Goal: Transaction & Acquisition: Purchase product/service

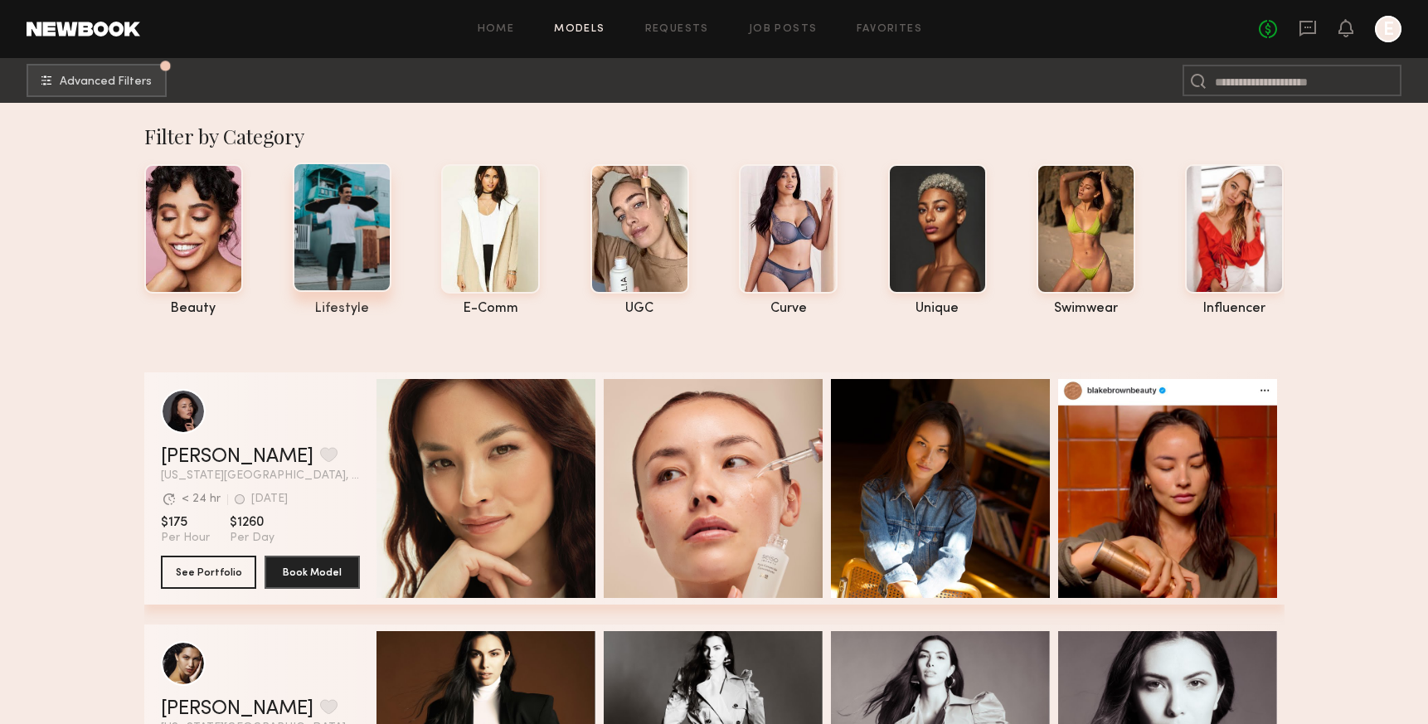
click at [343, 231] on div at bounding box center [342, 227] width 99 height 129
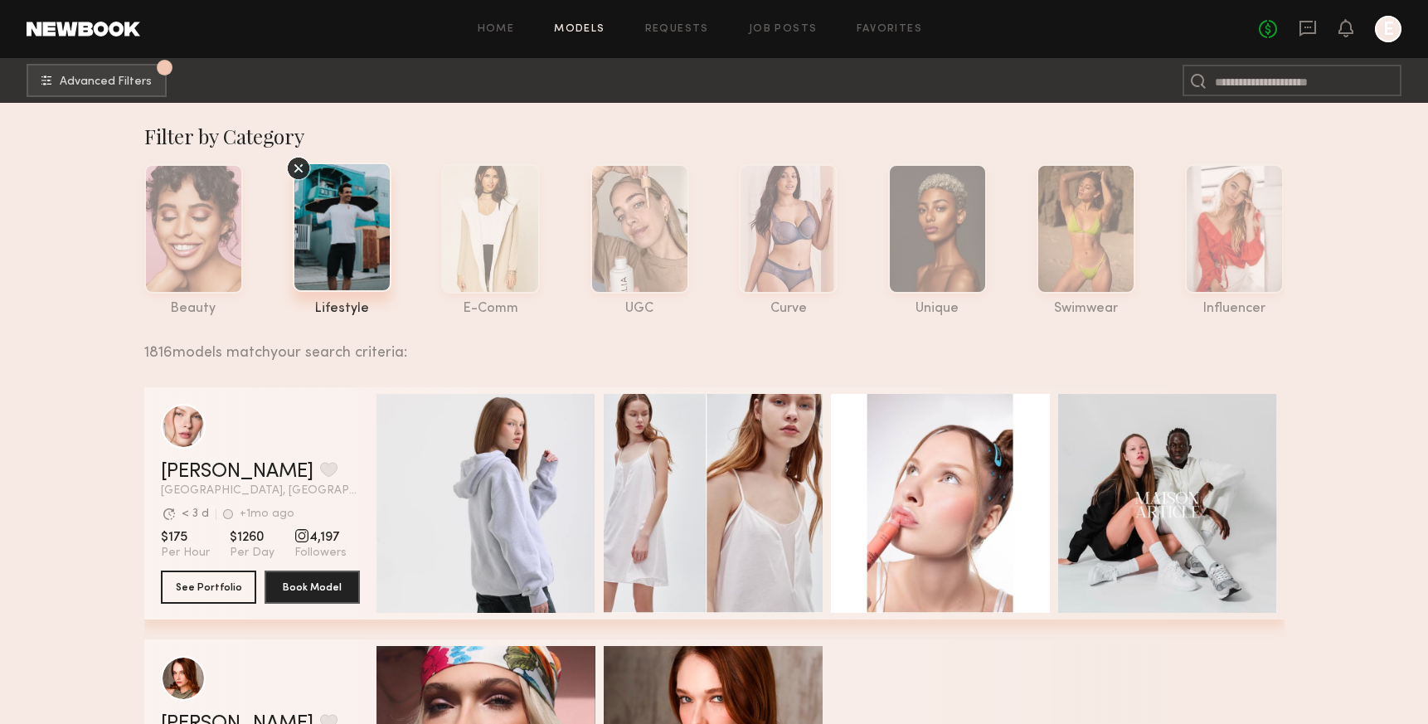
scroll to position [22, 0]
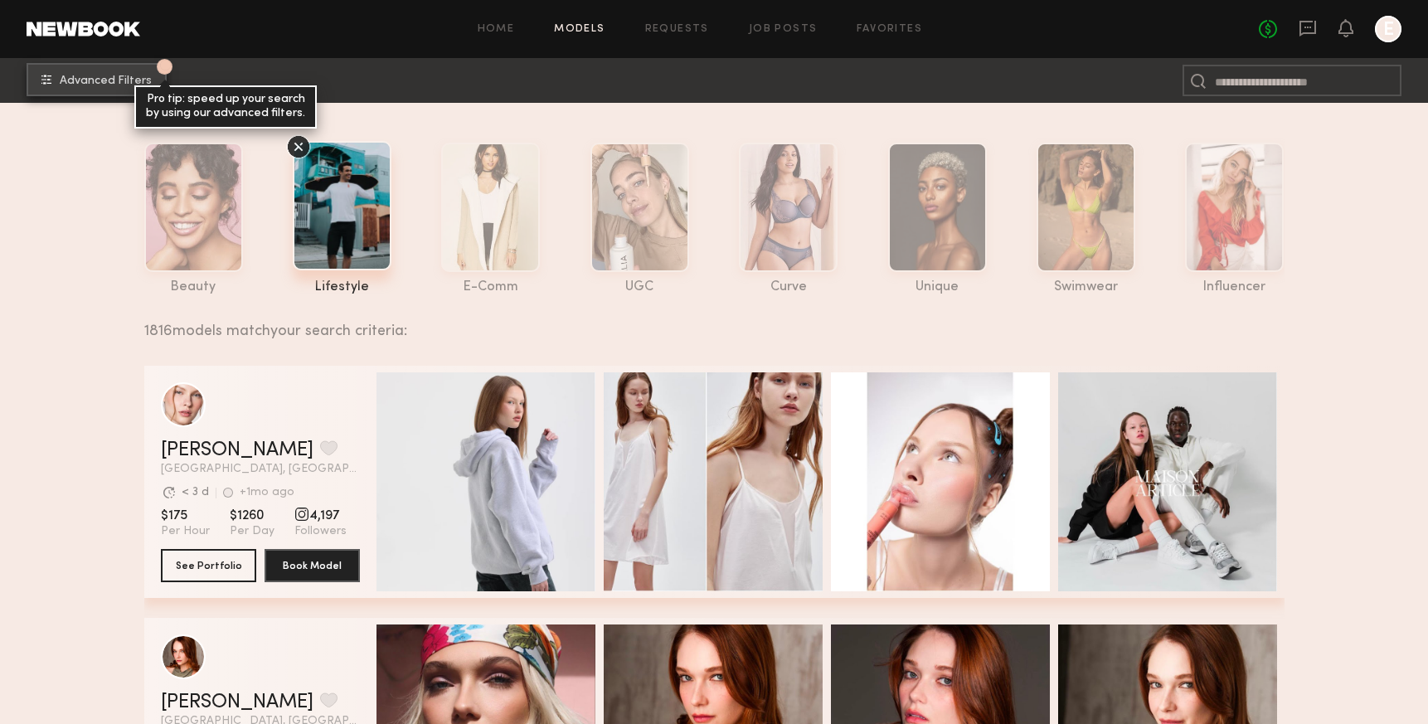
click at [124, 75] on span "Advanced Filters" at bounding box center [106, 81] width 92 height 12
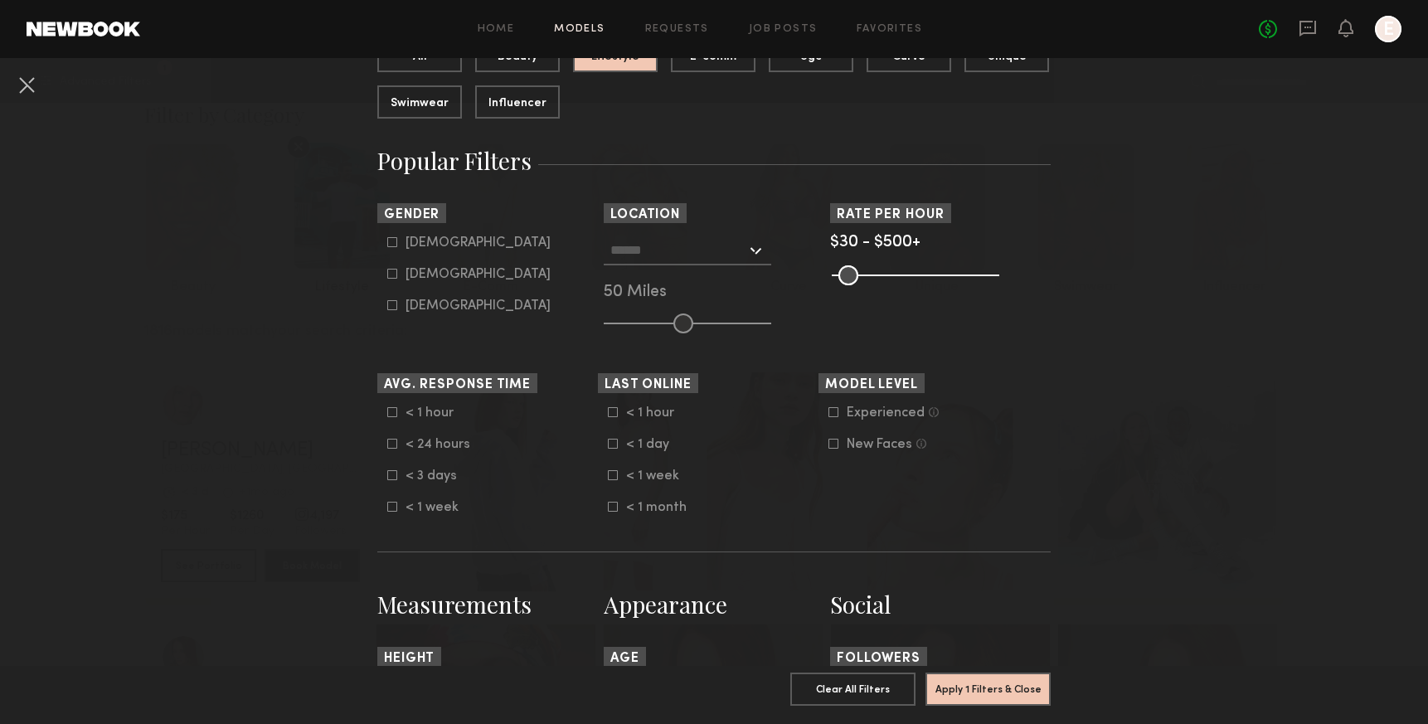
scroll to position [213, 0]
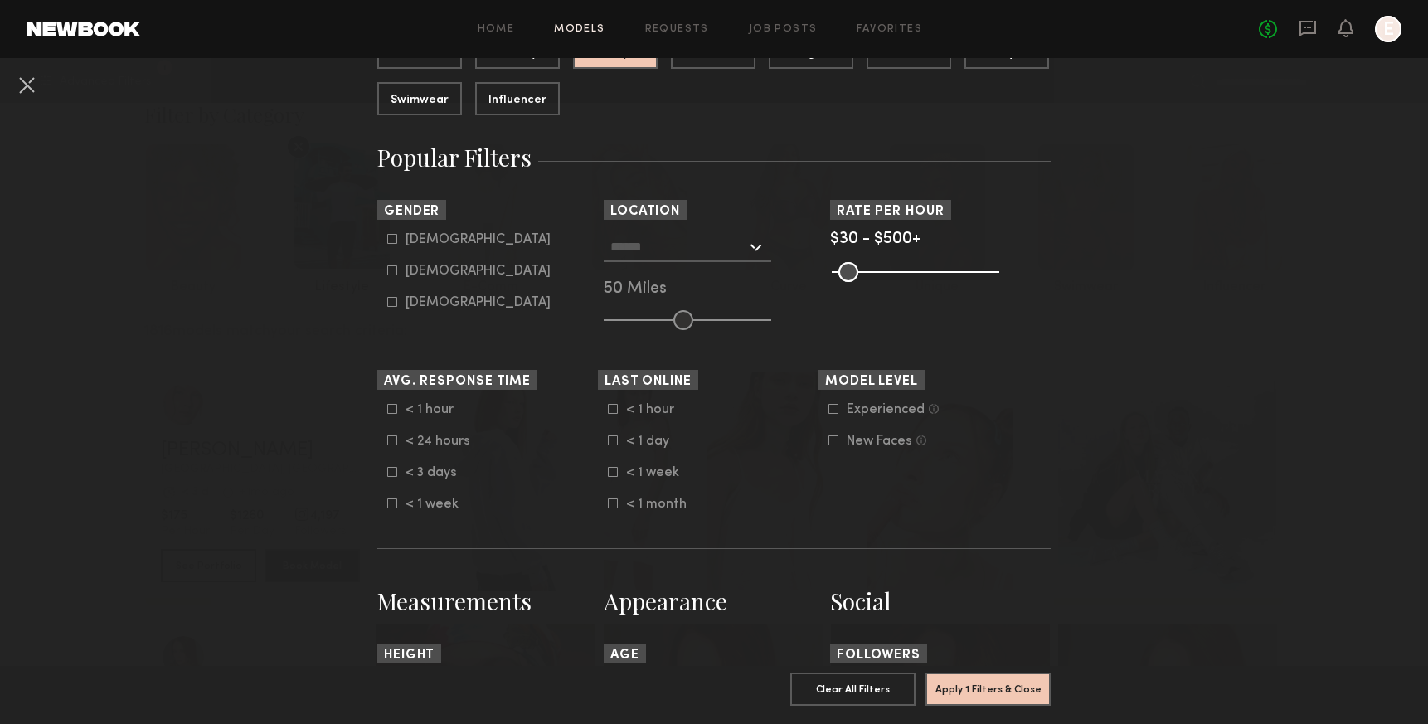
click at [392, 270] on icon at bounding box center [392, 270] width 10 height 10
type input "**"
click at [740, 246] on input "text" at bounding box center [678, 246] width 136 height 28
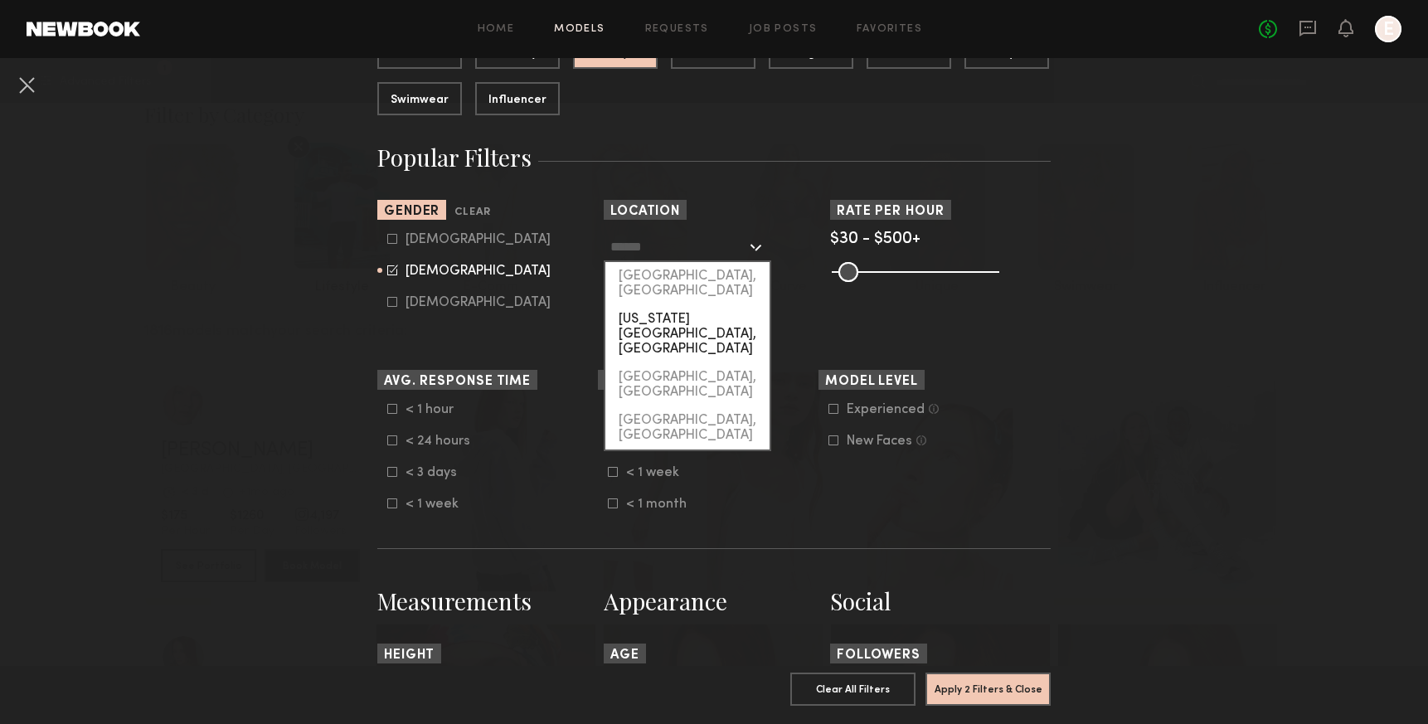
click at [712, 305] on div "[US_STATE][GEOGRAPHIC_DATA], [GEOGRAPHIC_DATA]" at bounding box center [687, 334] width 164 height 58
type input "**********"
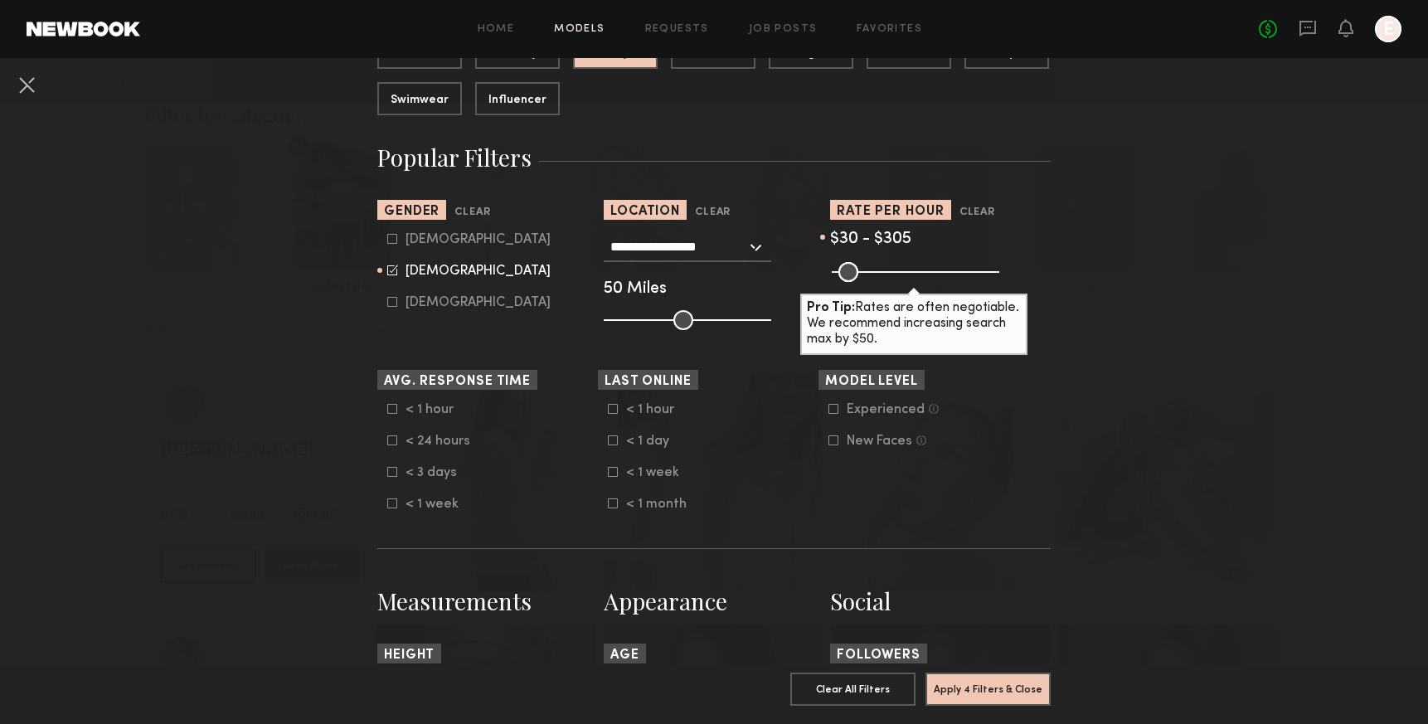
drag, startPoint x: 992, startPoint y: 271, endPoint x: 928, endPoint y: 272, distance: 63.9
type input "***"
click at [928, 272] on input "range" at bounding box center [916, 272] width 168 height 20
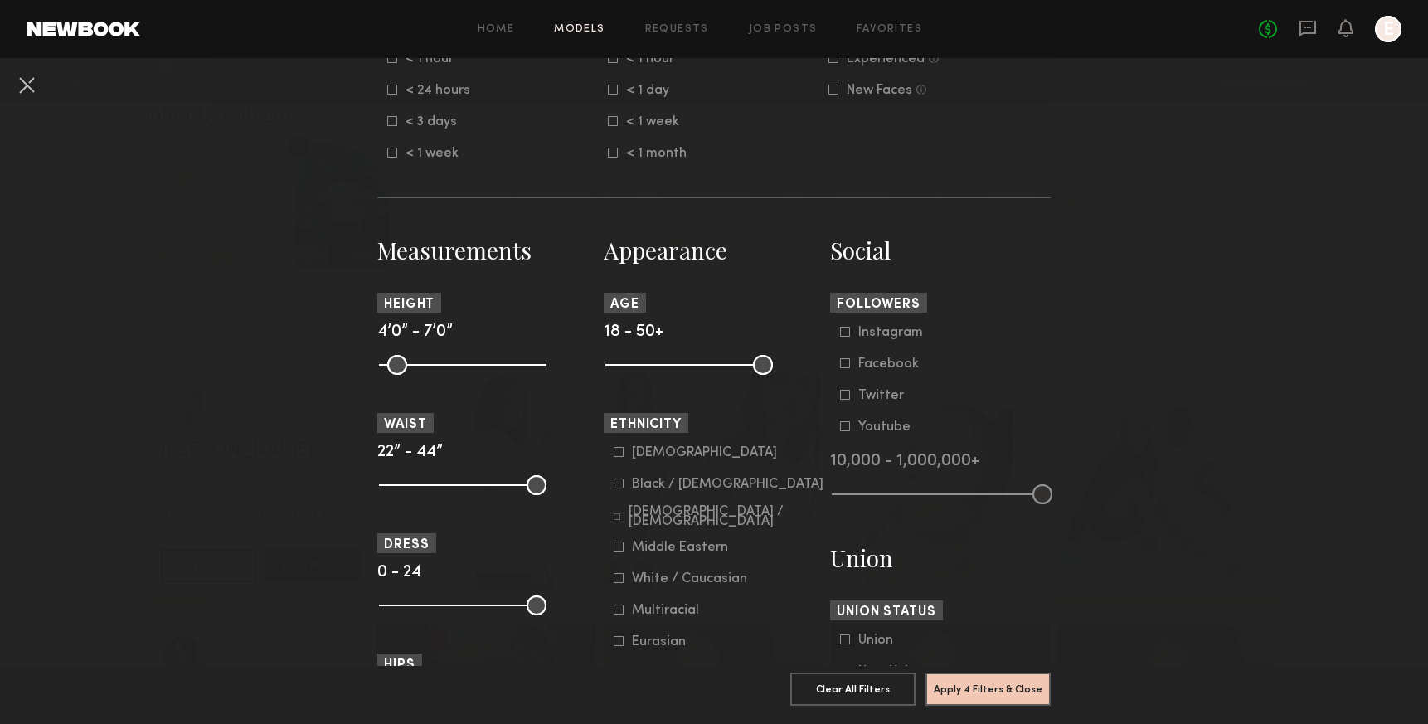
scroll to position [600, 0]
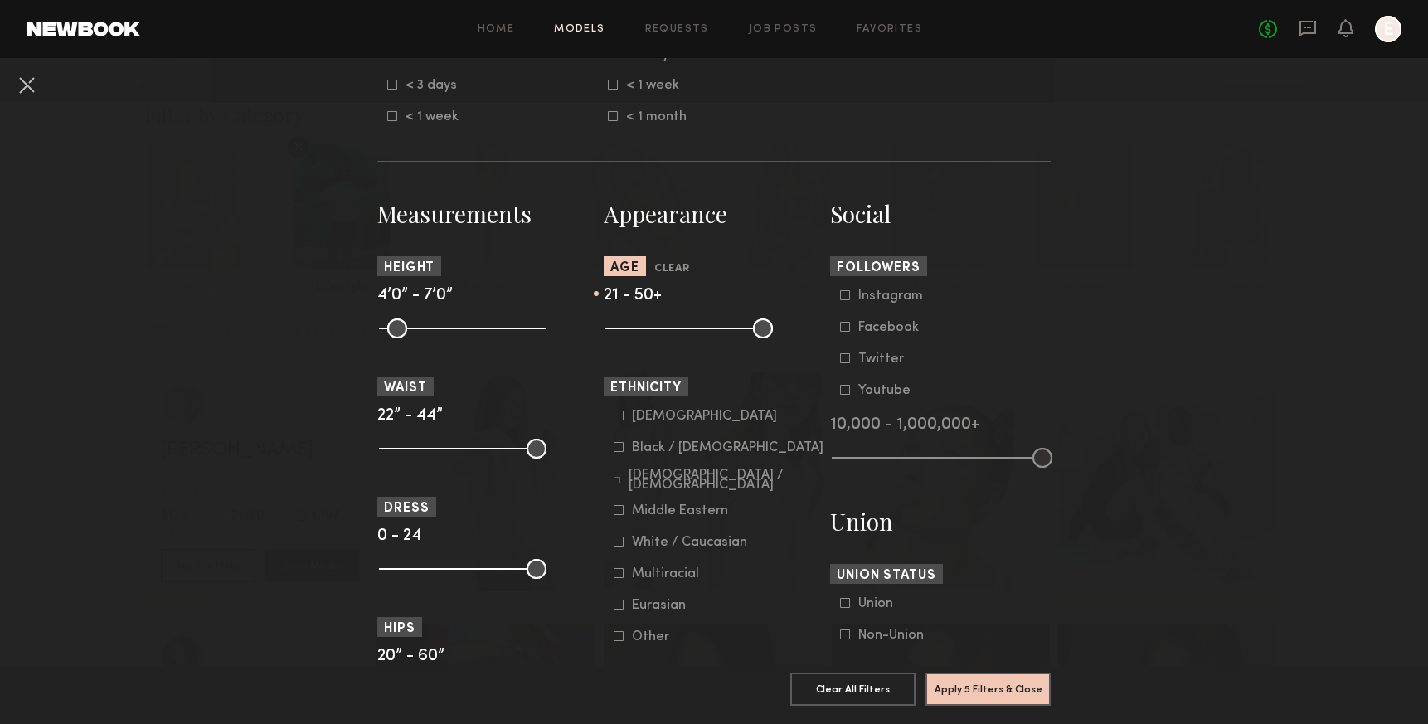
drag, startPoint x: 612, startPoint y: 328, endPoint x: 629, endPoint y: 331, distance: 17.6
type input "**"
click at [629, 331] on input "range" at bounding box center [689, 328] width 168 height 20
drag, startPoint x: 758, startPoint y: 330, endPoint x: 743, endPoint y: 331, distance: 15.0
type input "**"
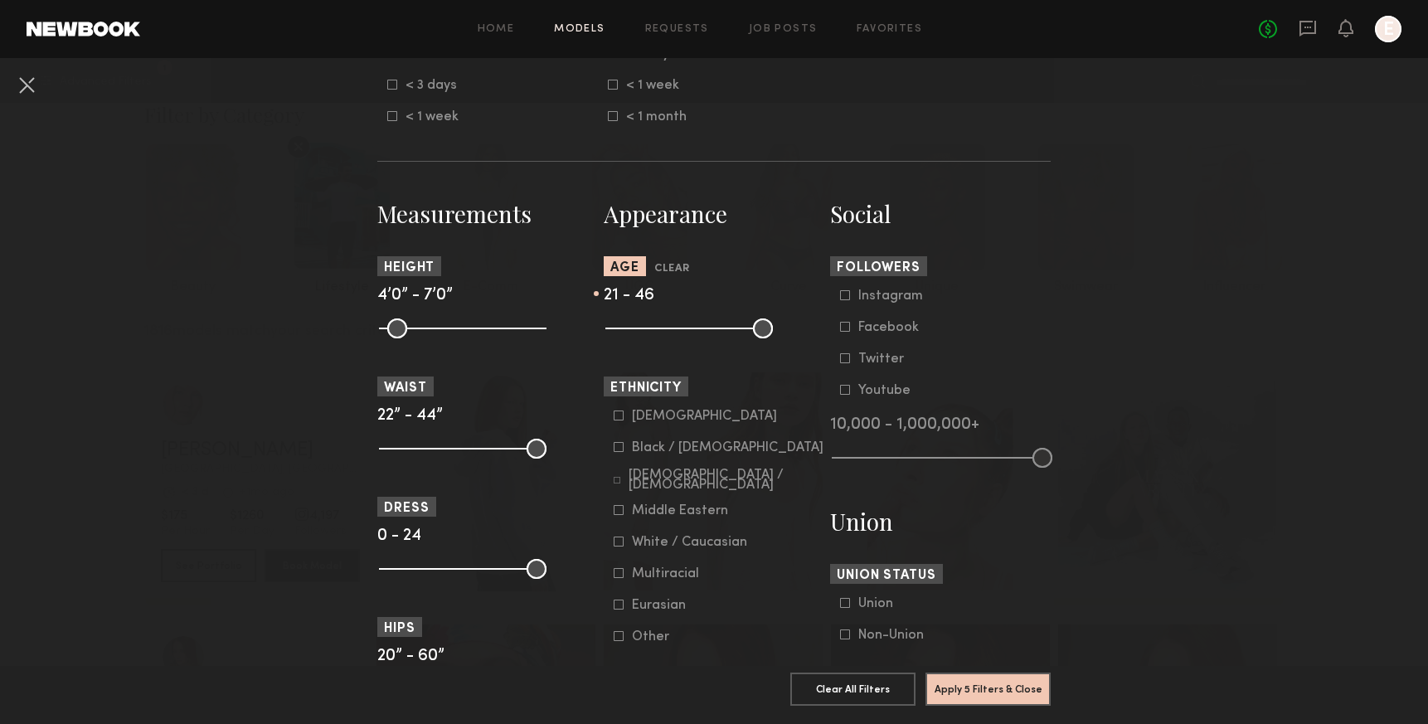
click at [743, 331] on input "range" at bounding box center [689, 328] width 168 height 20
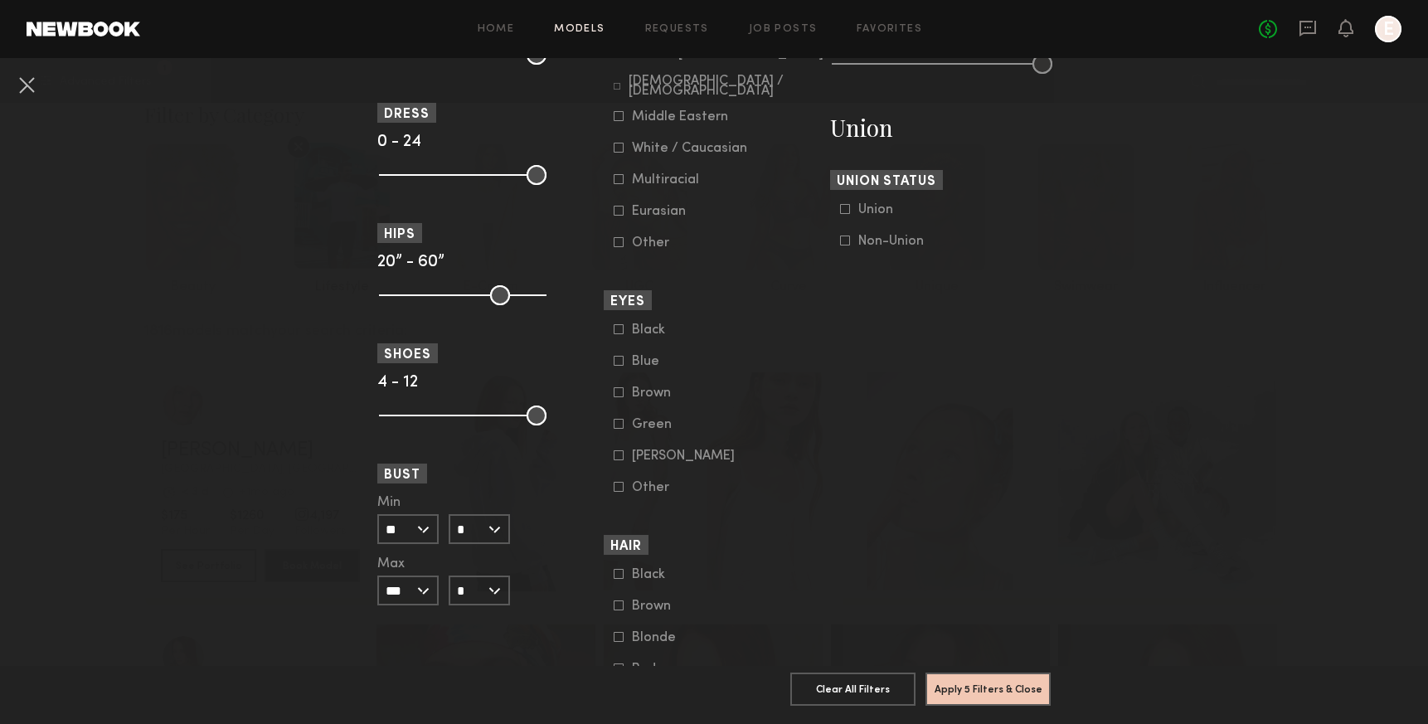
scroll to position [1002, 0]
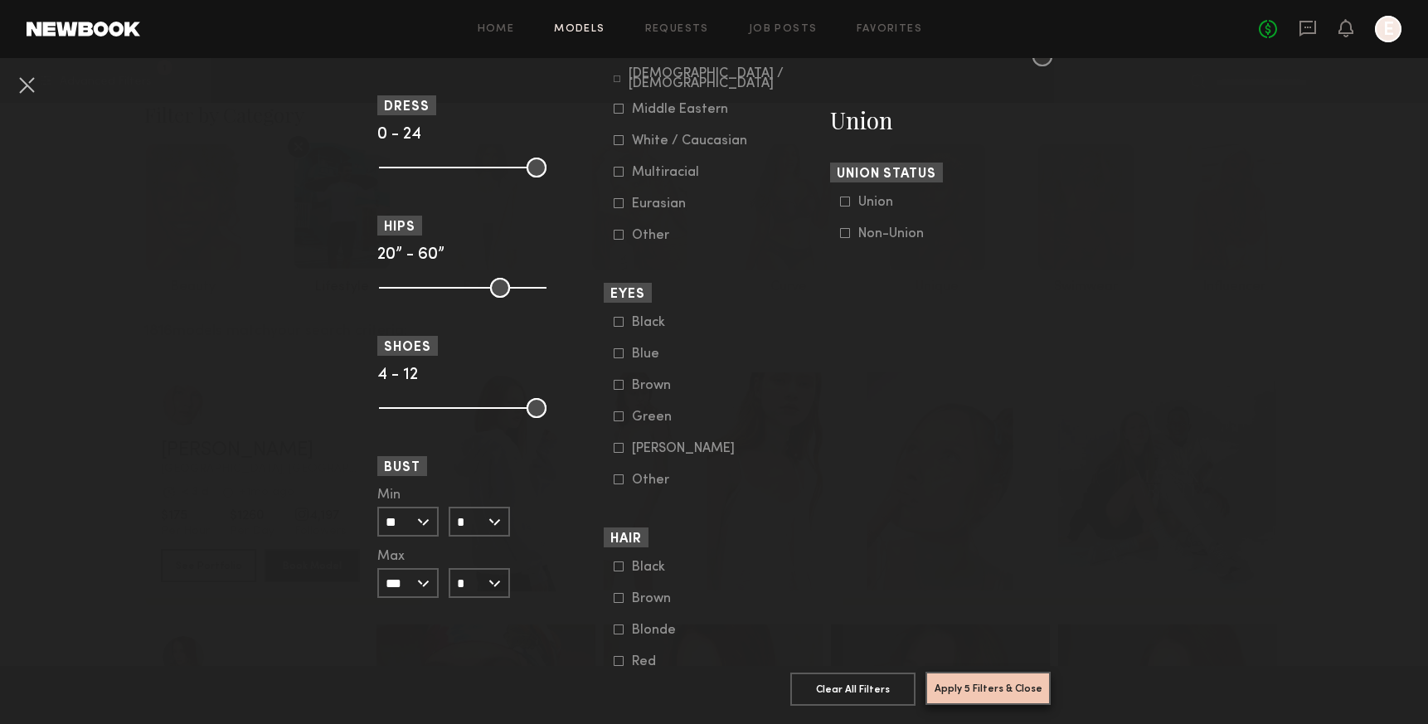
click at [979, 691] on button "Apply 5 Filters & Close" at bounding box center [988, 688] width 125 height 33
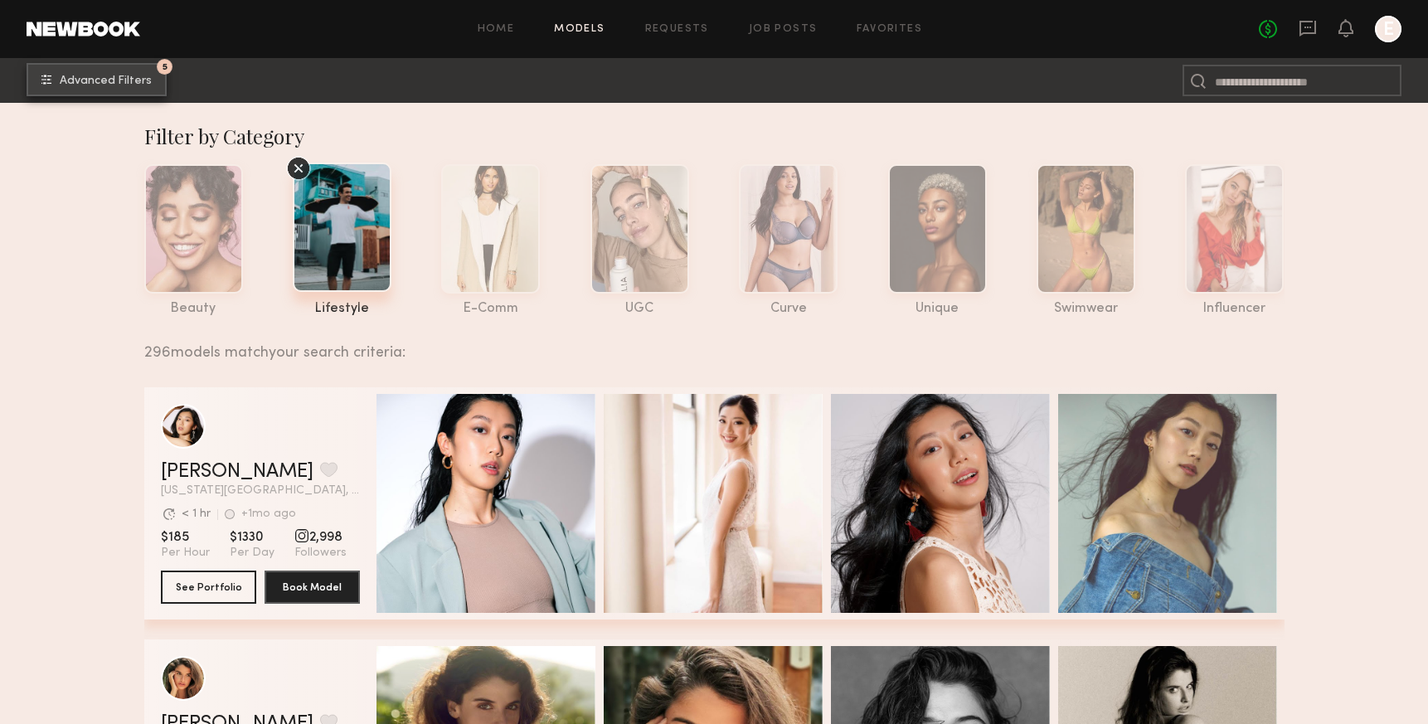
click at [123, 71] on button "5 Advanced Filters" at bounding box center [97, 79] width 140 height 33
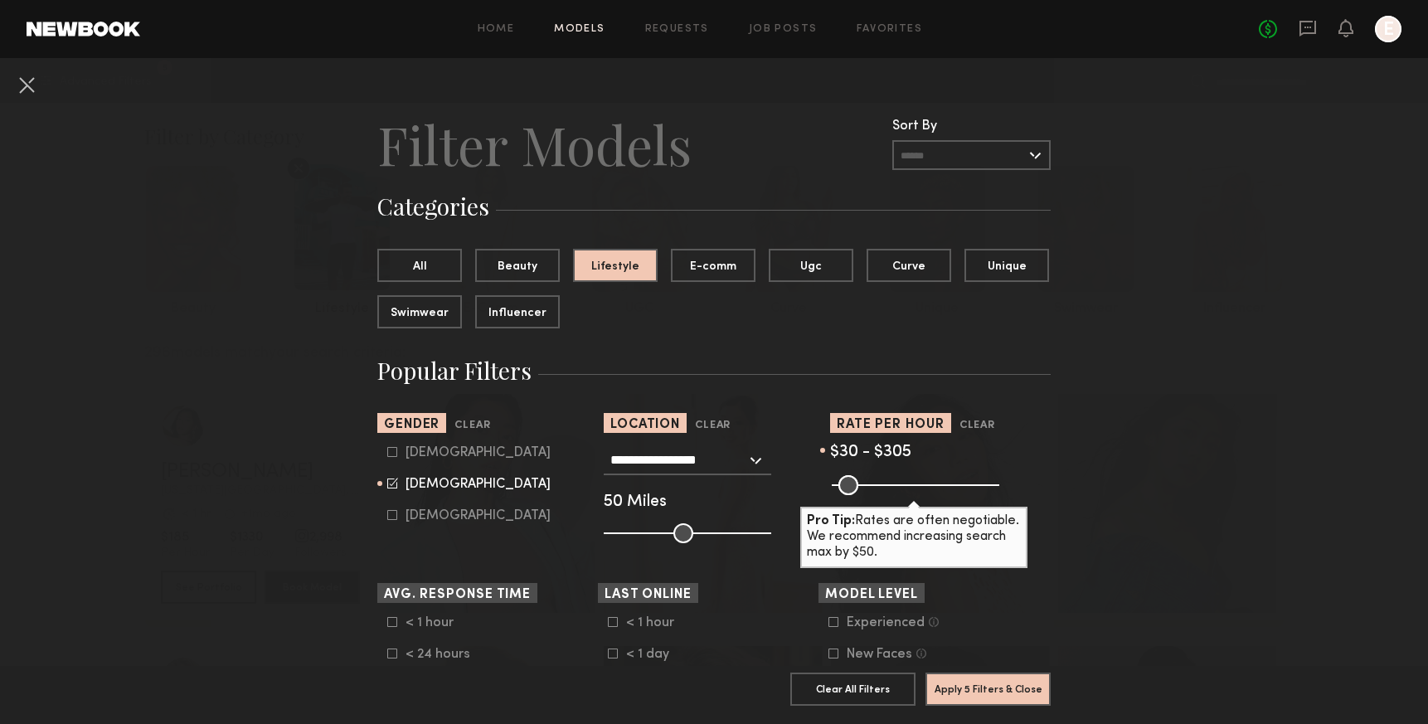
click at [1000, 157] on input "text" at bounding box center [971, 155] width 158 height 30
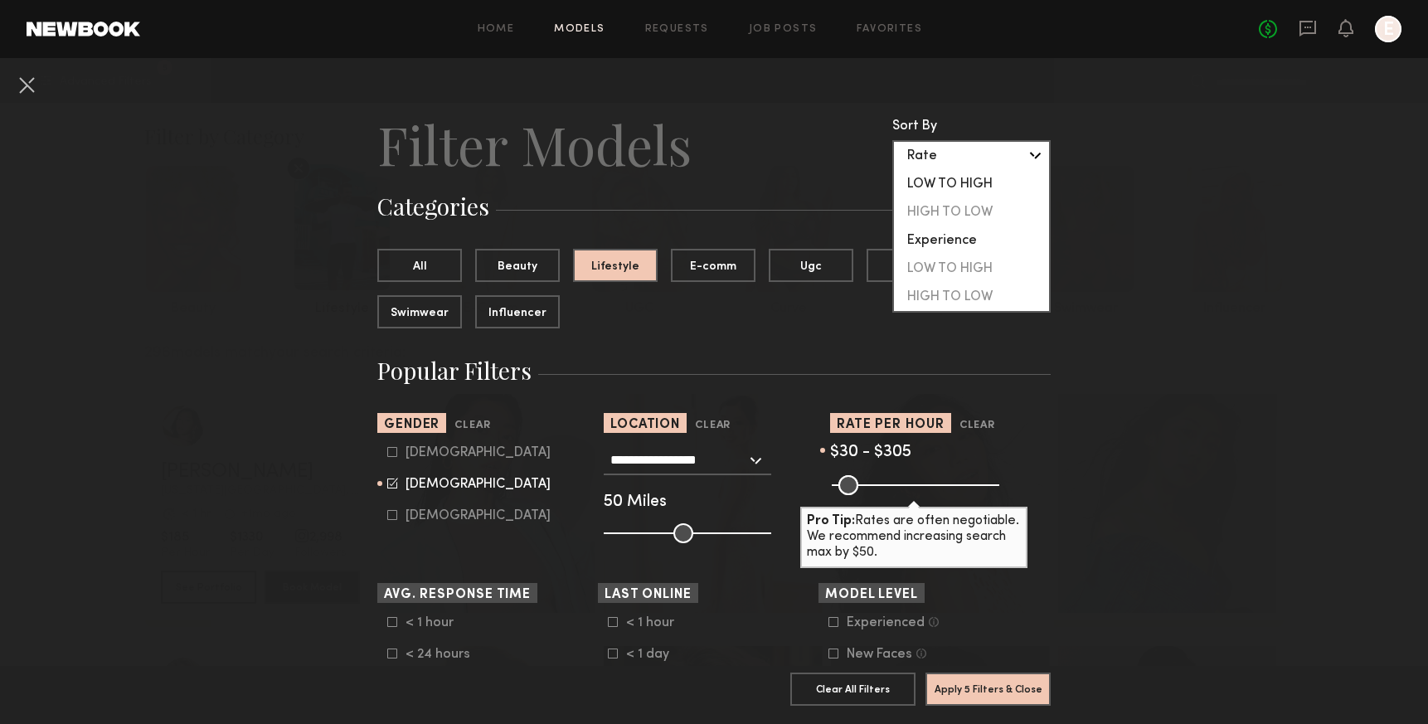
click at [999, 188] on div "LOW TO HIGH" at bounding box center [971, 184] width 155 height 28
type input "**********"
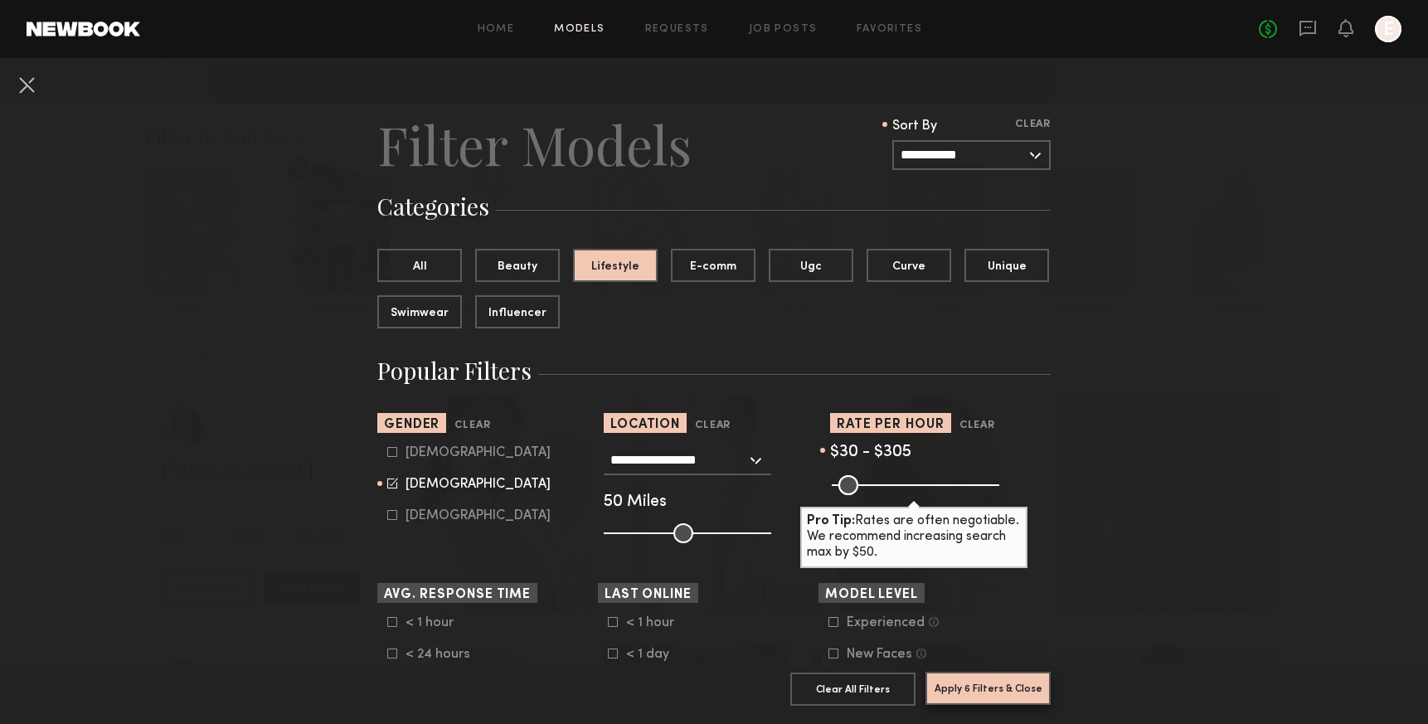
click at [976, 688] on button "Apply 6 Filters & Close" at bounding box center [988, 688] width 125 height 33
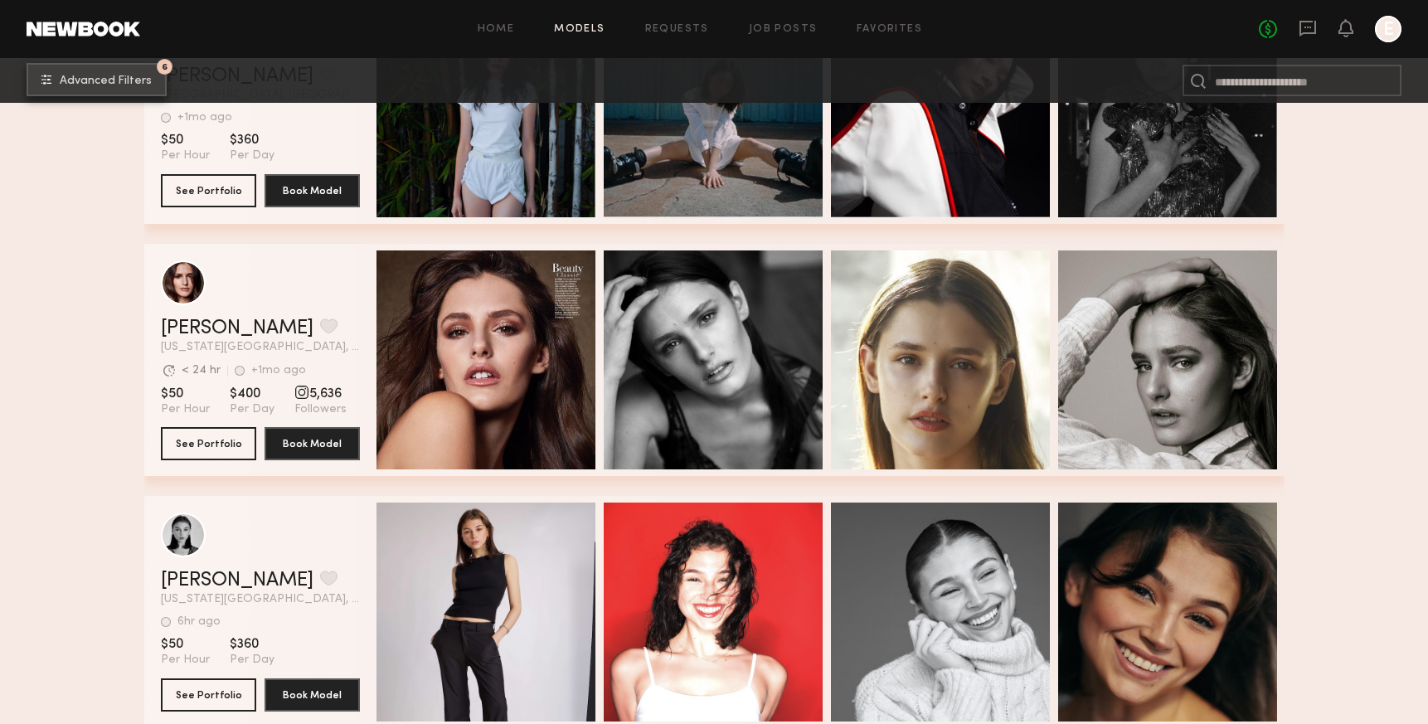
scroll to position [1438, 0]
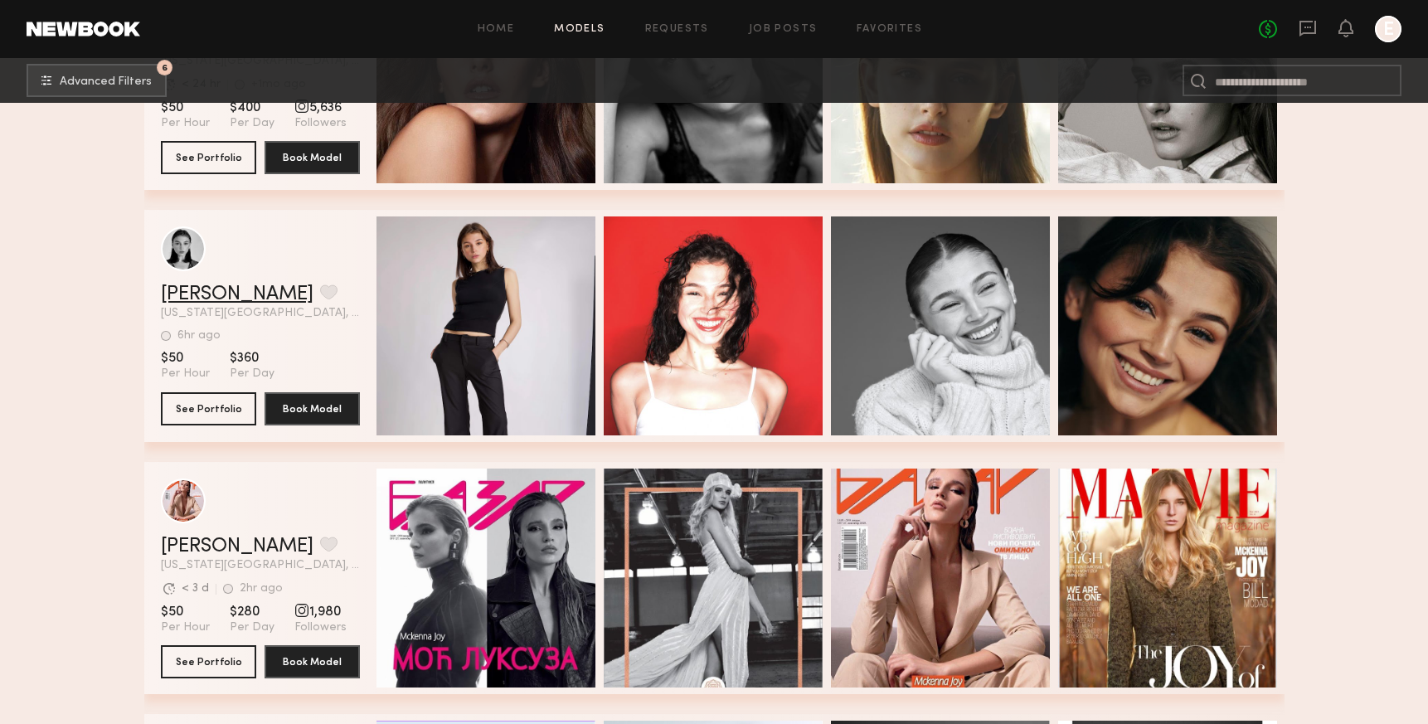
click at [186, 292] on link "Rachel F." at bounding box center [237, 294] width 153 height 20
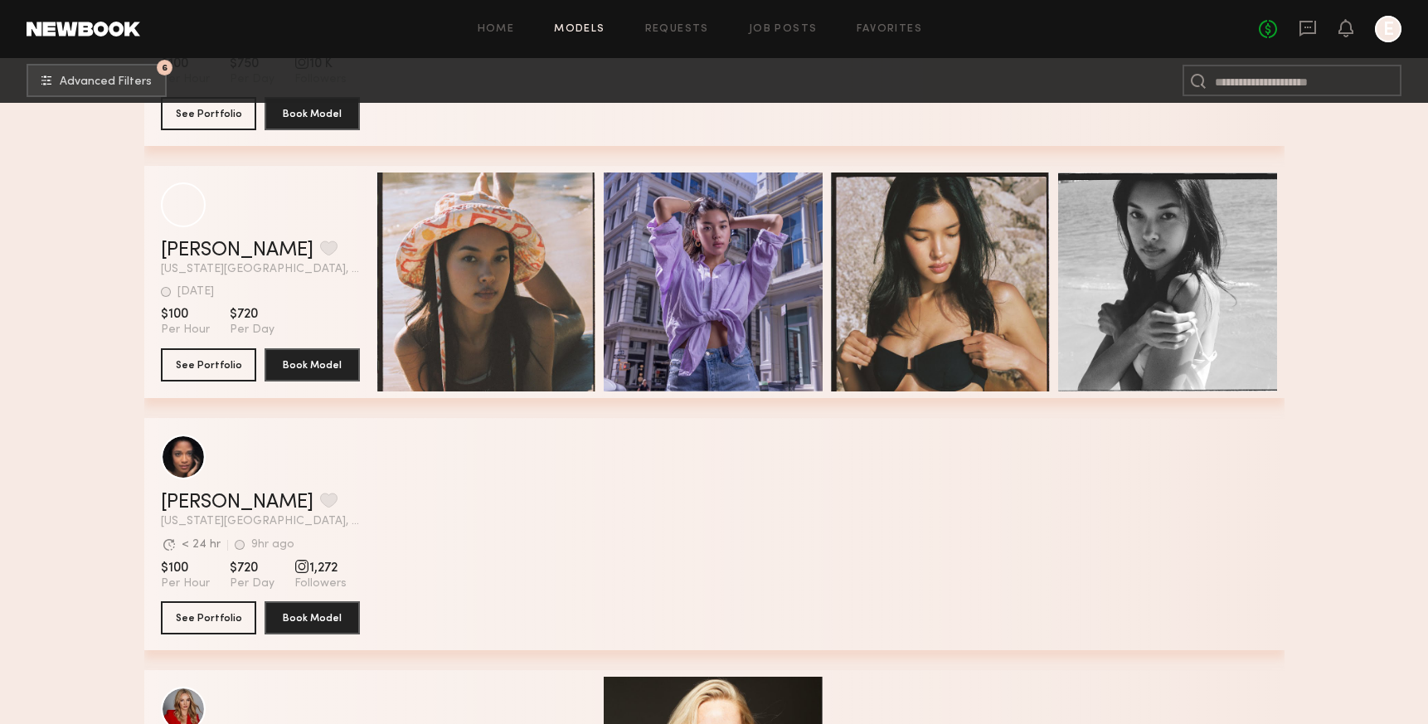
scroll to position [13091, 0]
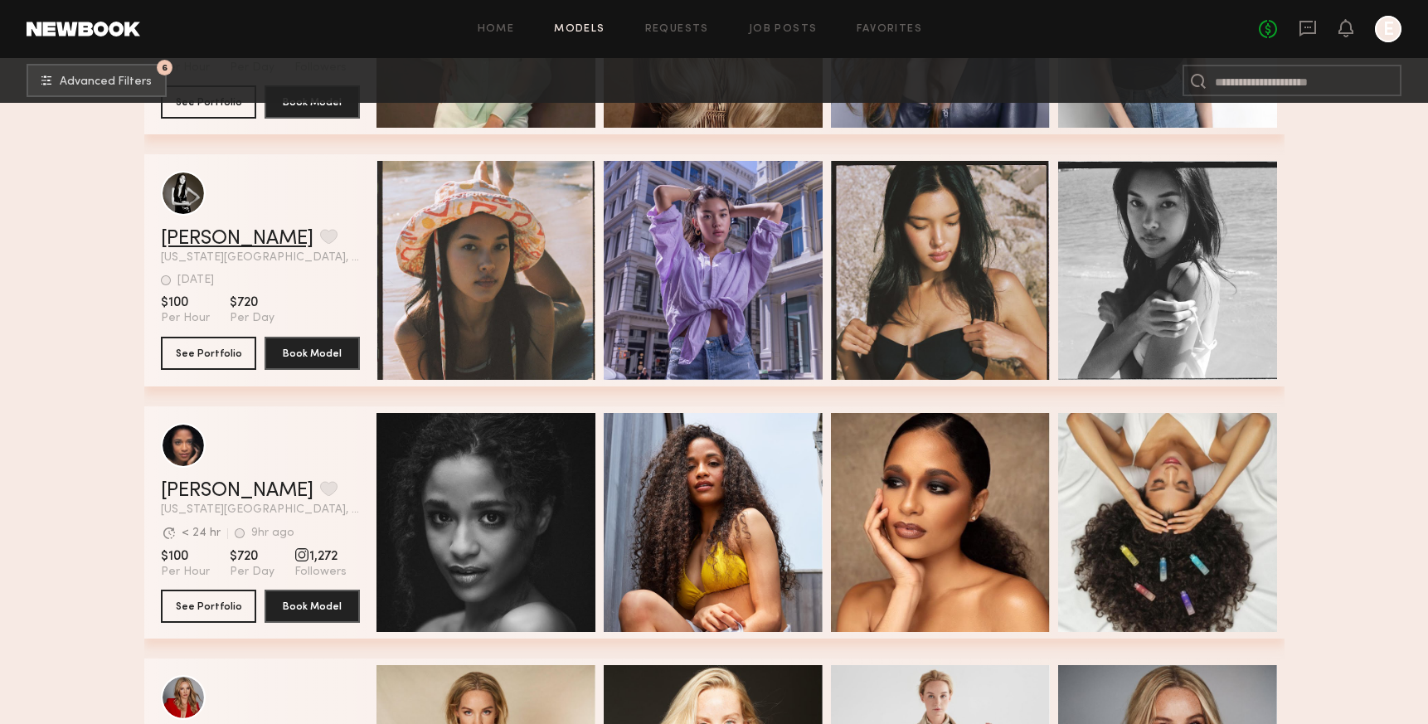
click at [177, 243] on link "Kaili B." at bounding box center [237, 239] width 153 height 20
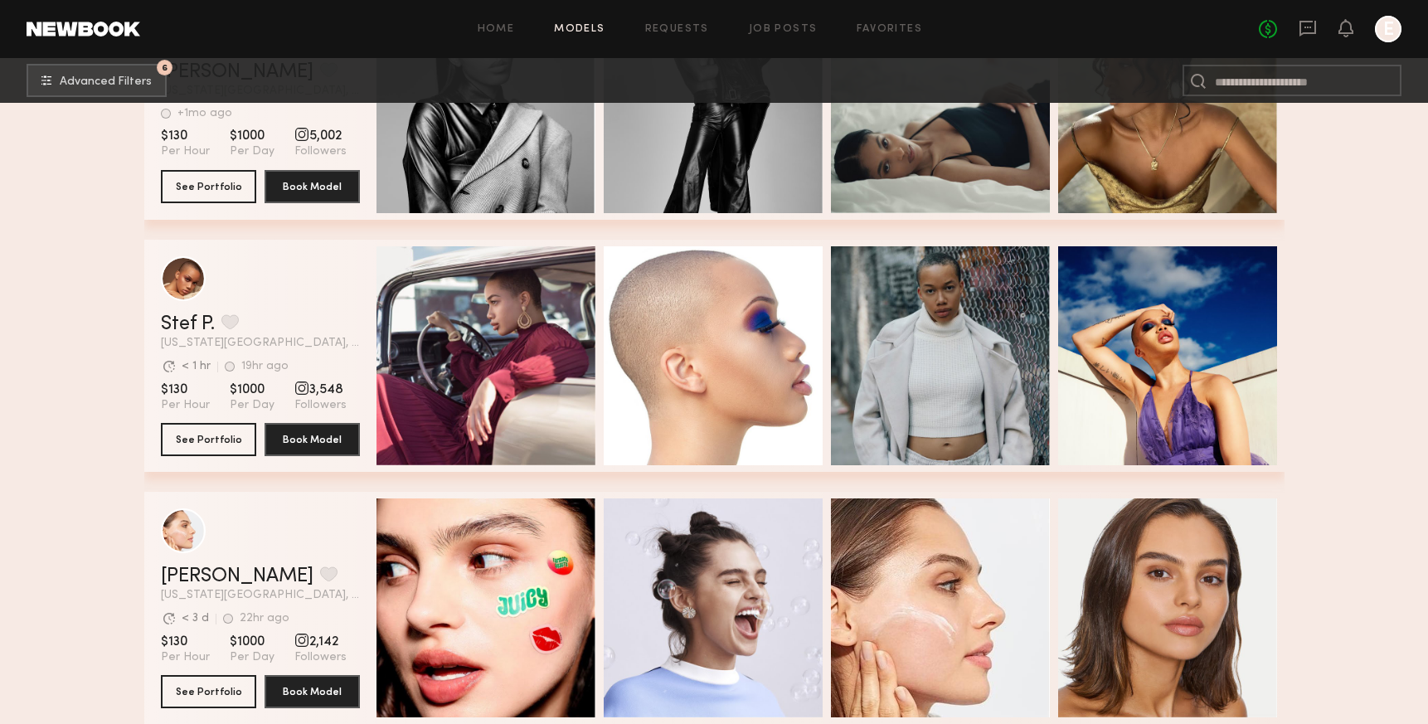
scroll to position [29237, 0]
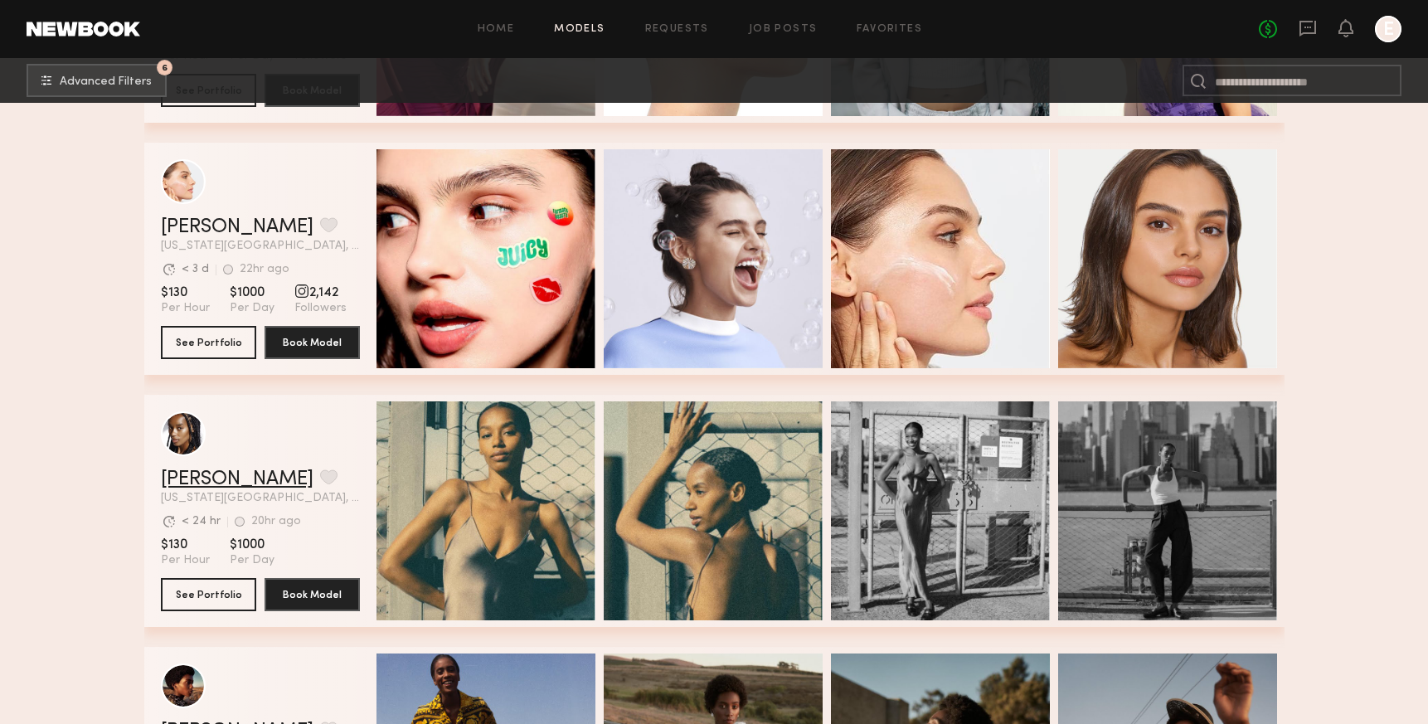
click at [203, 486] on link "Paige G." at bounding box center [237, 479] width 153 height 20
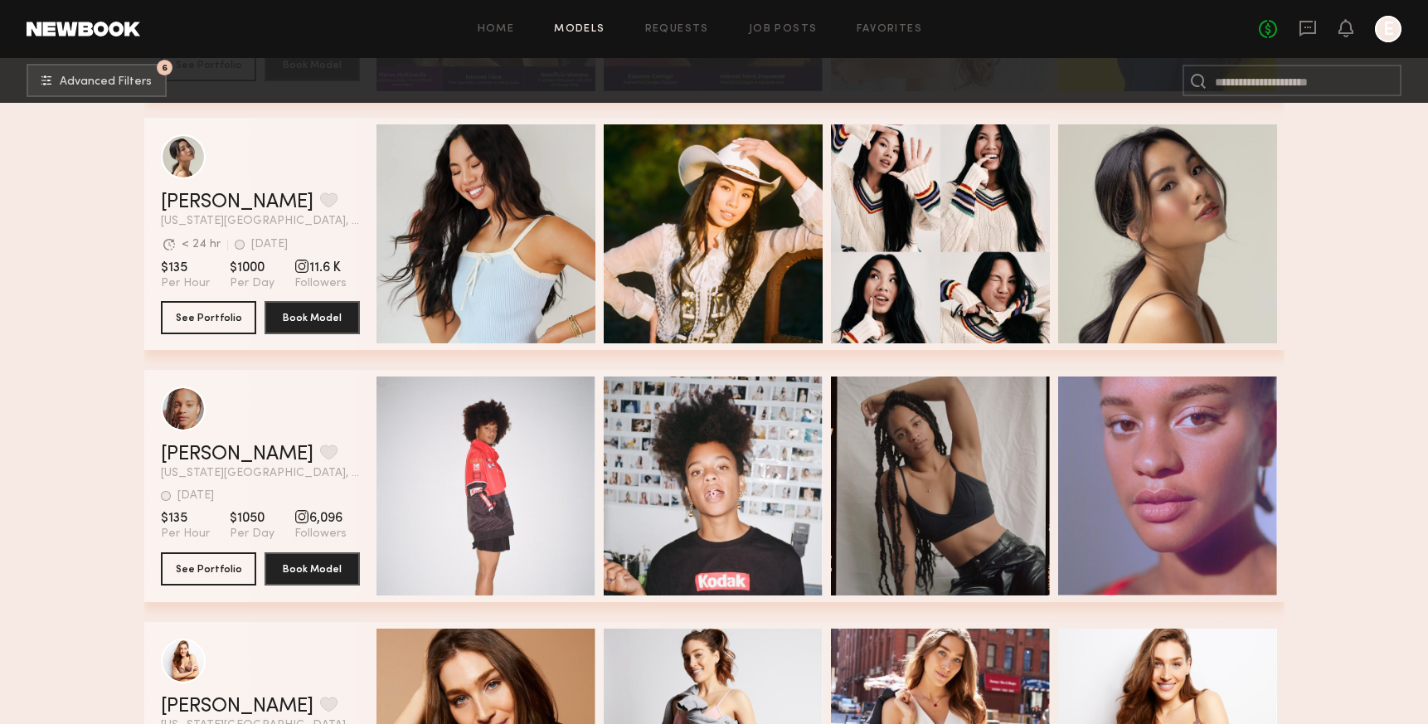
scroll to position [30259, 0]
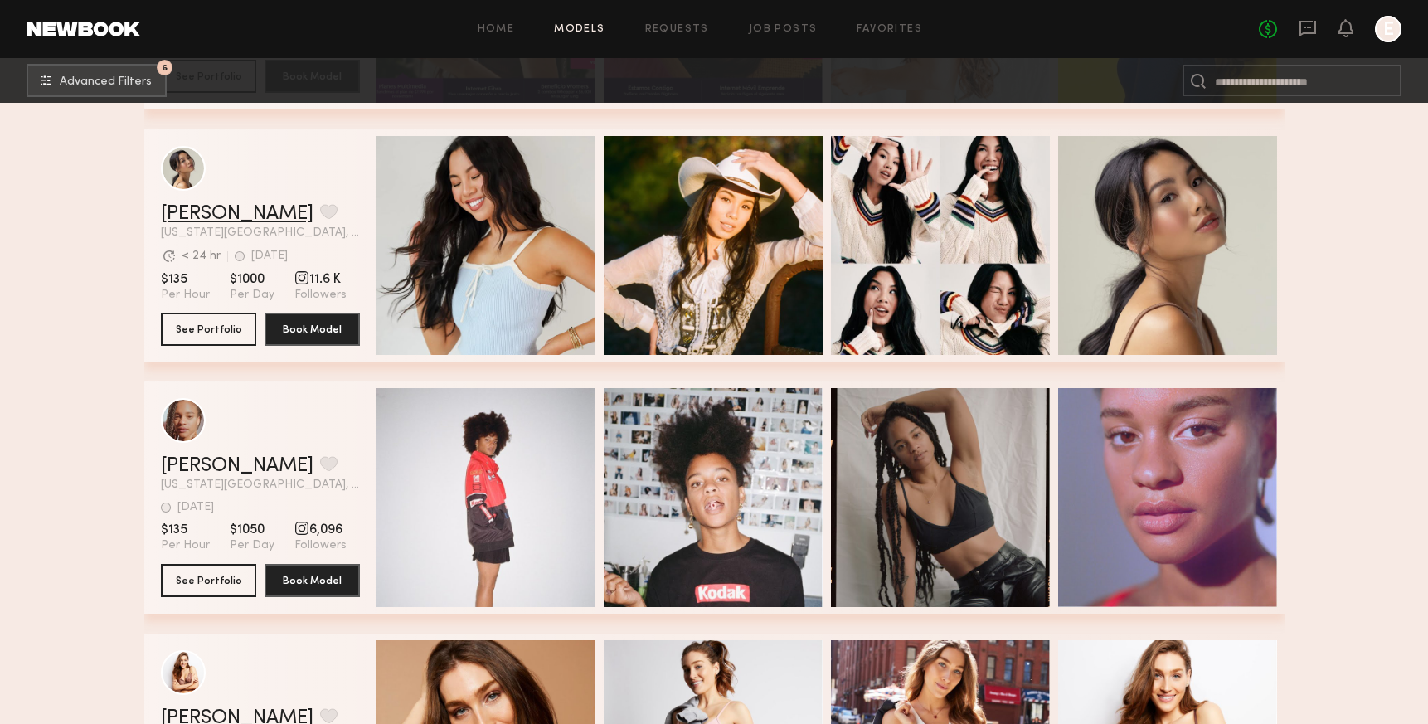
click at [194, 207] on link "Cindy N." at bounding box center [237, 214] width 153 height 20
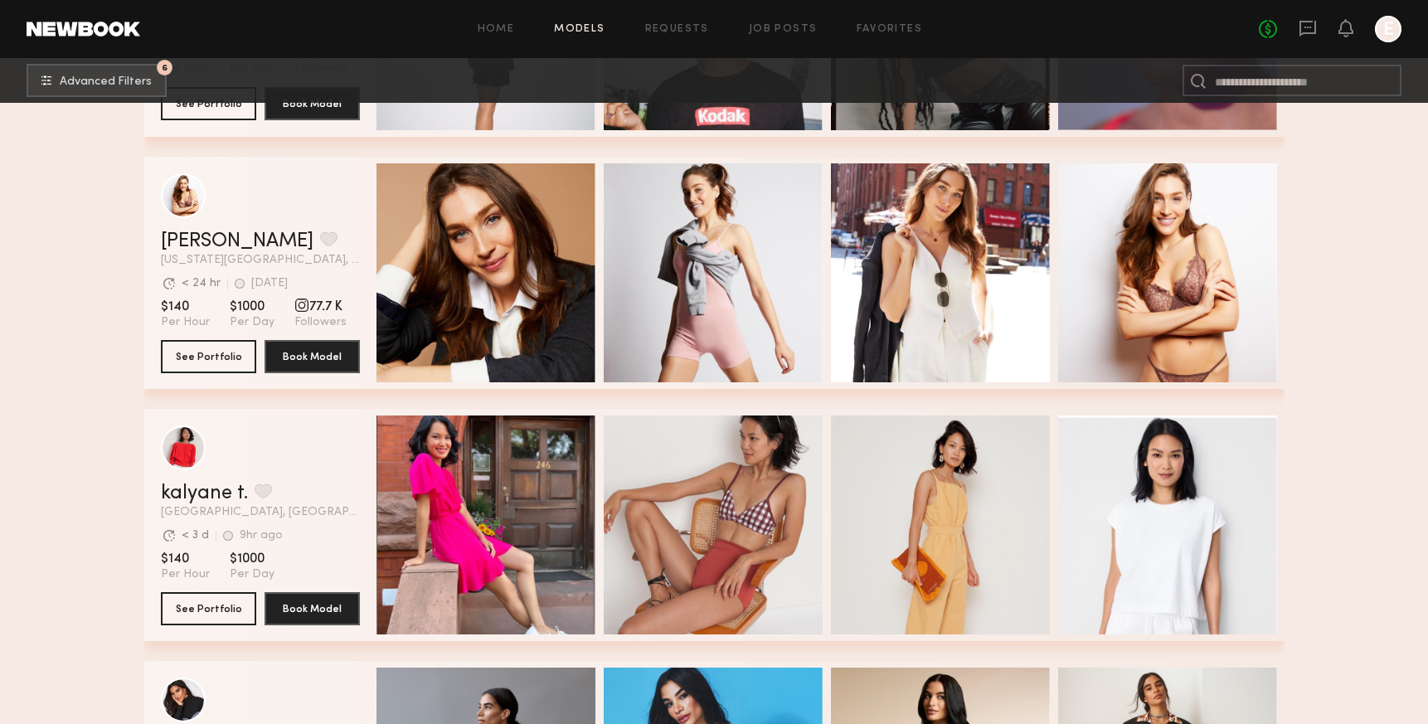
scroll to position [30995, 0]
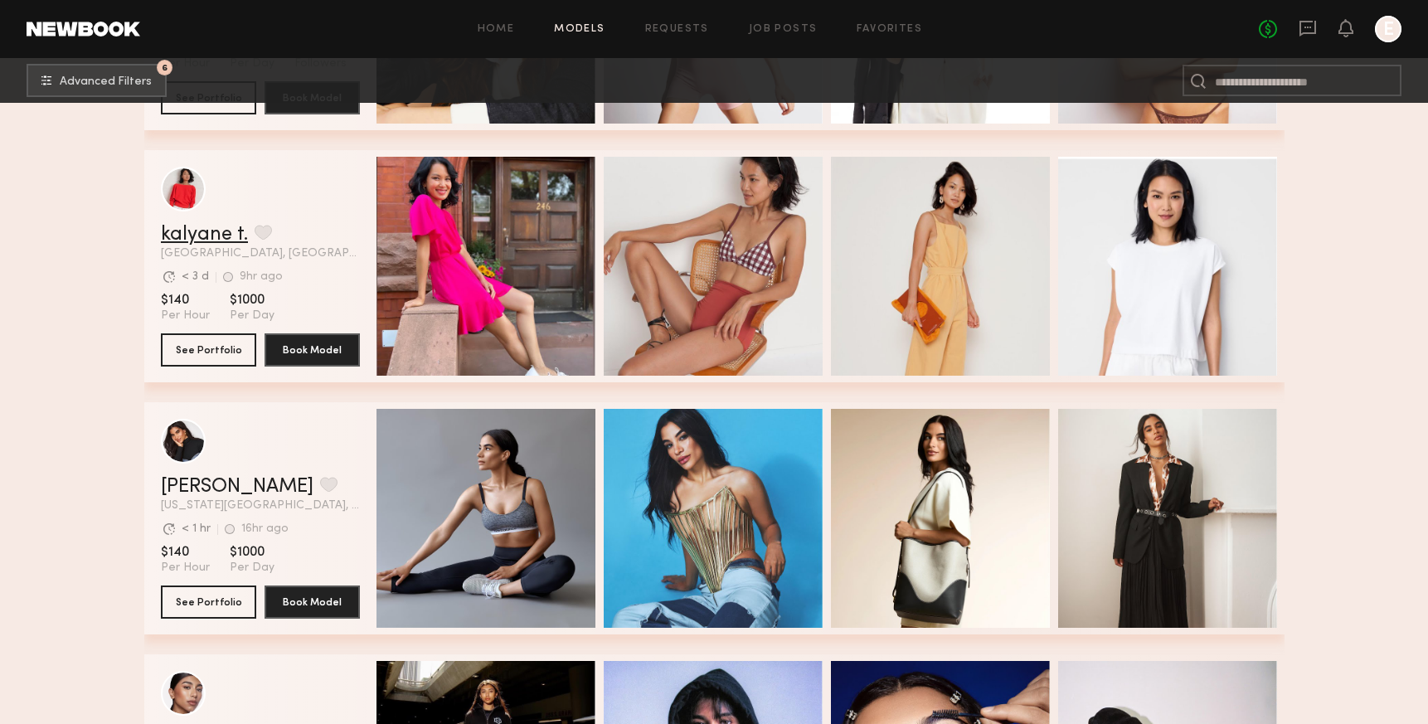
click at [211, 227] on link "kalyane t." at bounding box center [204, 235] width 87 height 20
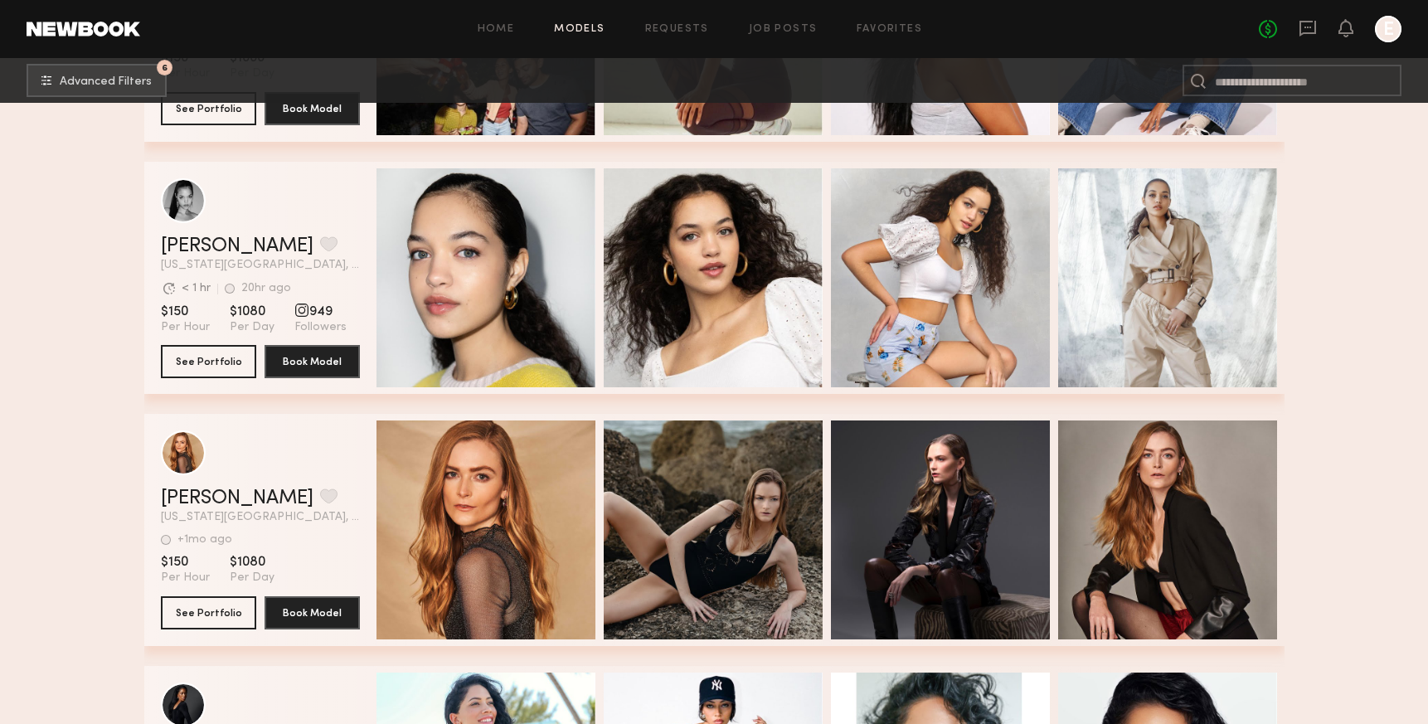
scroll to position [34708, 0]
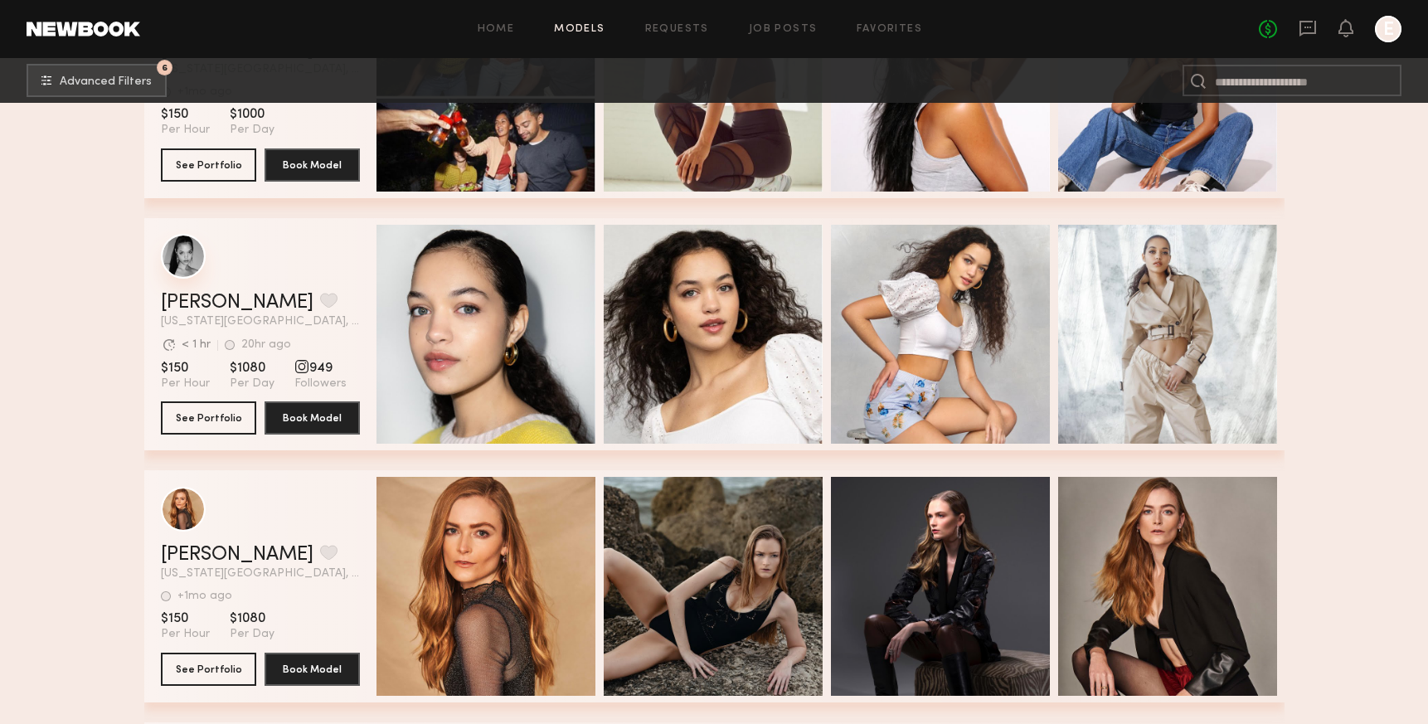
click at [184, 255] on div "grid" at bounding box center [183, 256] width 45 height 45
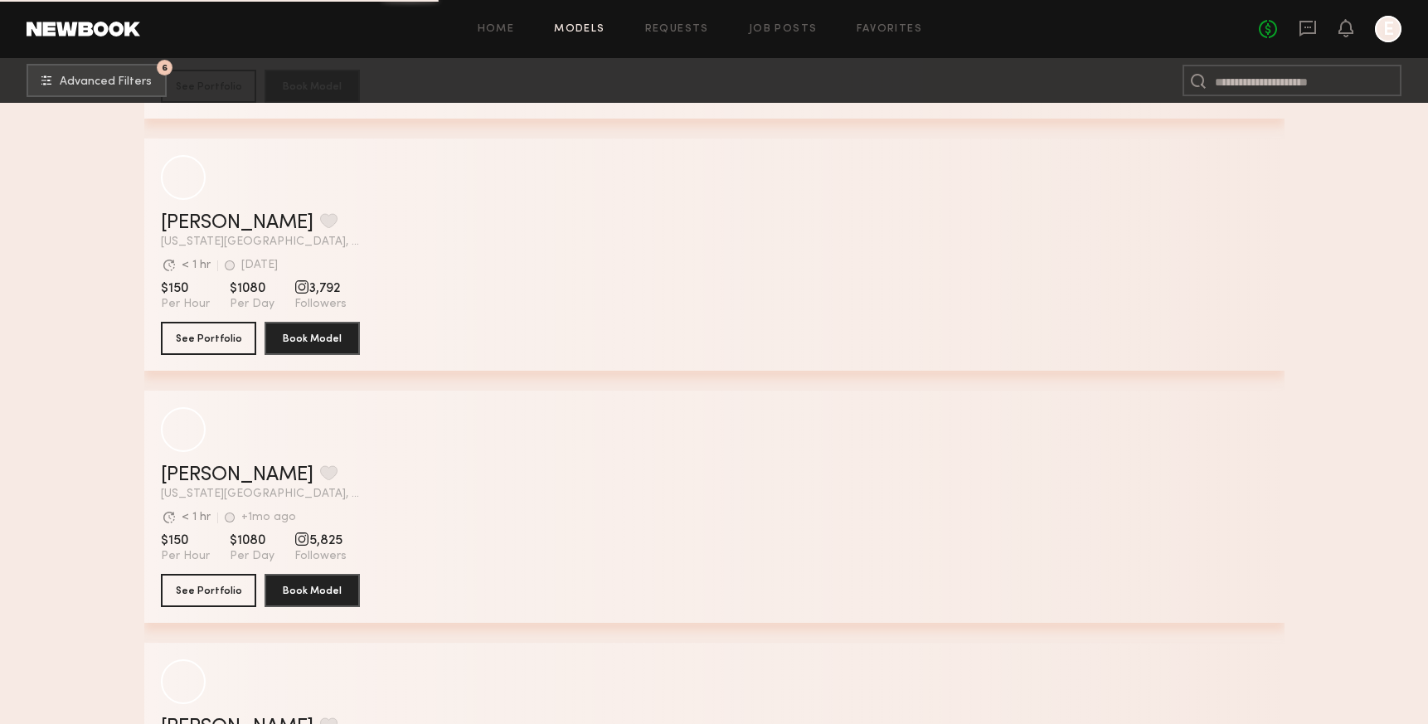
scroll to position [41096, 0]
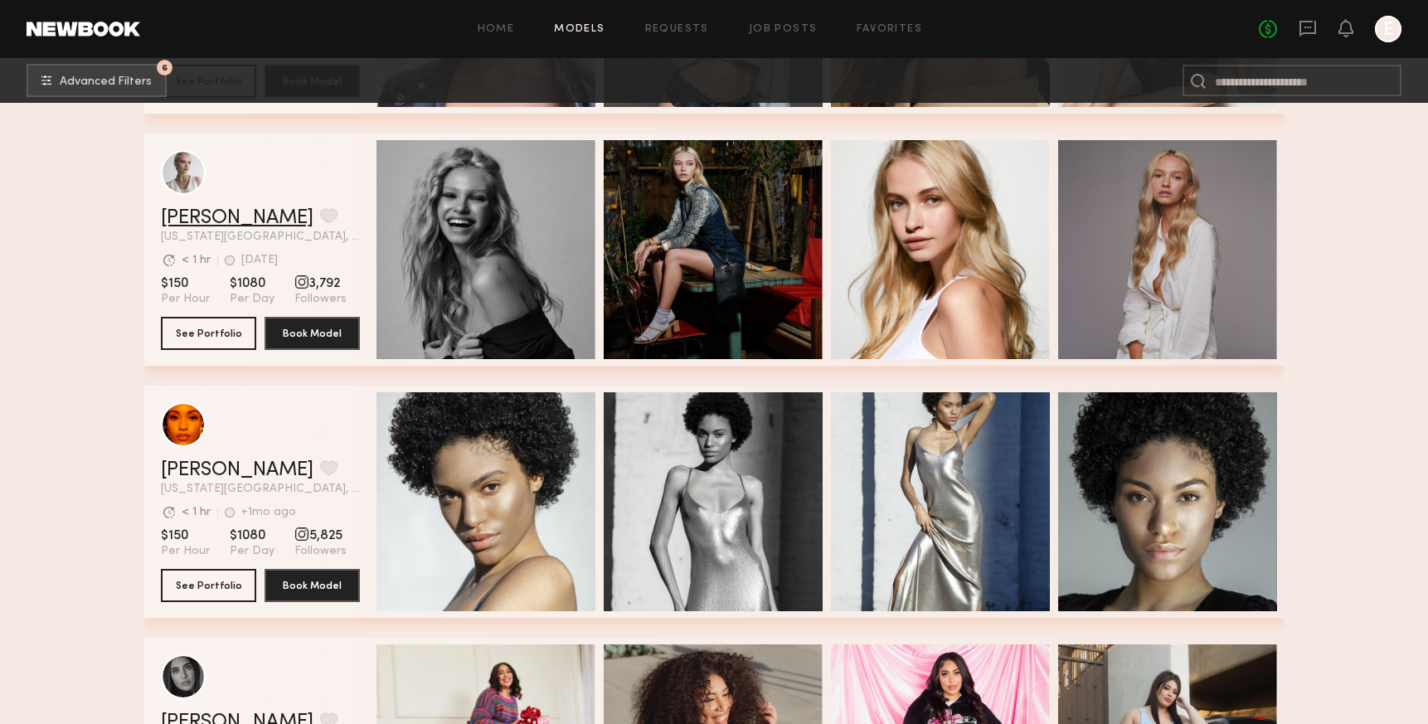
click at [205, 216] on link "Adelina T." at bounding box center [237, 218] width 153 height 20
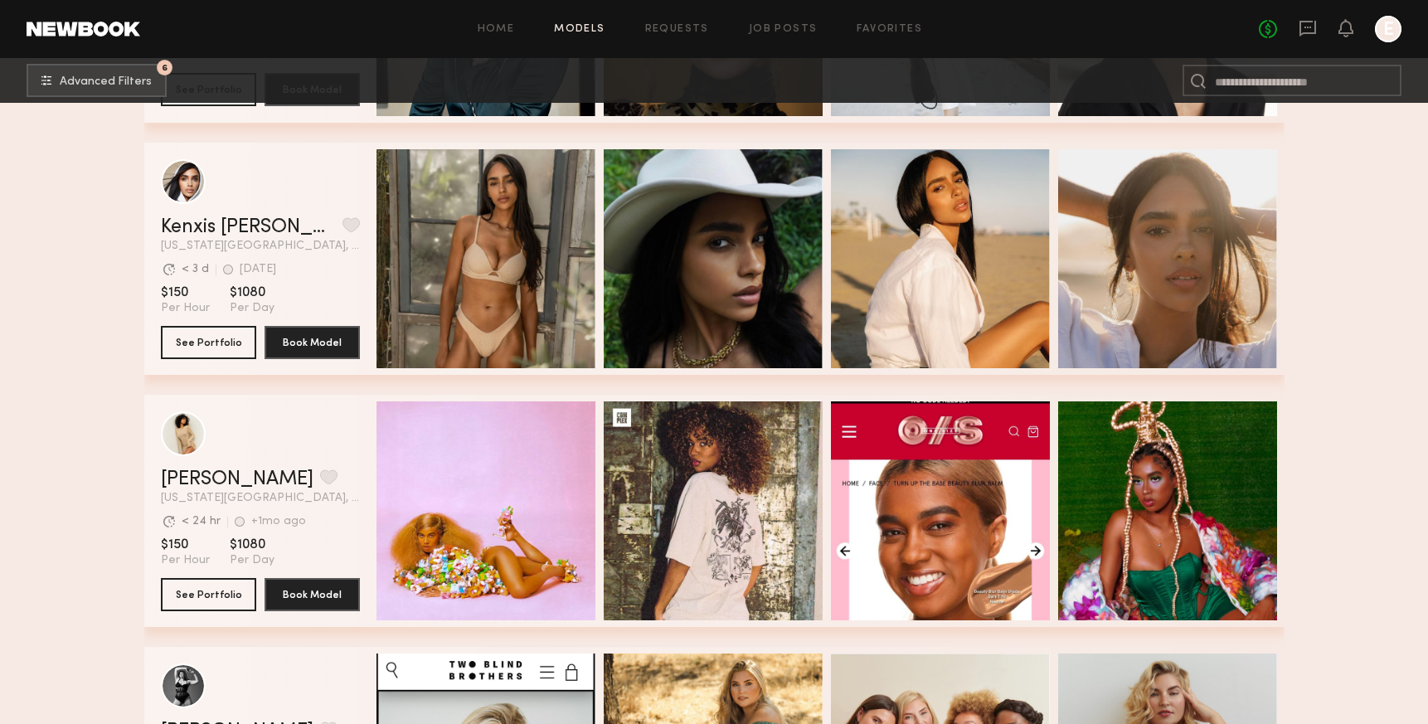
scroll to position [42357, 0]
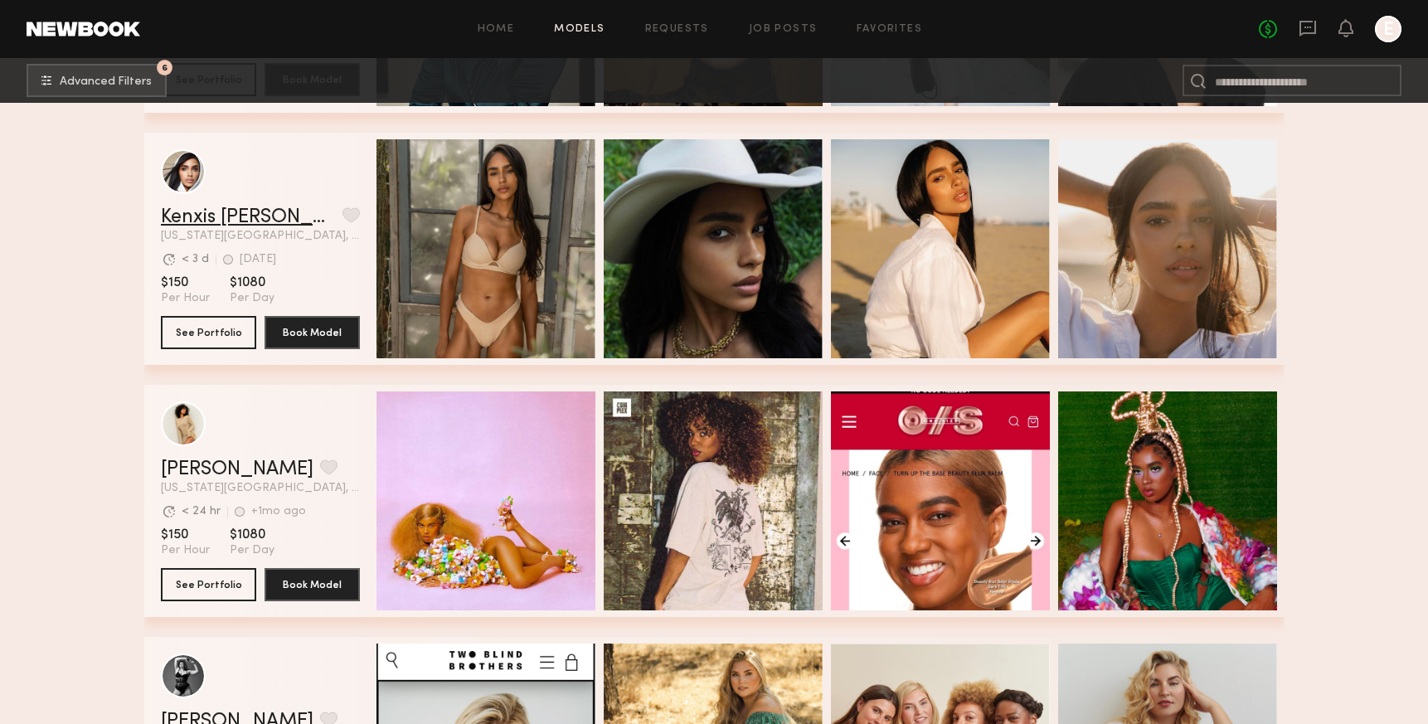
click at [197, 212] on link "Kenxis J." at bounding box center [248, 217] width 175 height 20
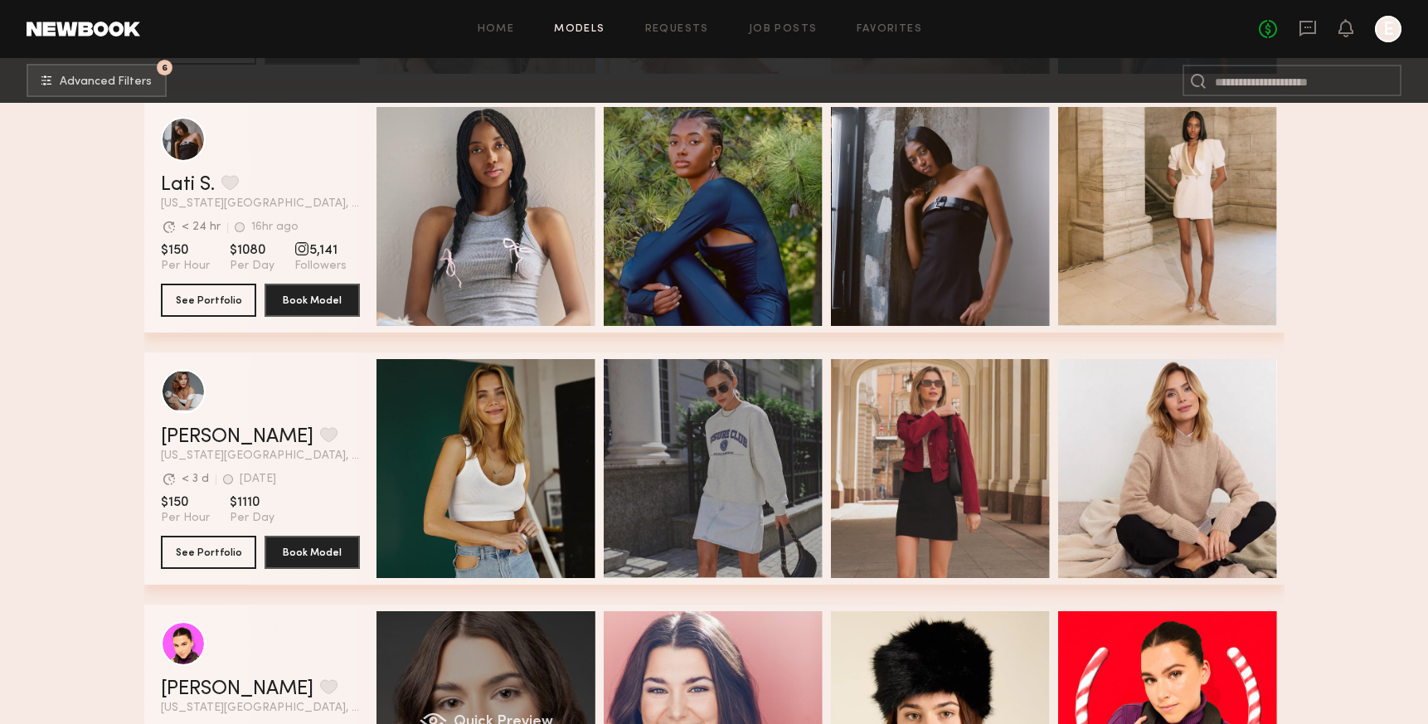
scroll to position [43922, 0]
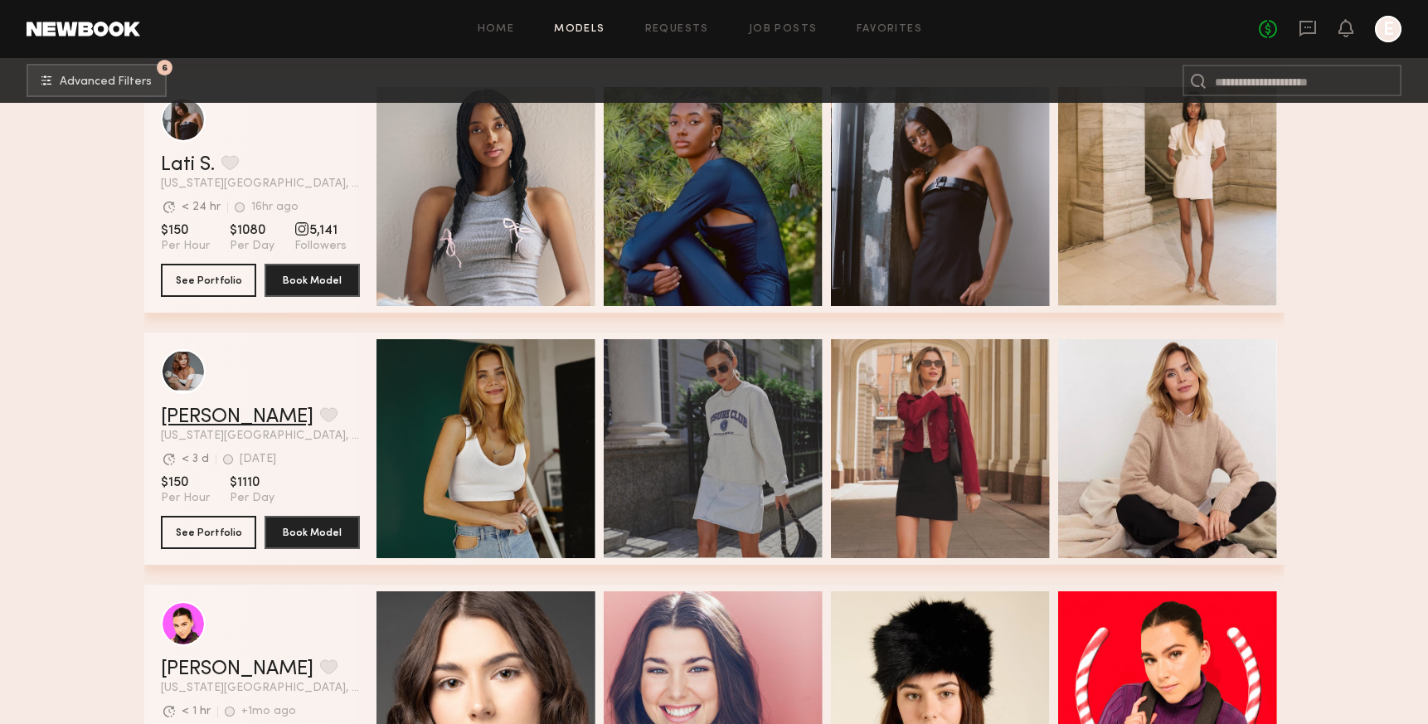
click at [209, 415] on link "Oksana B." at bounding box center [237, 417] width 153 height 20
click at [200, 419] on link "Oksana B." at bounding box center [237, 417] width 153 height 20
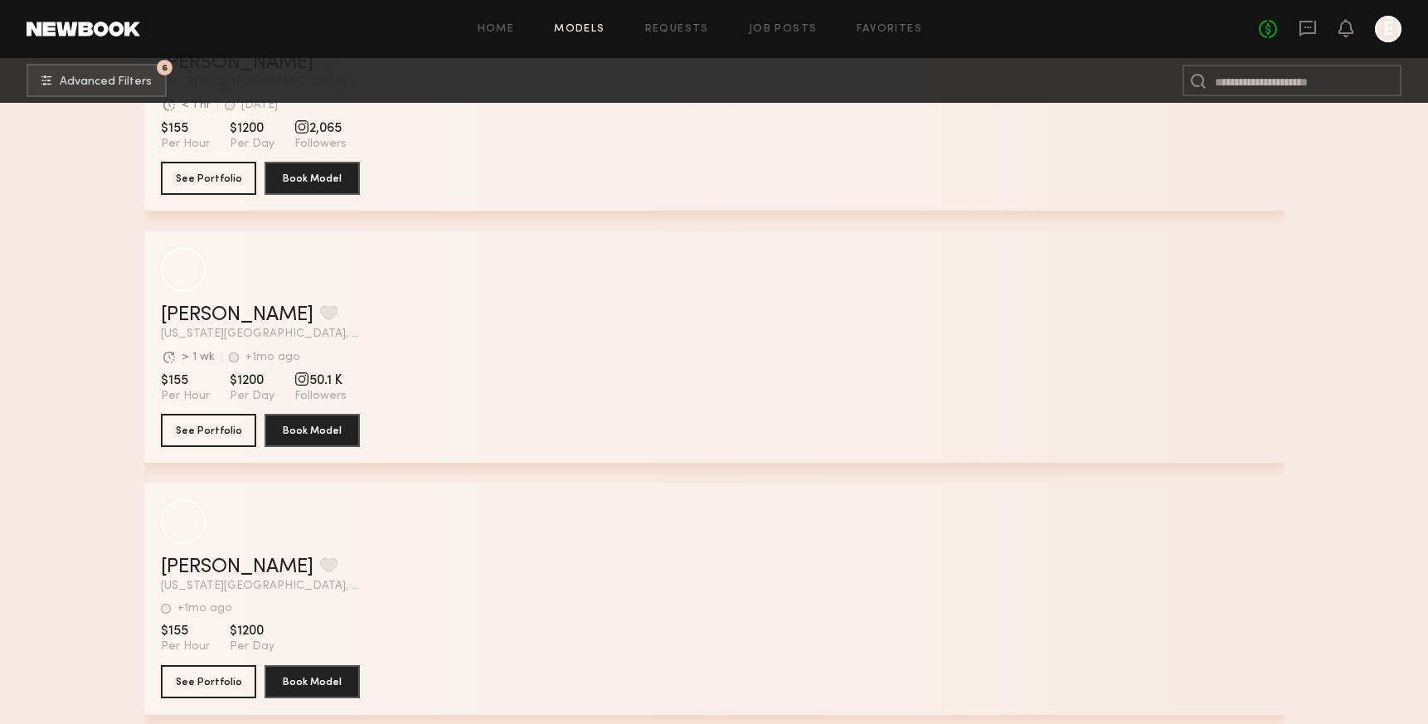
scroll to position [46541, 0]
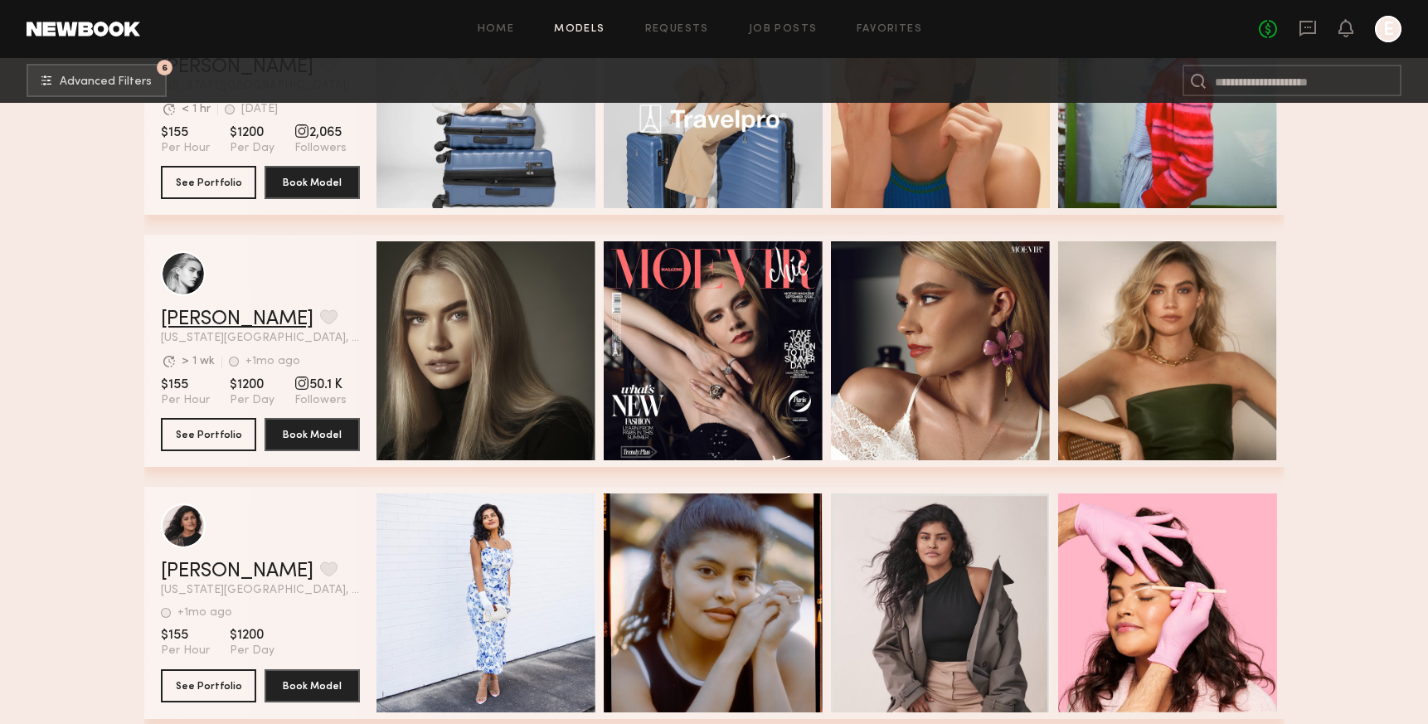
click at [207, 321] on link "Claire V." at bounding box center [237, 319] width 153 height 20
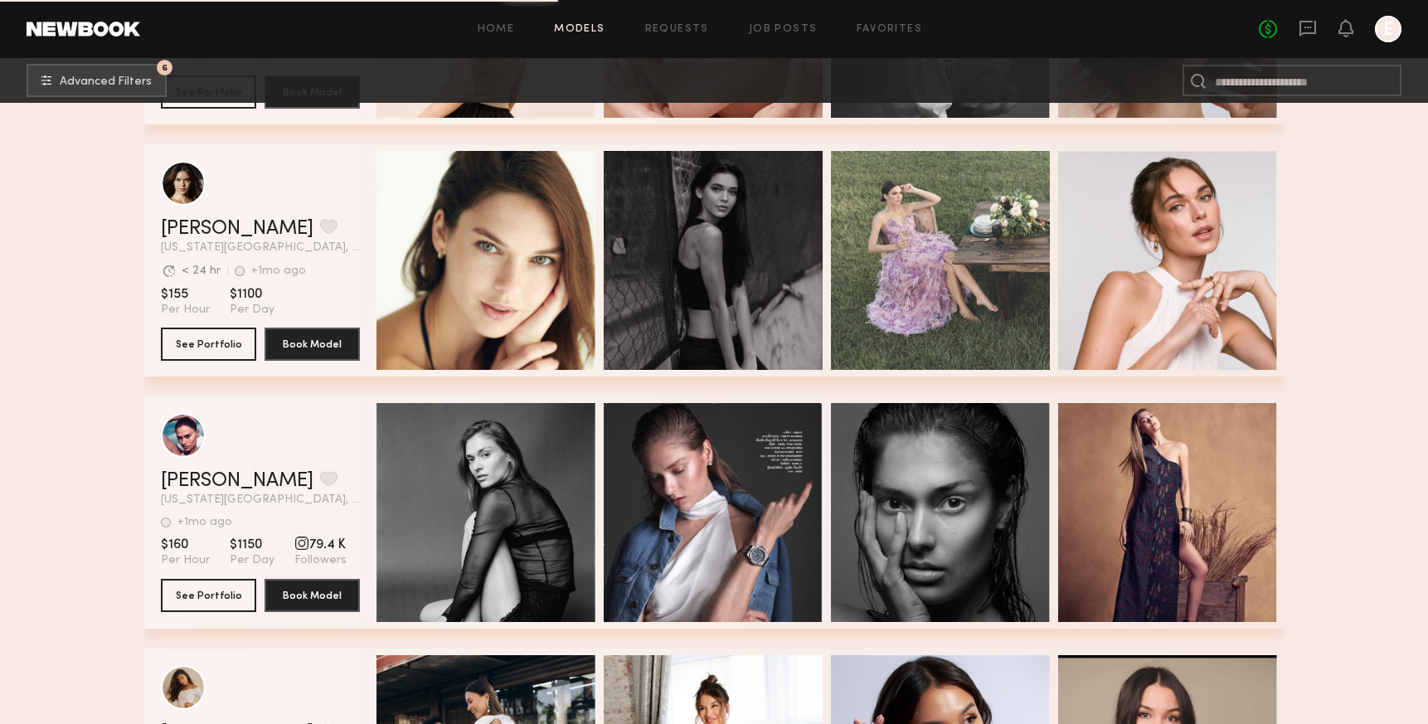
scroll to position [48111, 0]
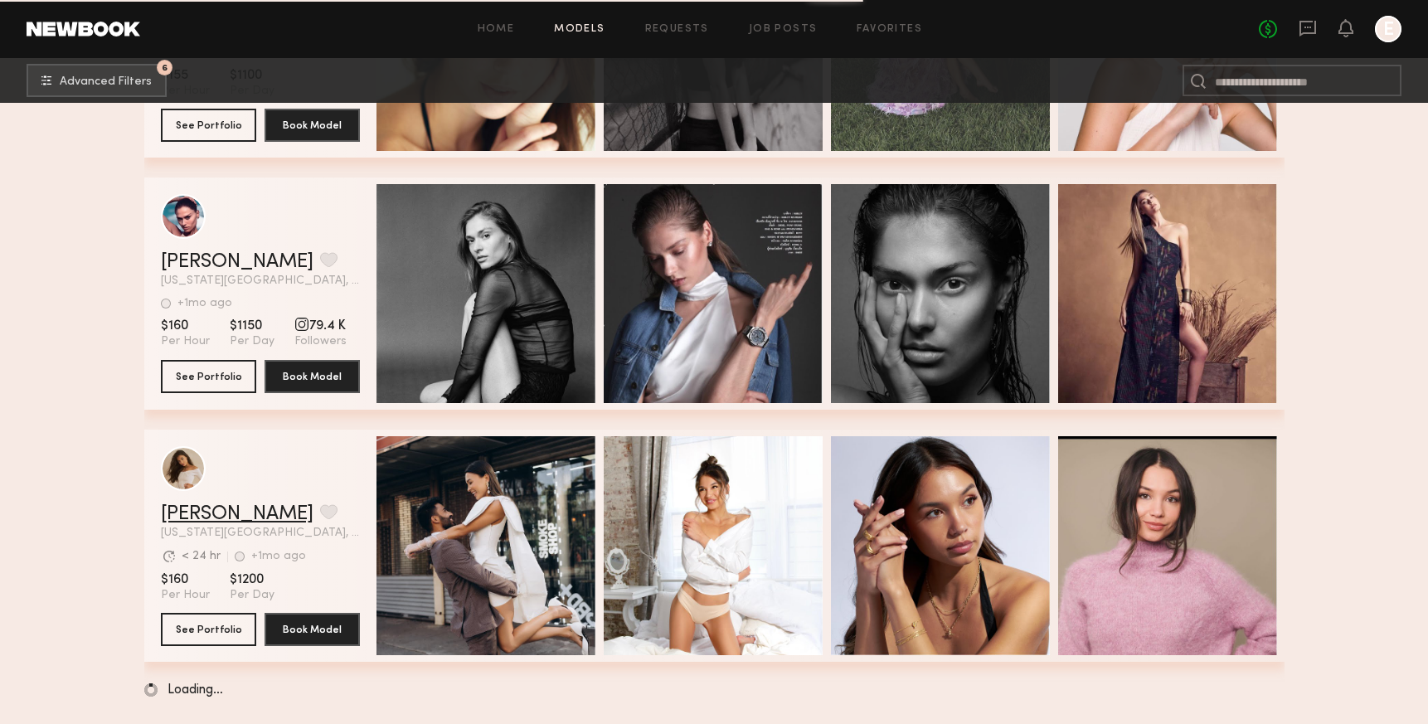
click at [193, 517] on link "Sabrina D." at bounding box center [237, 514] width 153 height 20
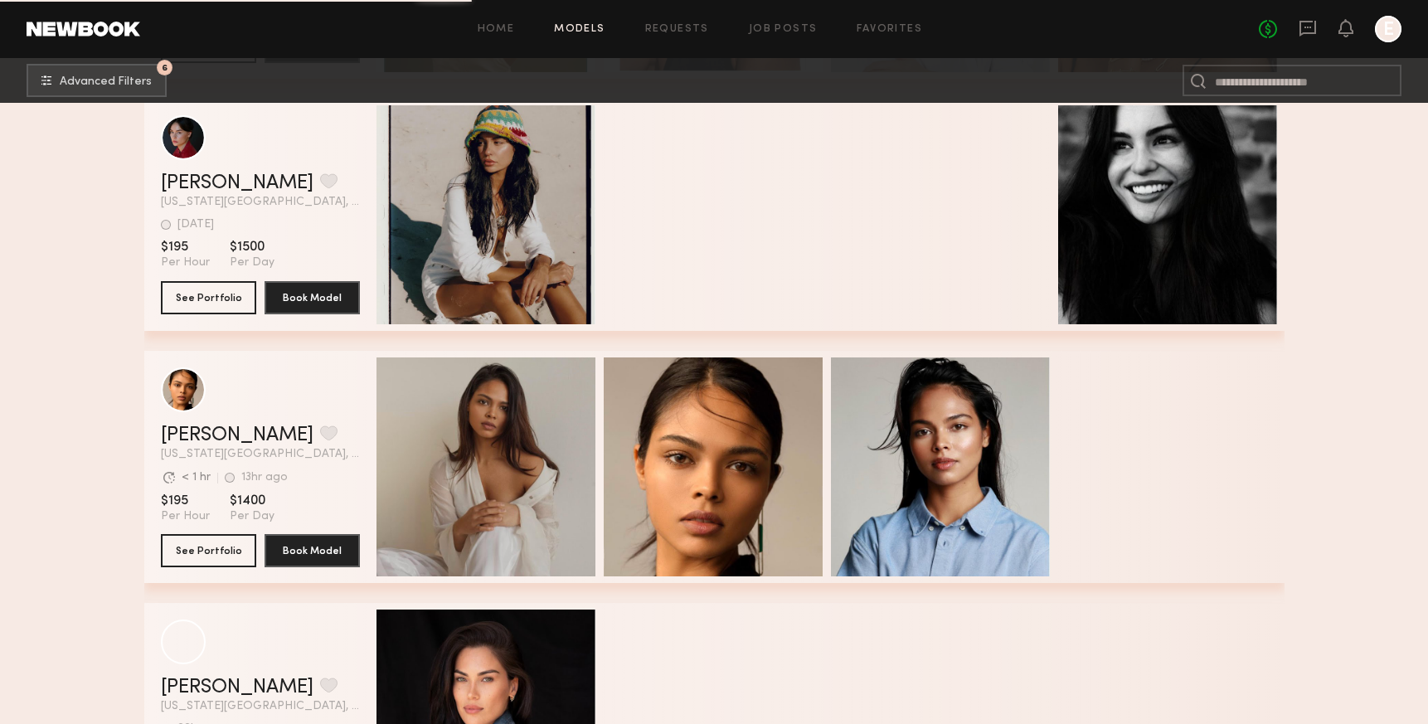
scroll to position [53989, 0]
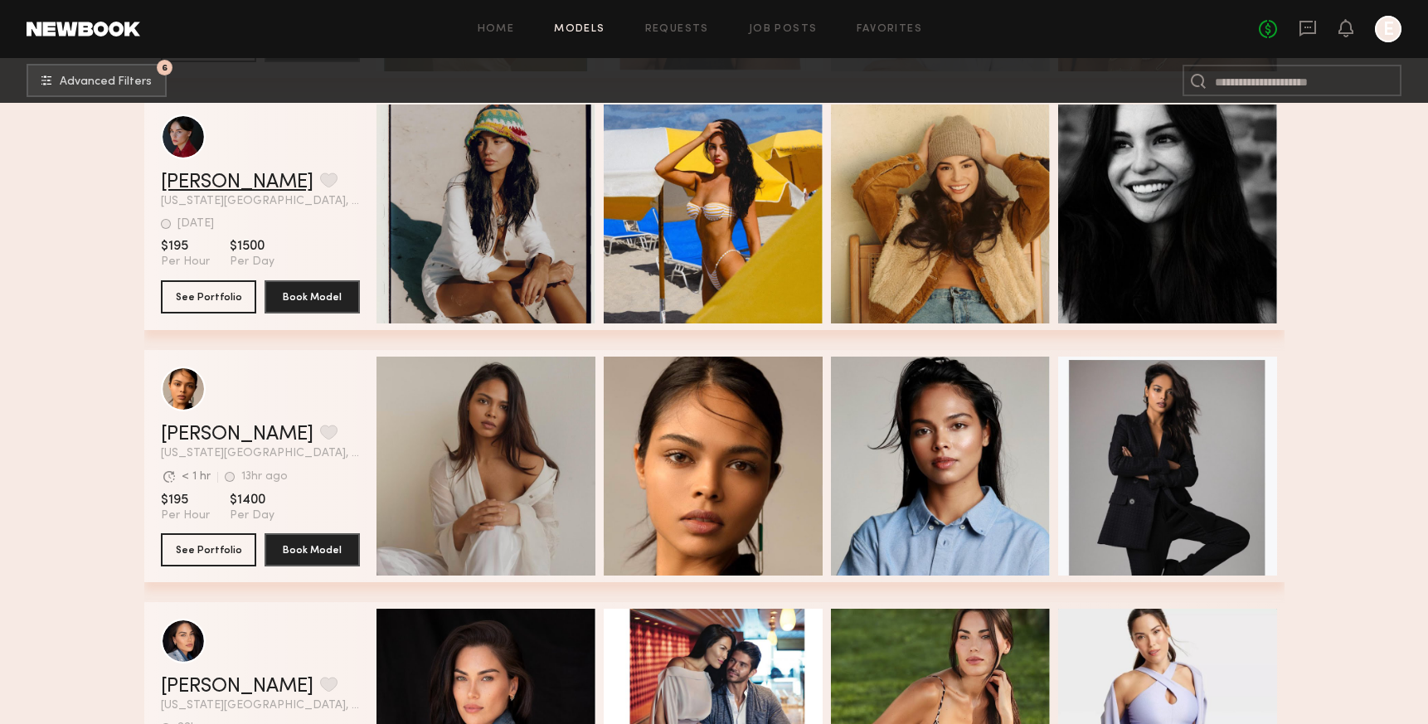
click at [178, 179] on link "[PERSON_NAME]" at bounding box center [237, 182] width 153 height 20
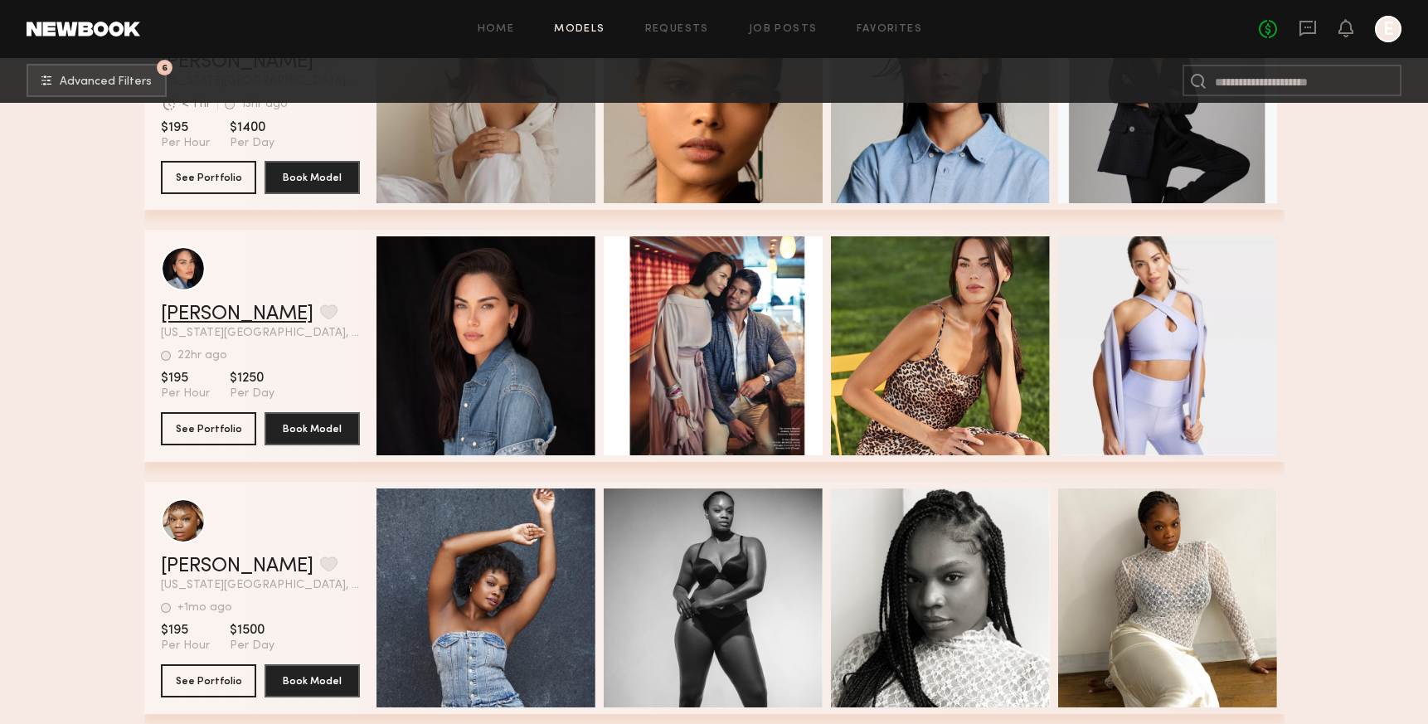
click at [221, 318] on link "Vanessa O." at bounding box center [237, 314] width 153 height 20
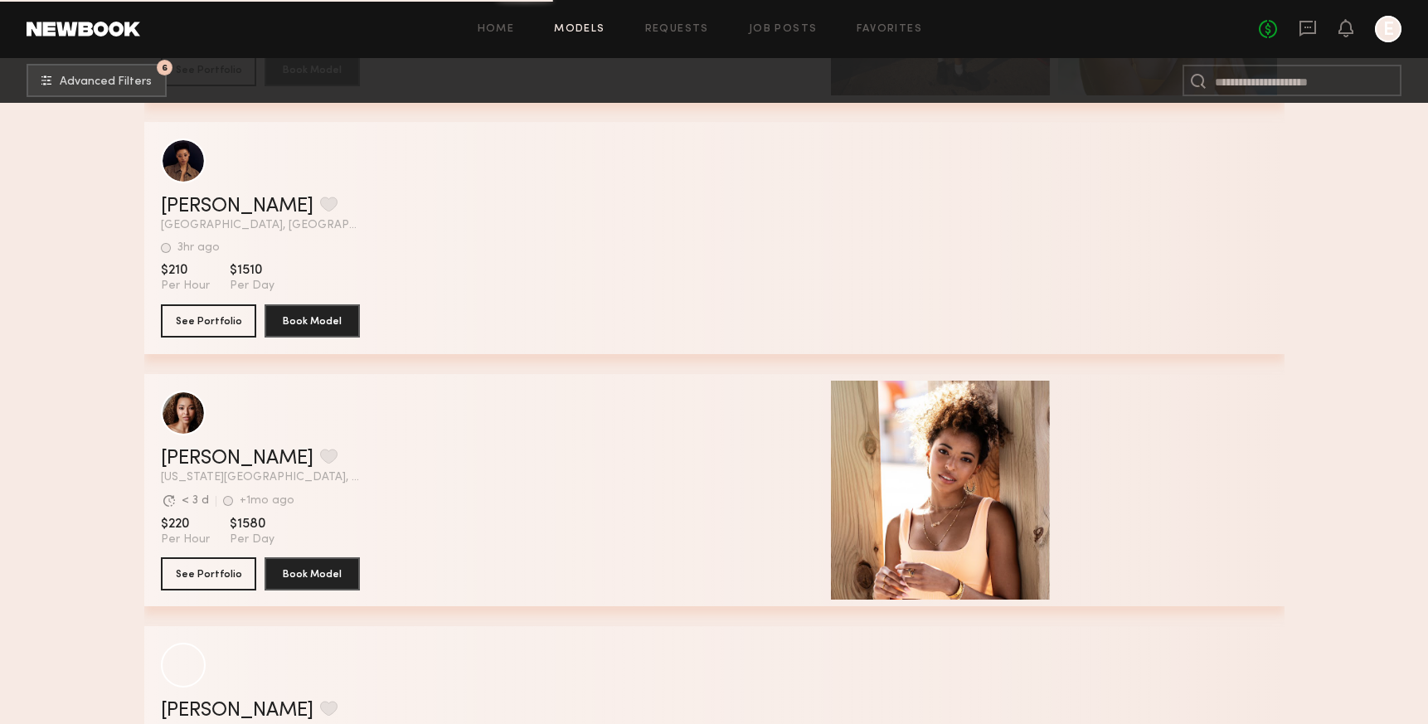
scroll to position [63238, 0]
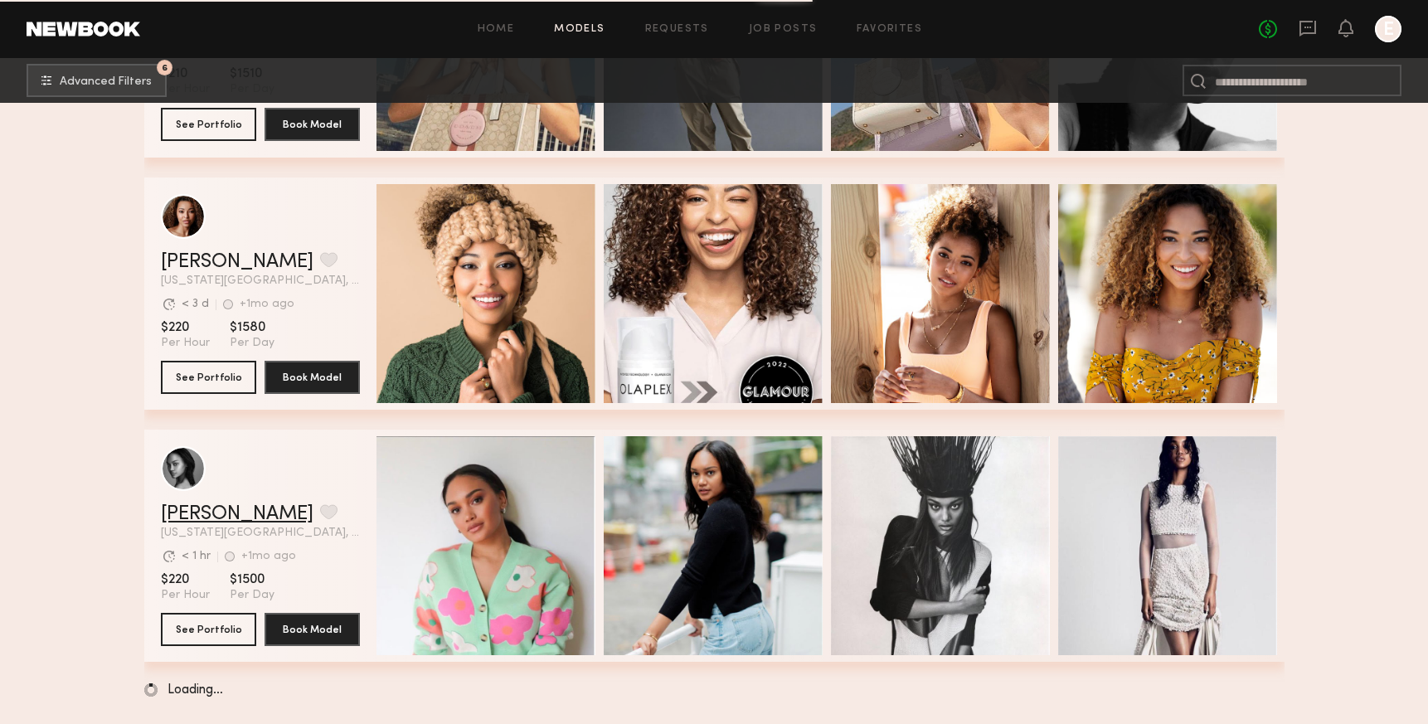
click at [215, 513] on link "Josilyn W." at bounding box center [237, 514] width 153 height 20
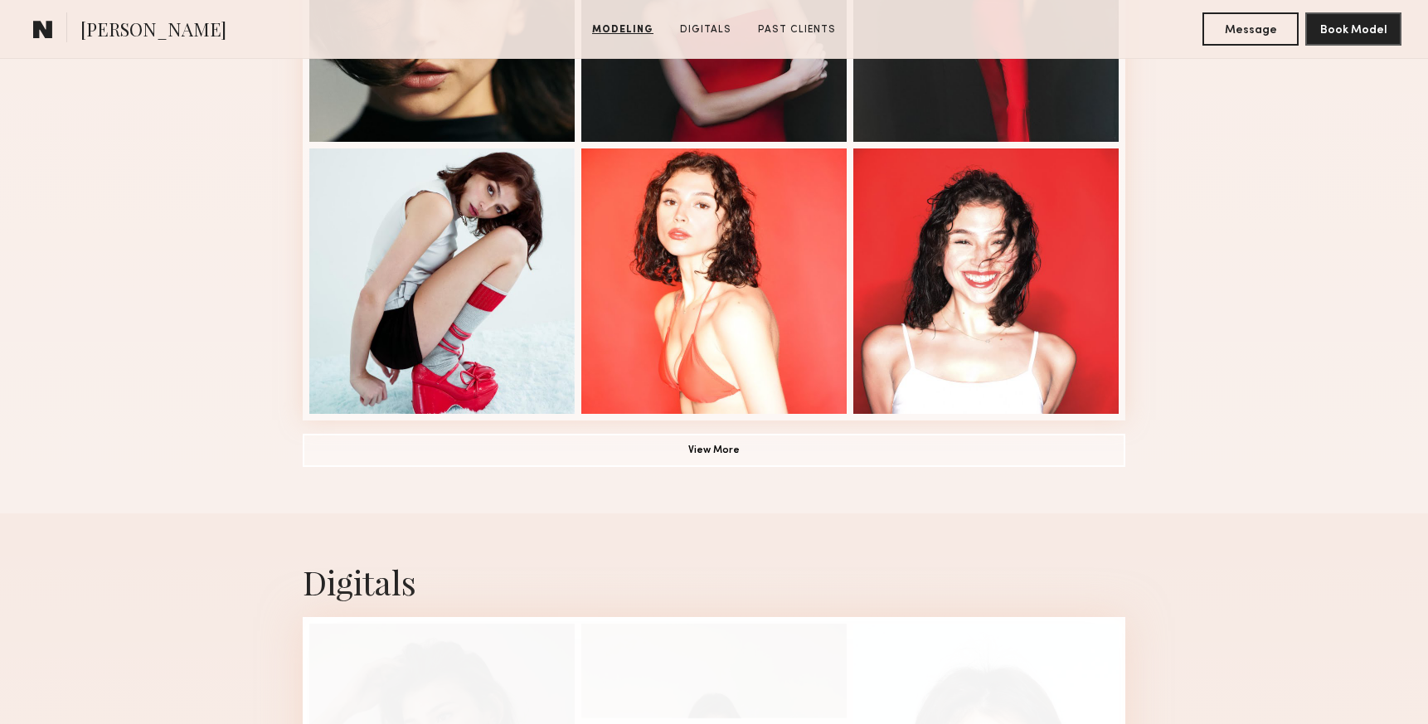
scroll to position [1165, 0]
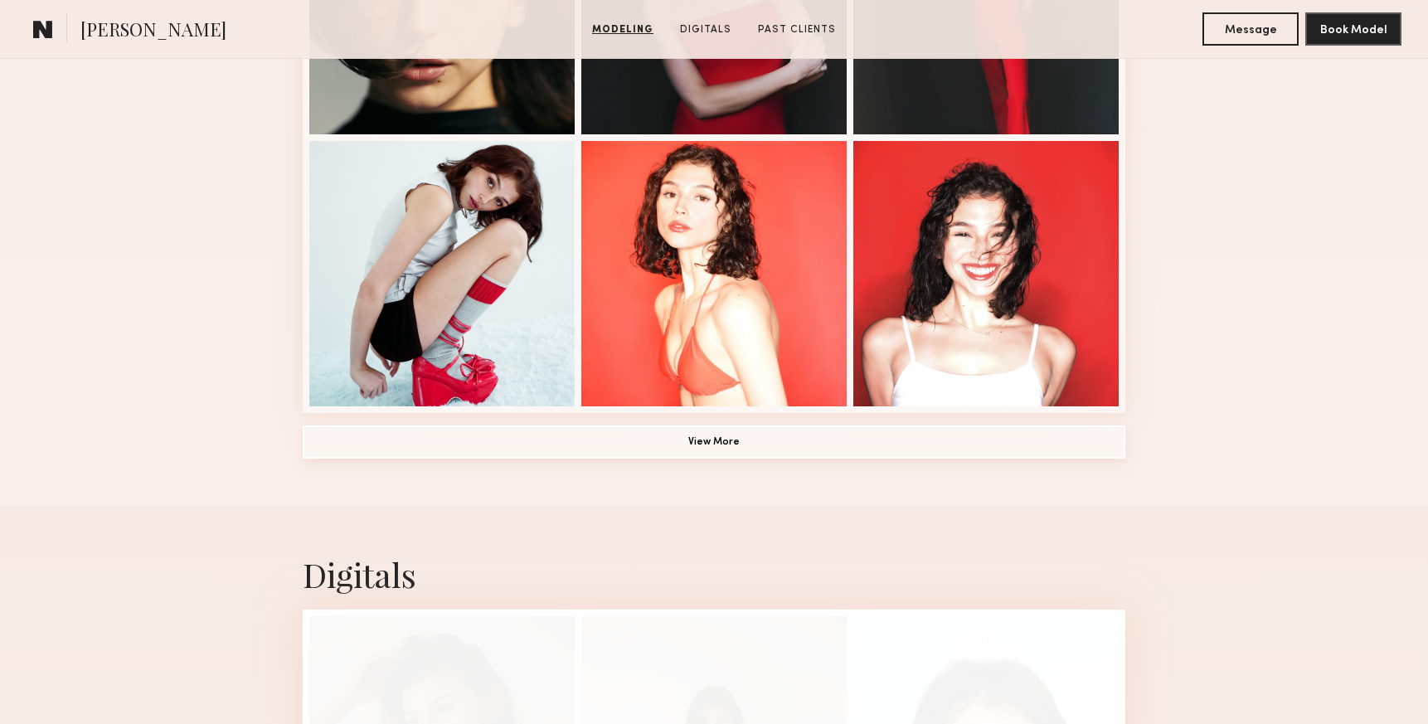
click at [882, 437] on button "View More" at bounding box center [714, 441] width 823 height 33
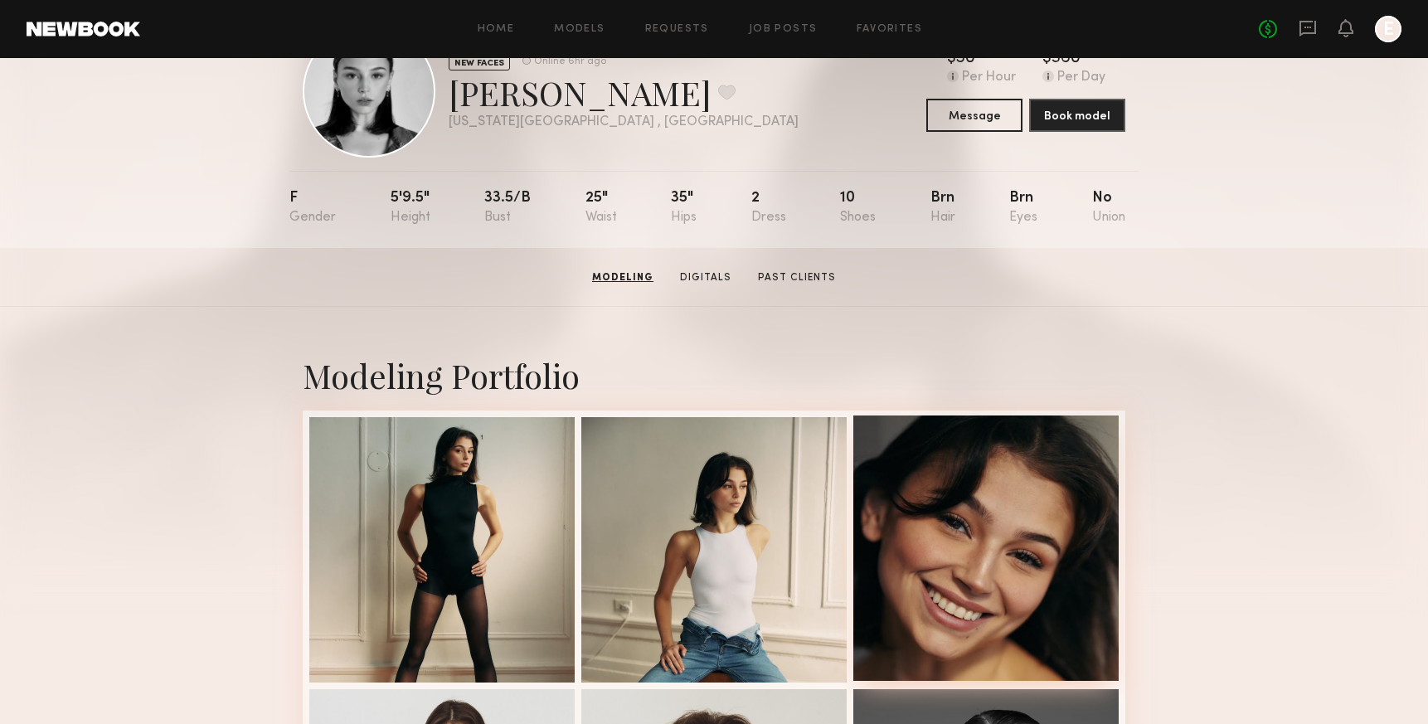
scroll to position [0, 0]
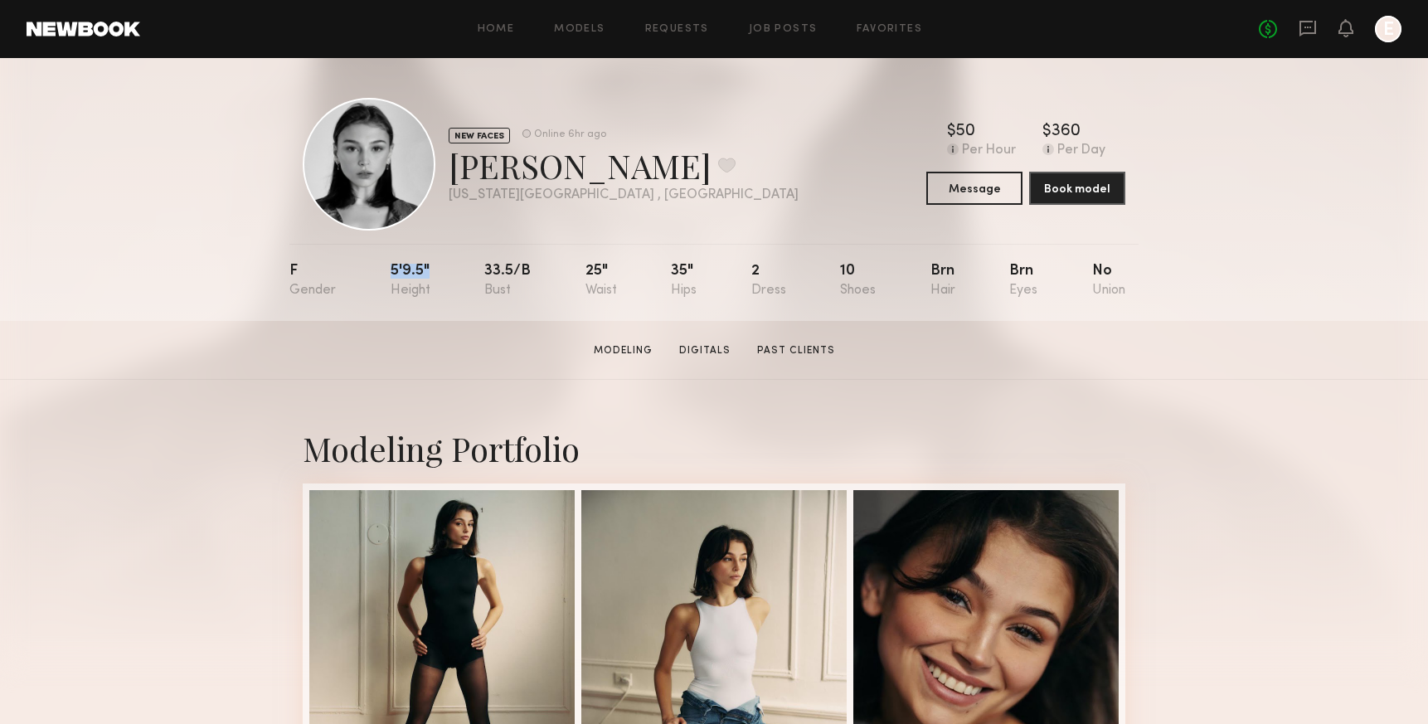
drag, startPoint x: 430, startPoint y: 265, endPoint x: 377, endPoint y: 265, distance: 53.1
click at [377, 265] on nb-model-profile-props "F 5'9.5" 33.5/b 25" 35" 2 10 Brn Brn No" at bounding box center [713, 282] width 849 height 77
copy div "5'9.5""
drag, startPoint x: 262, startPoint y: 271, endPoint x: 947, endPoint y: 281, distance: 685.1
click at [948, 281] on div "NEW FACES Online 6hr ago Rachel F. Favorite New York City , NY Online 6hr ago $…" at bounding box center [714, 189] width 1428 height 263
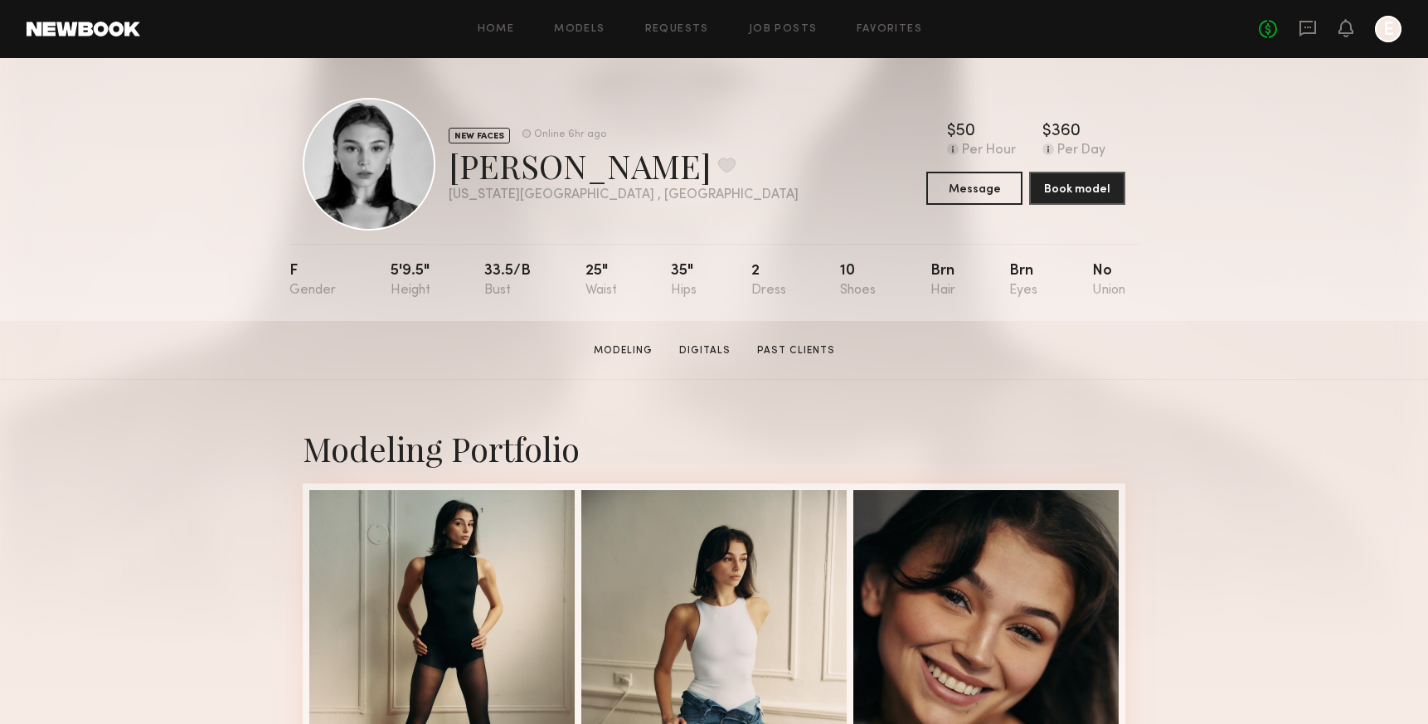
click at [1173, 272] on div "NEW FACES Online 6hr ago Rachel F. Favorite New York City , NY Online 6hr ago $…" at bounding box center [714, 189] width 1428 height 263
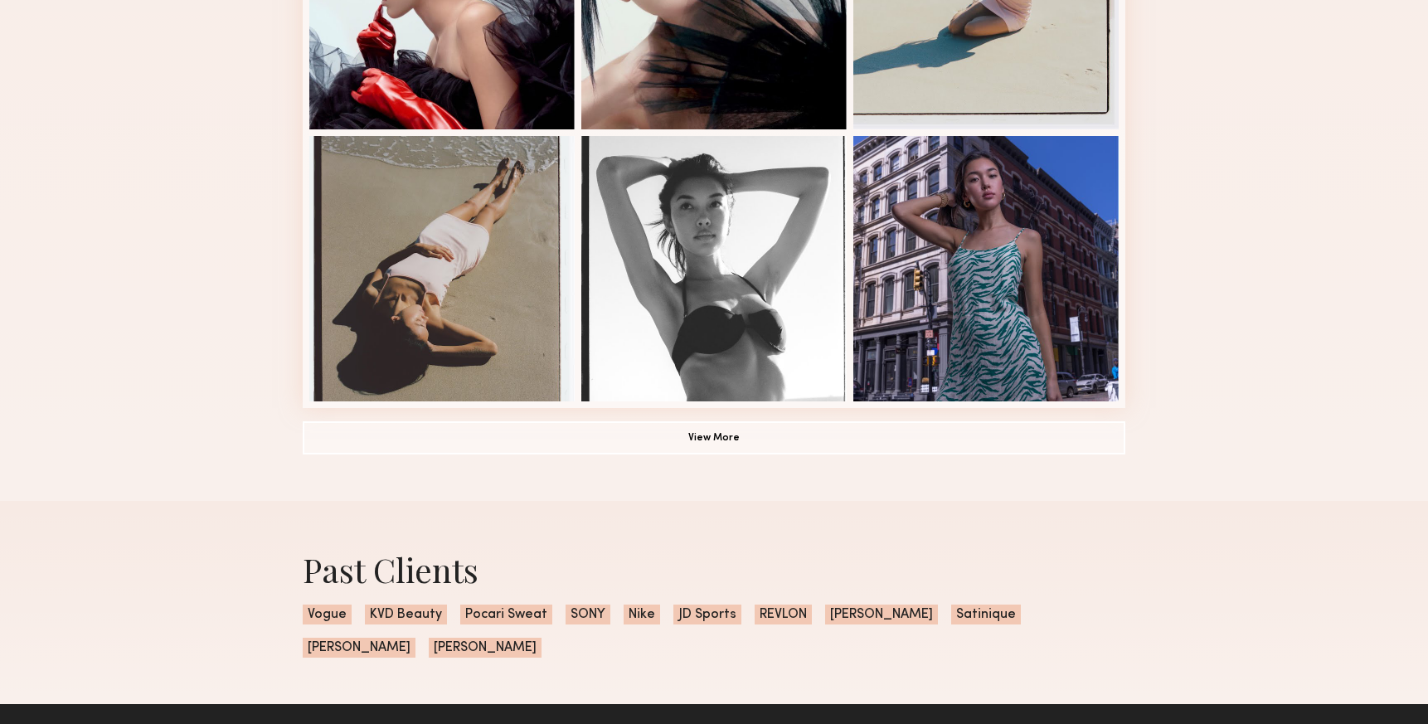
scroll to position [1113, 0]
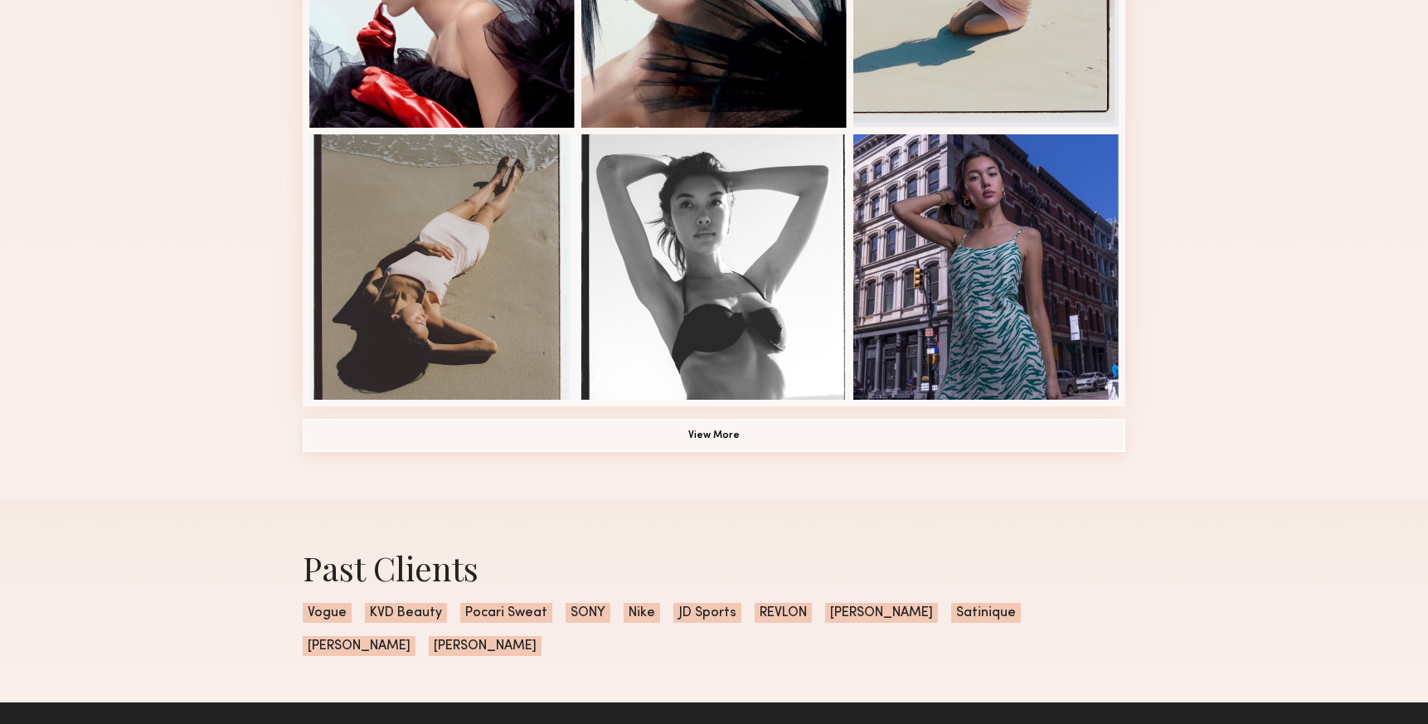
click at [922, 436] on button "View More" at bounding box center [714, 435] width 823 height 33
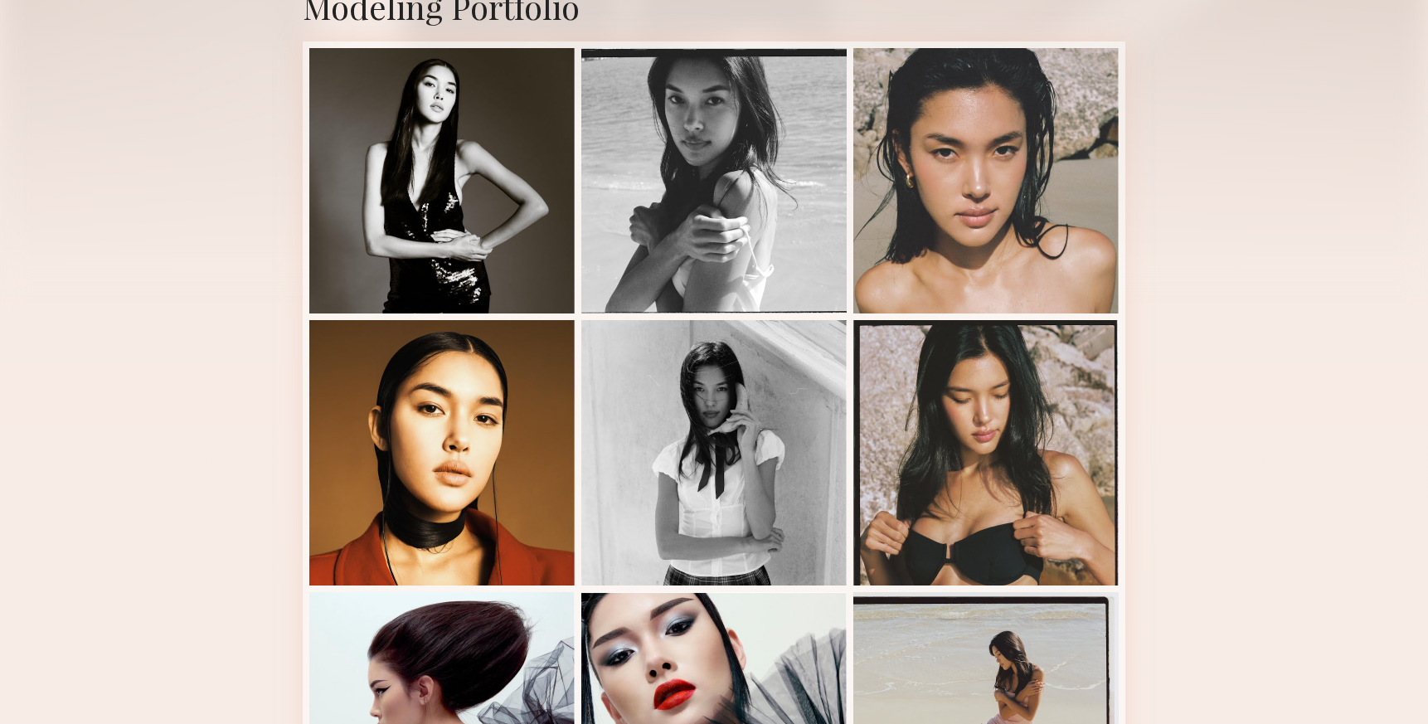
scroll to position [385, 0]
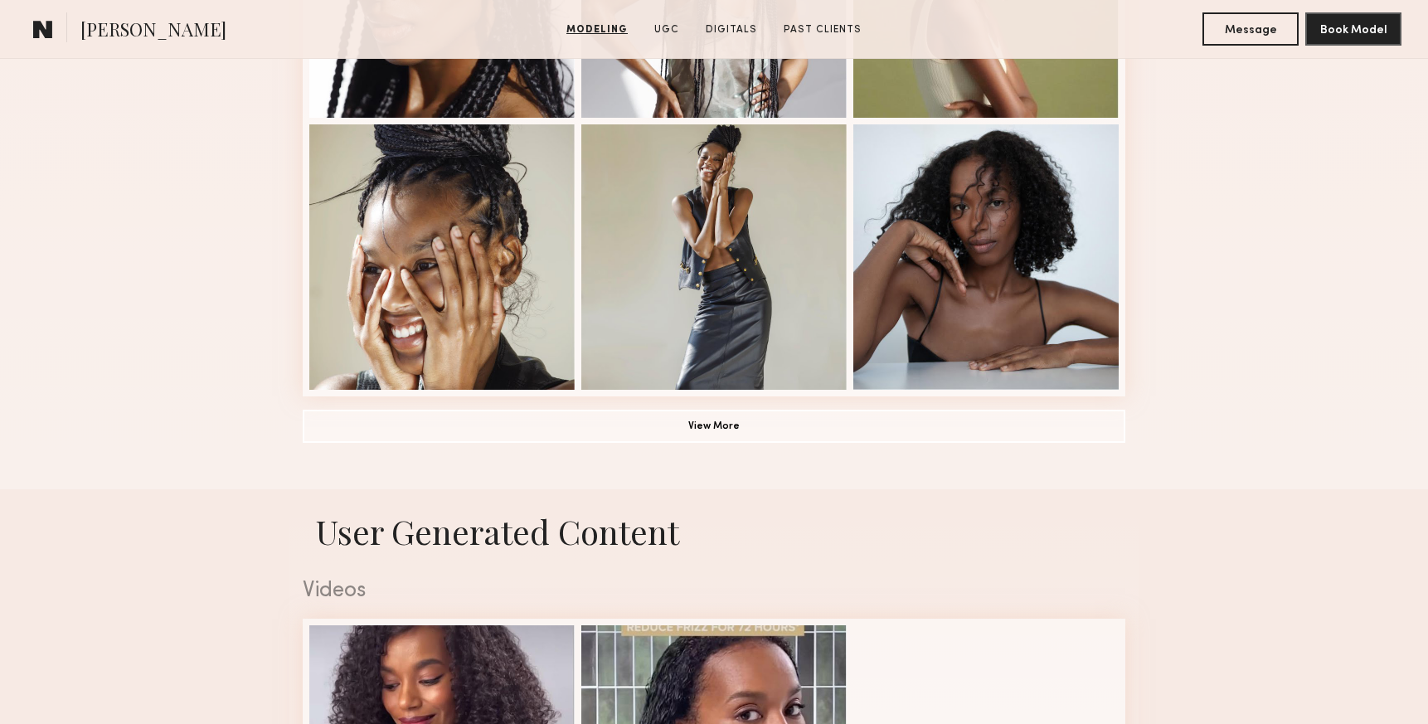
scroll to position [1173, 0]
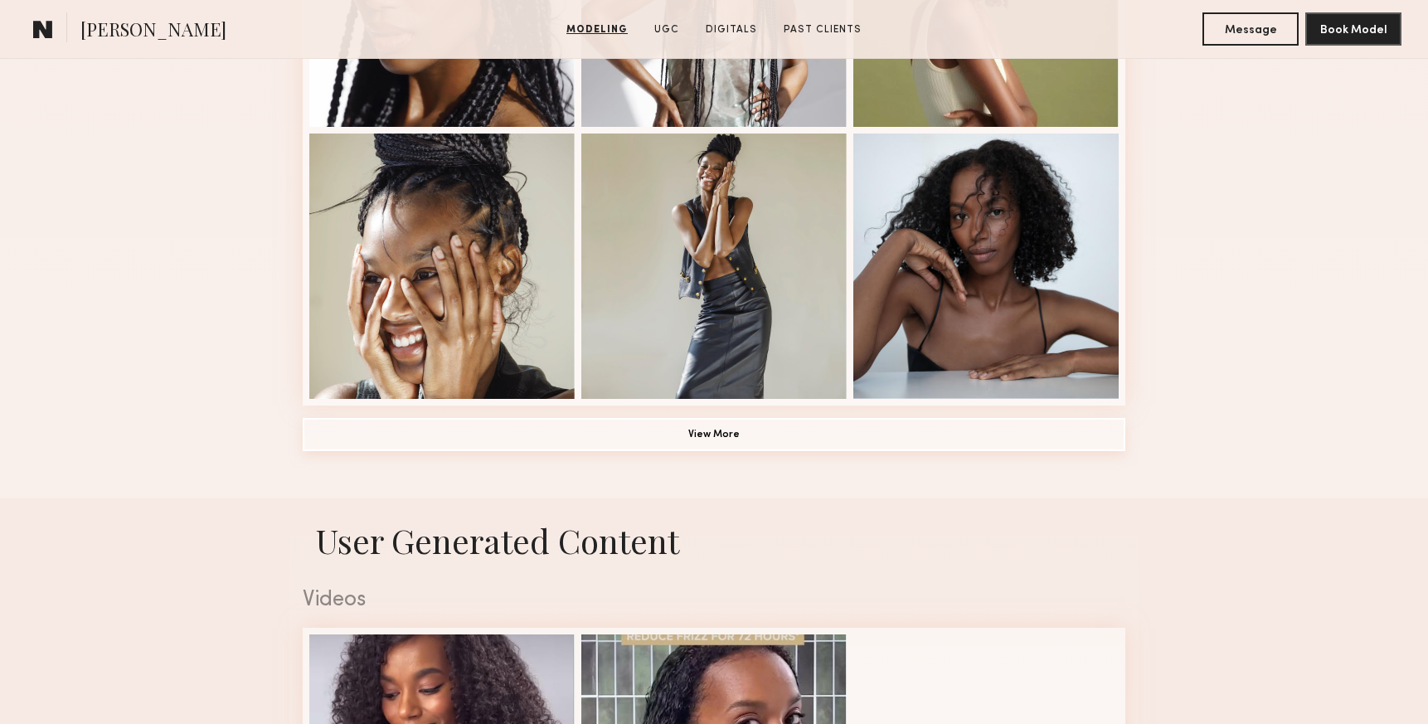
click at [845, 450] on common-button "View More" at bounding box center [714, 435] width 823 height 33
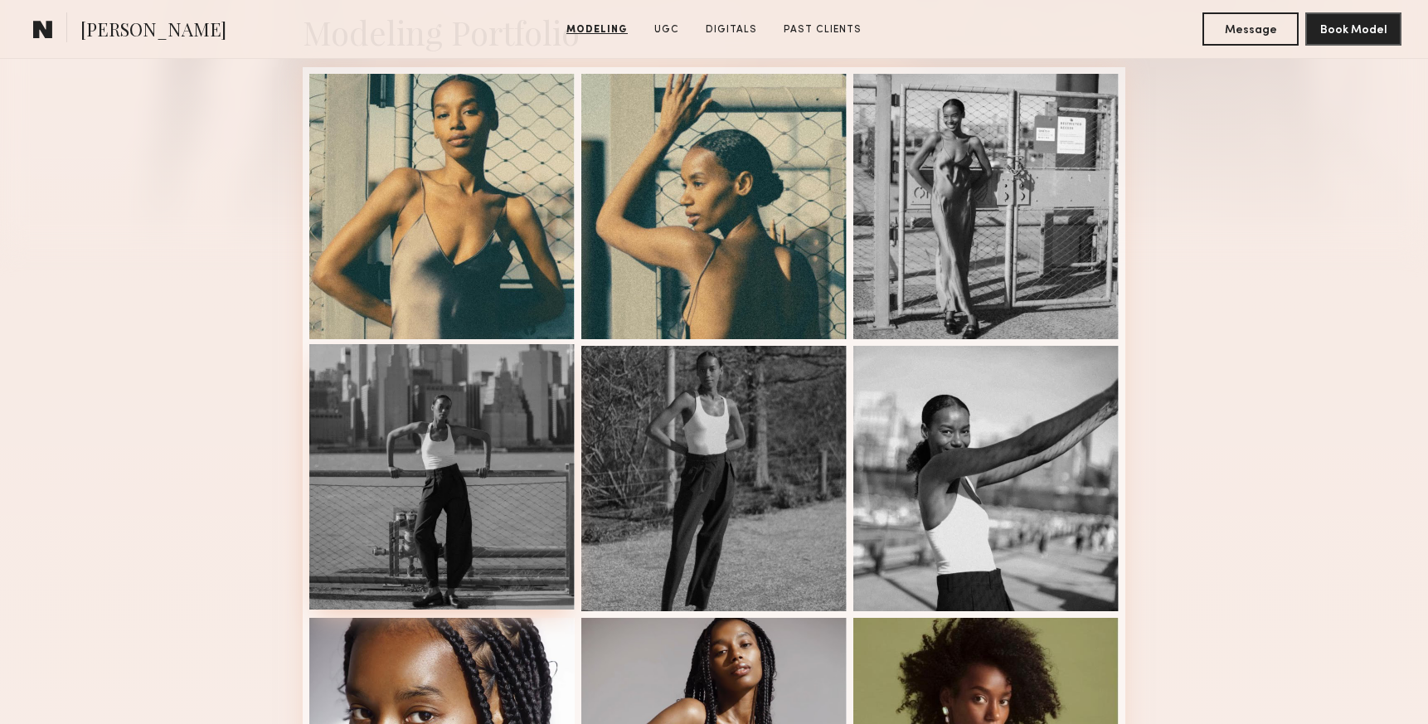
scroll to position [0, 0]
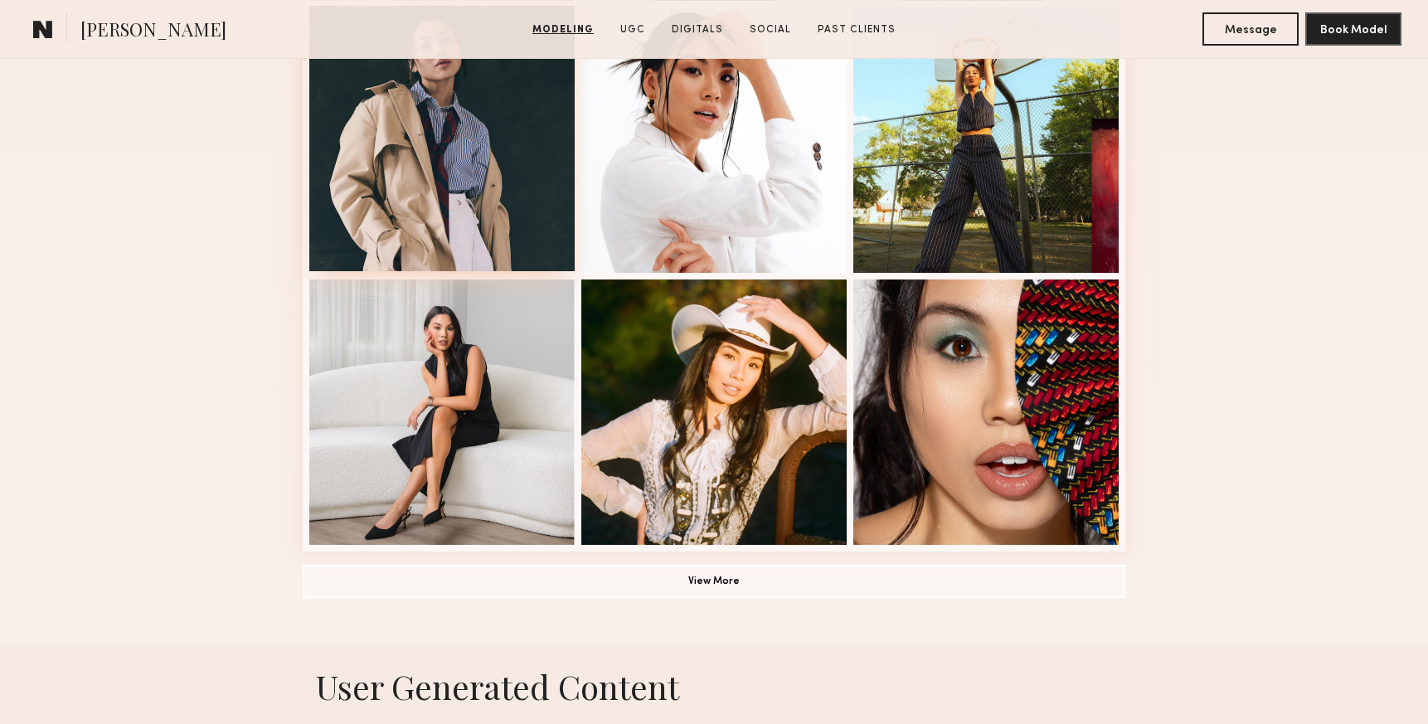
scroll to position [1047, 0]
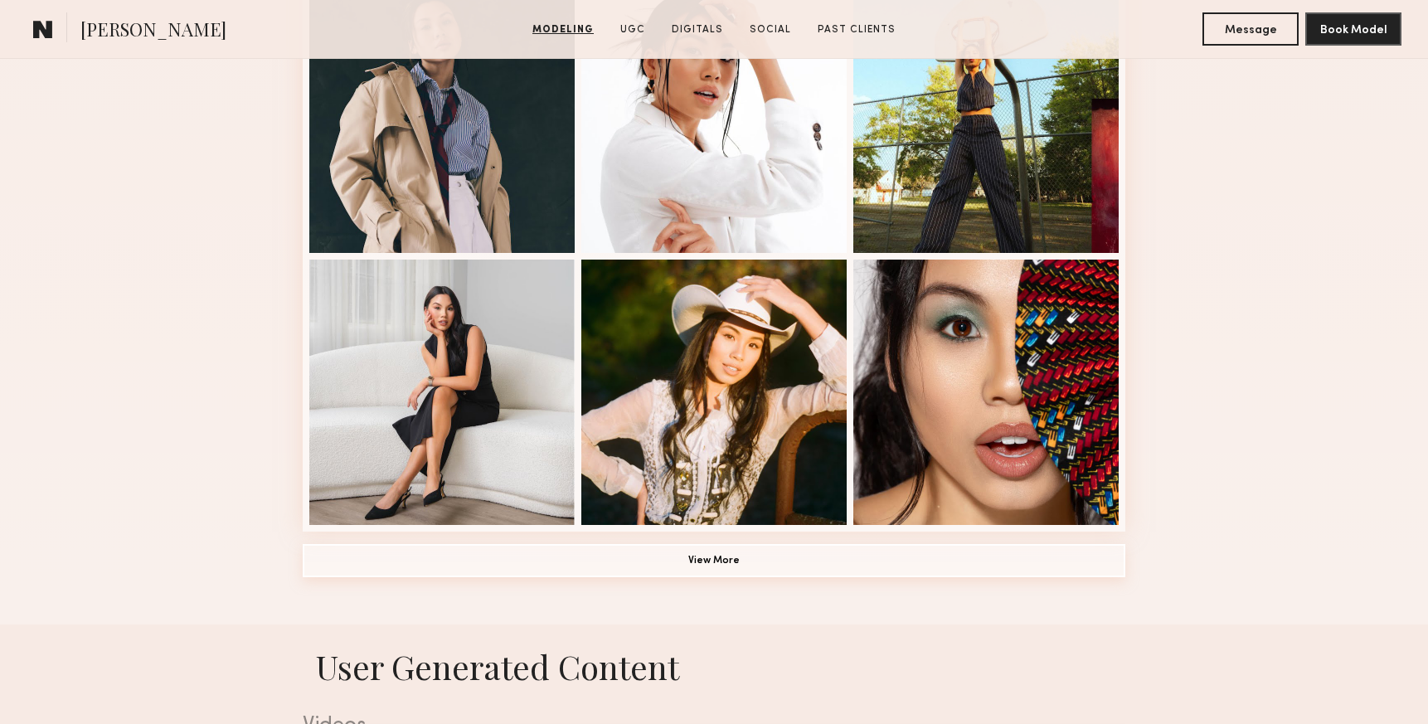
click at [806, 561] on button "View More" at bounding box center [714, 560] width 823 height 33
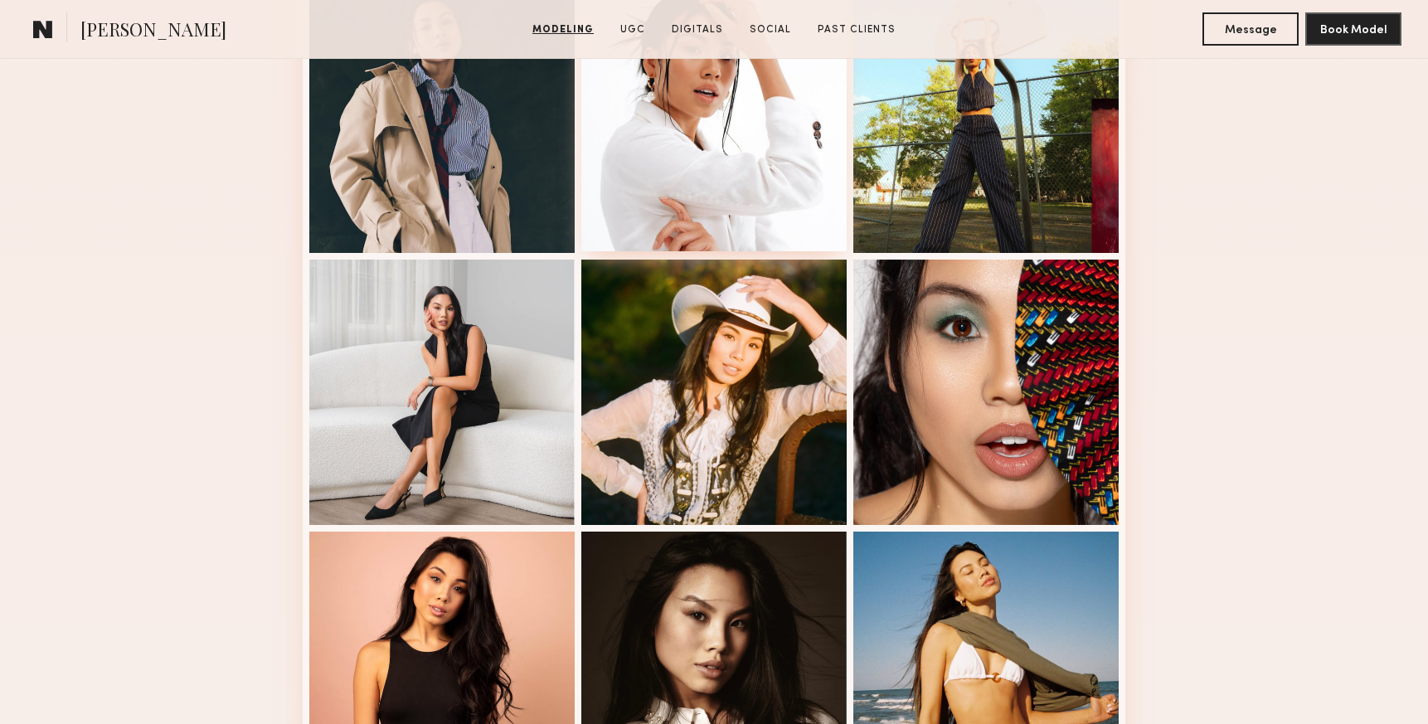
scroll to position [0, 0]
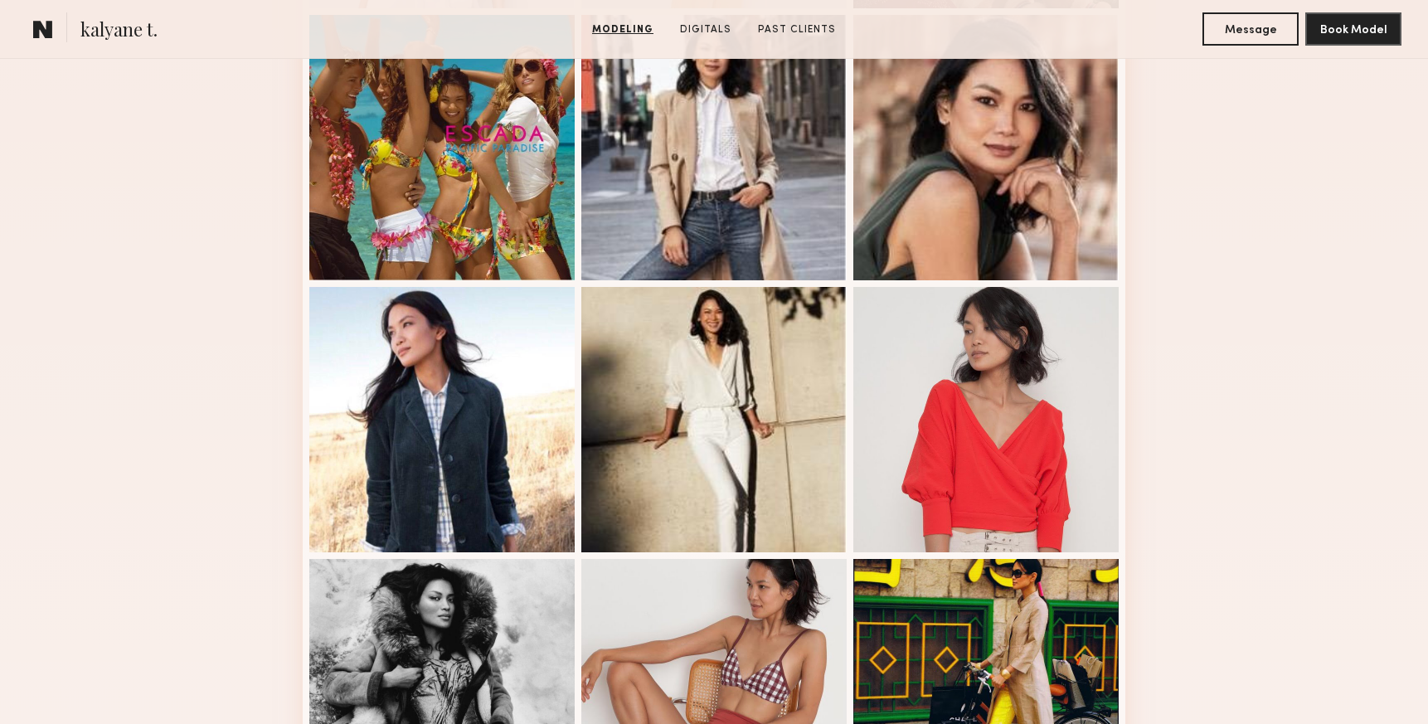
scroll to position [911, 0]
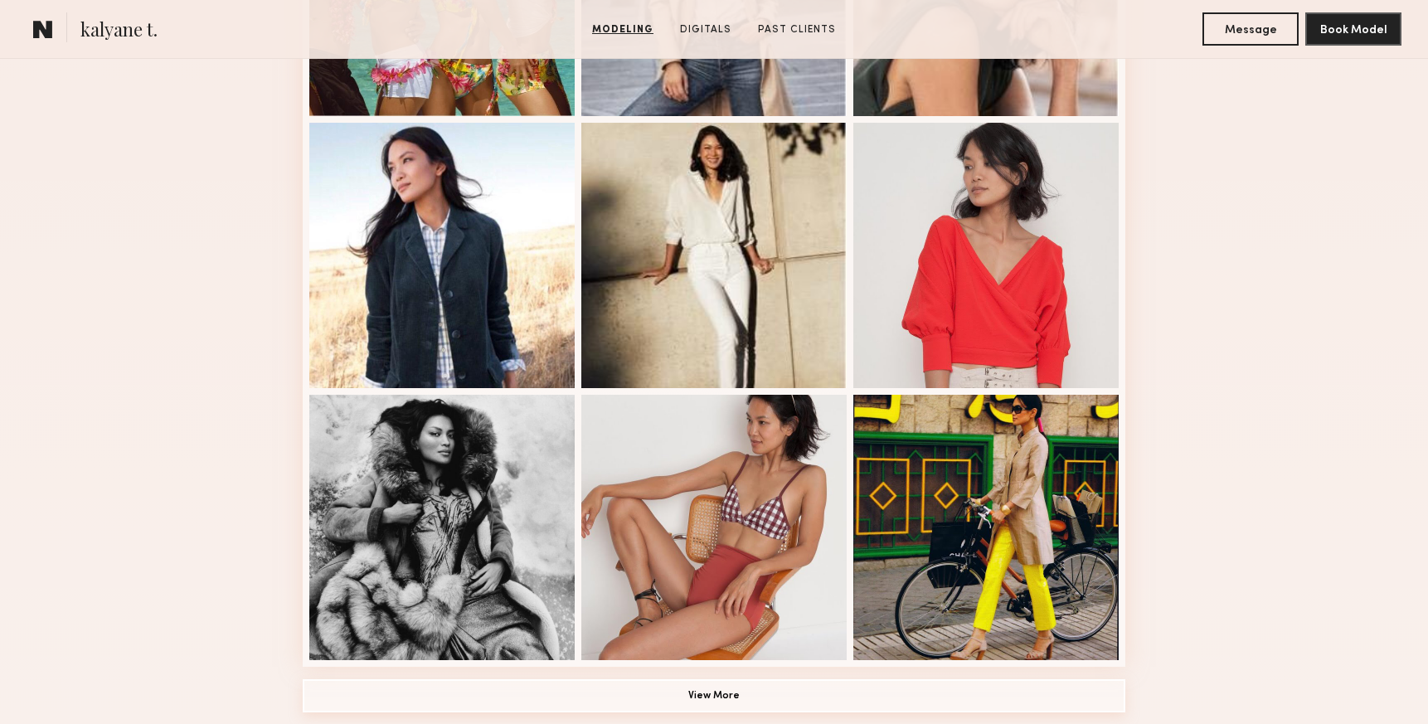
click at [777, 698] on button "View More" at bounding box center [714, 695] width 823 height 33
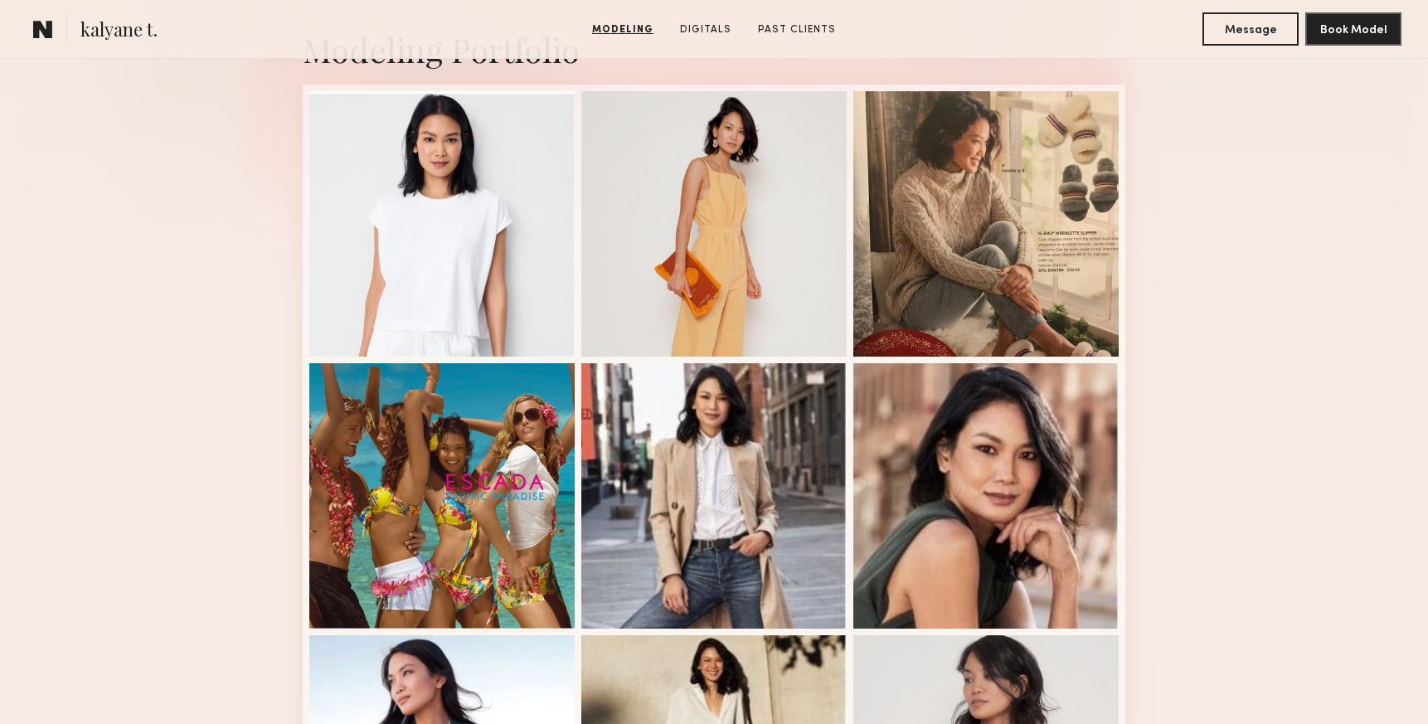
scroll to position [0, 0]
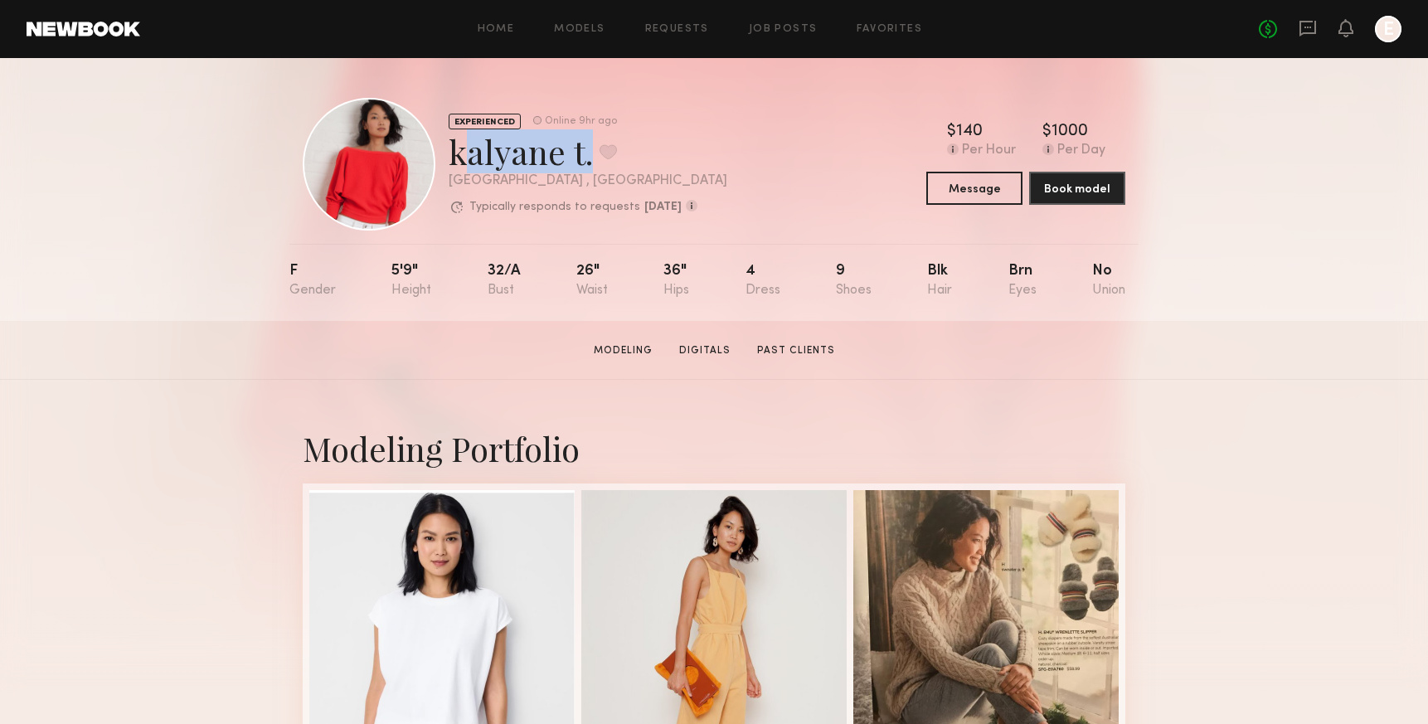
drag, startPoint x: 583, startPoint y: 150, endPoint x: 444, endPoint y: 150, distance: 139.3
click at [444, 150] on div "EXPERIENCED Online 9hr ago kalyane t. Favorite [GEOGRAPHIC_DATA] , [GEOGRAPHIC_…" at bounding box center [515, 164] width 425 height 133
copy div "kalyane t"
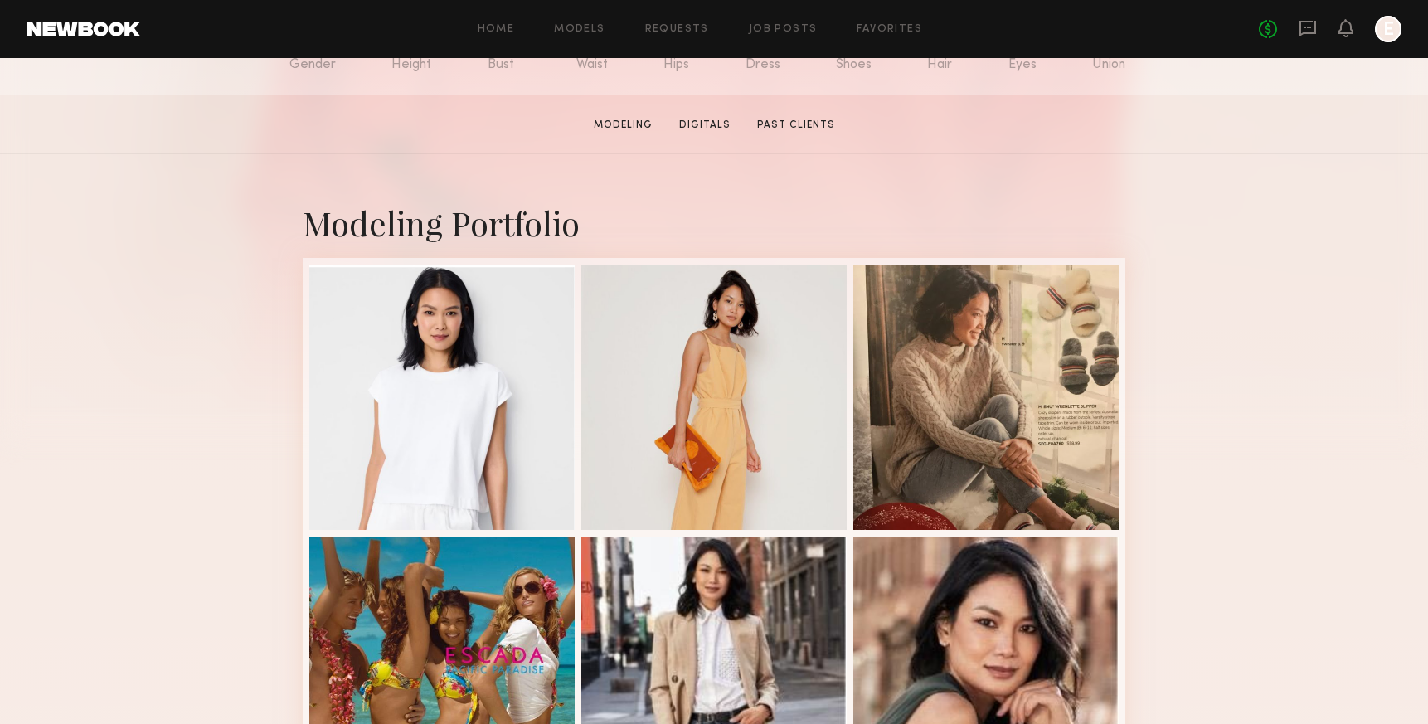
scroll to position [231, 0]
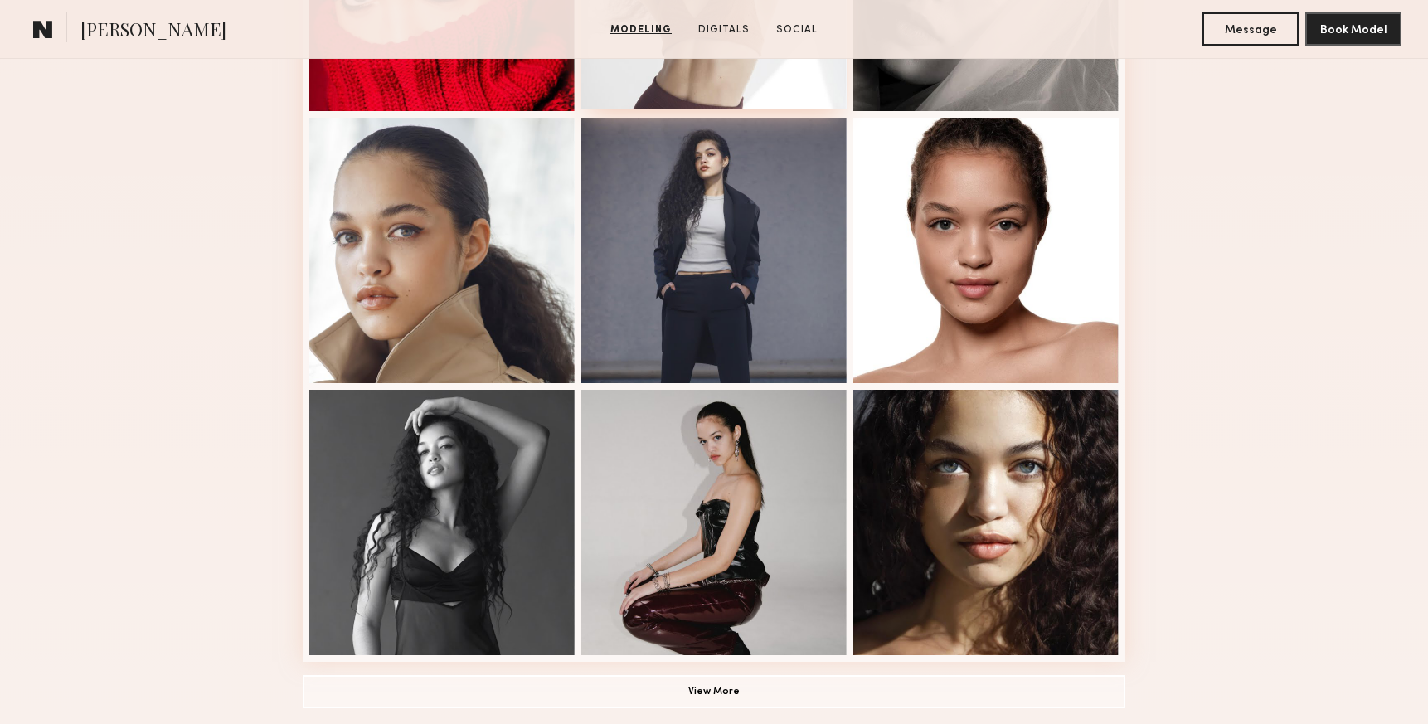
scroll to position [939, 0]
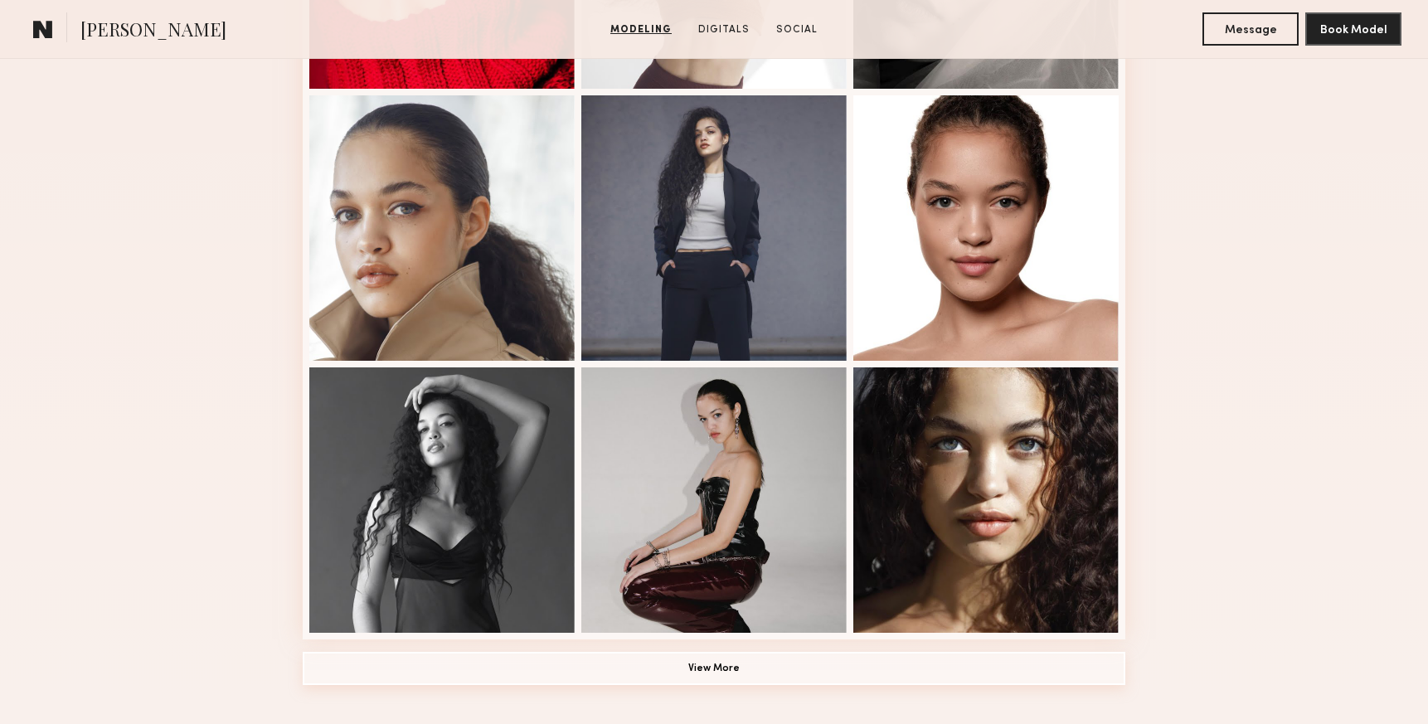
click at [784, 660] on button "View More" at bounding box center [714, 668] width 823 height 33
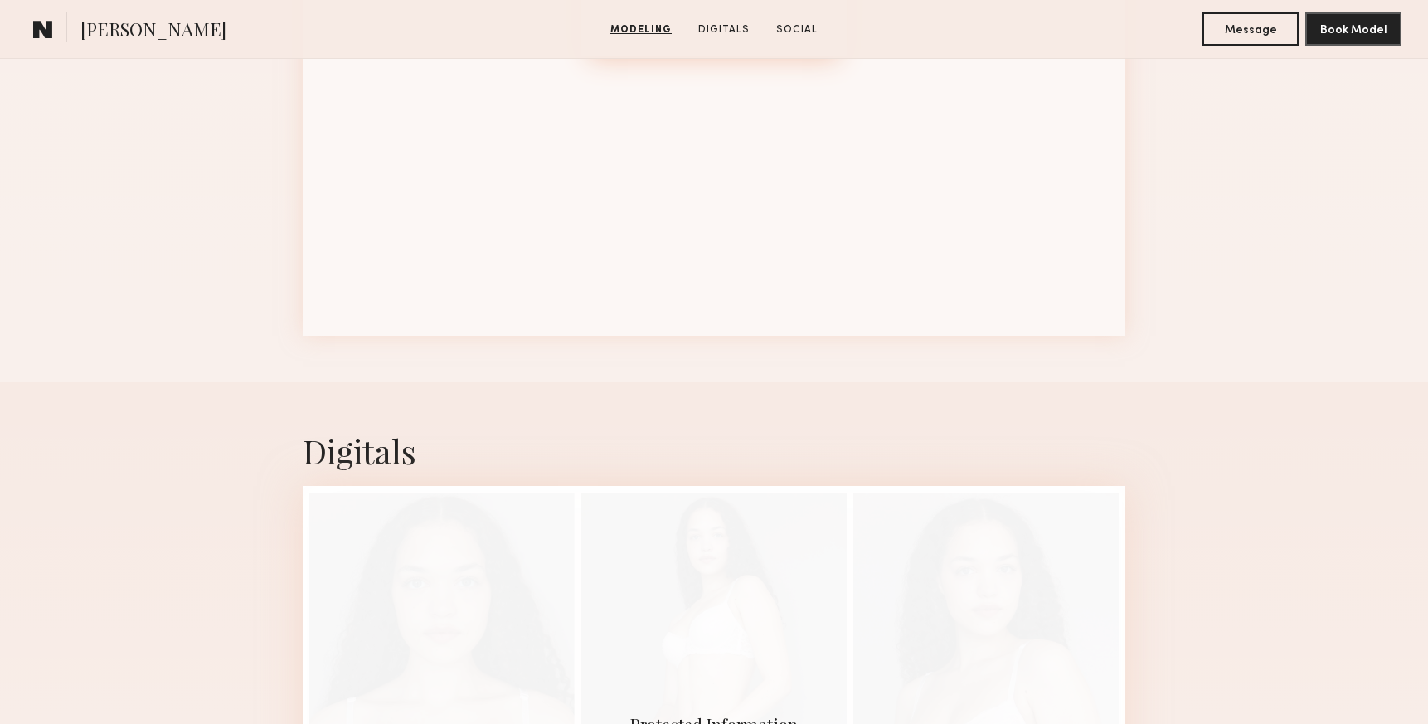
scroll to position [2349, 0]
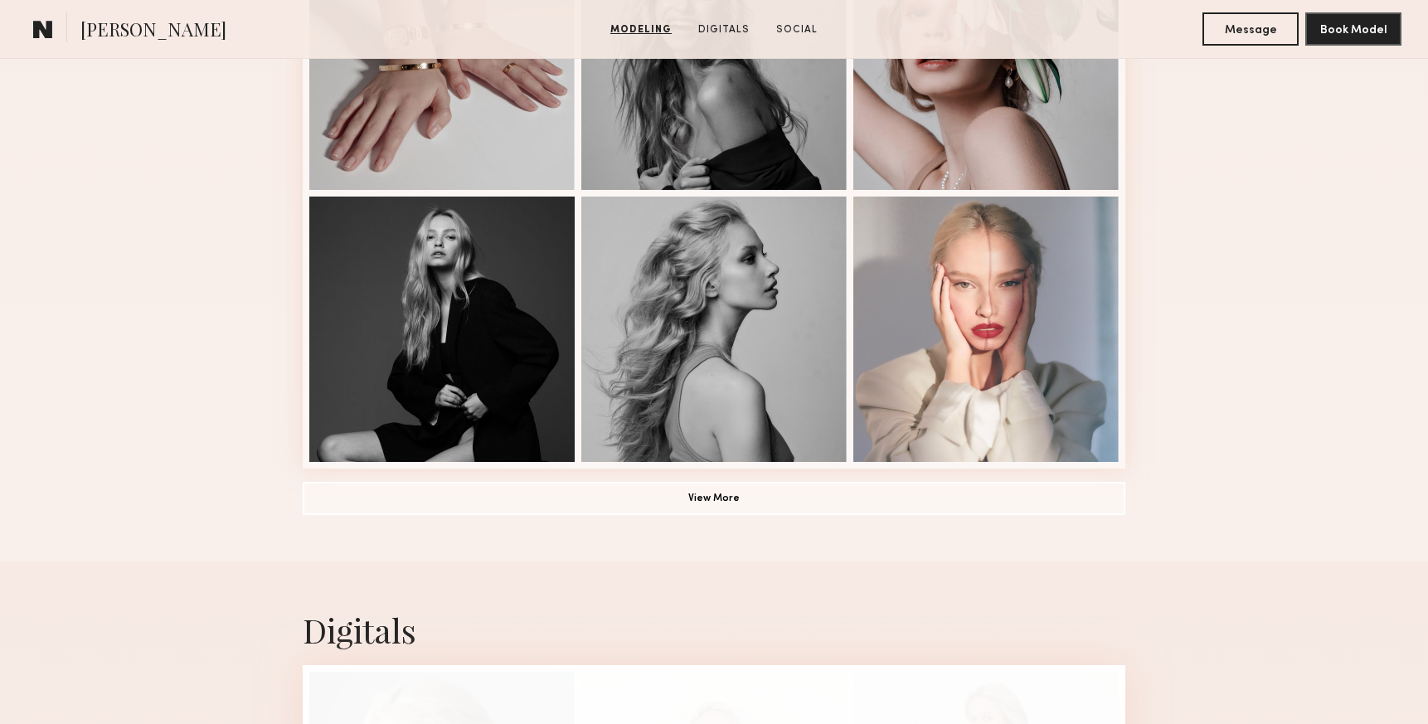
scroll to position [1124, 0]
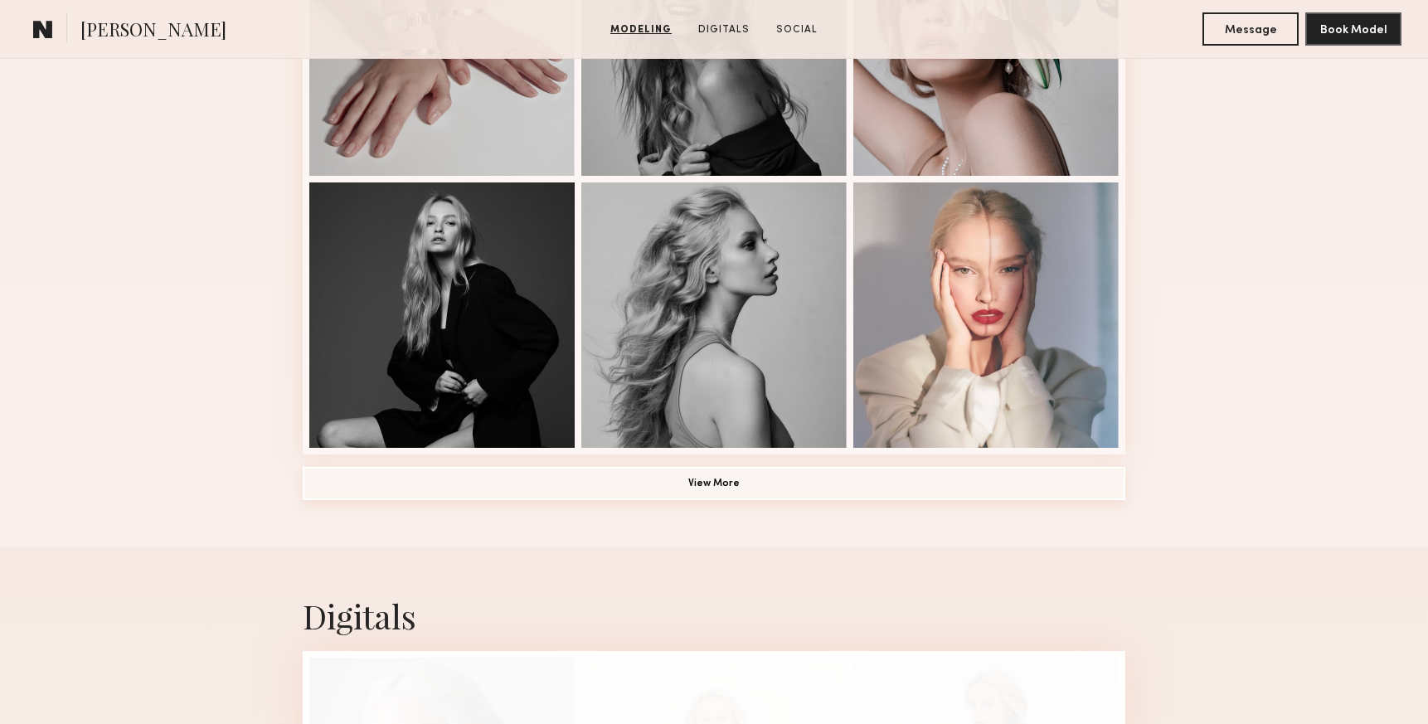
click at [768, 482] on button "View More" at bounding box center [714, 483] width 823 height 33
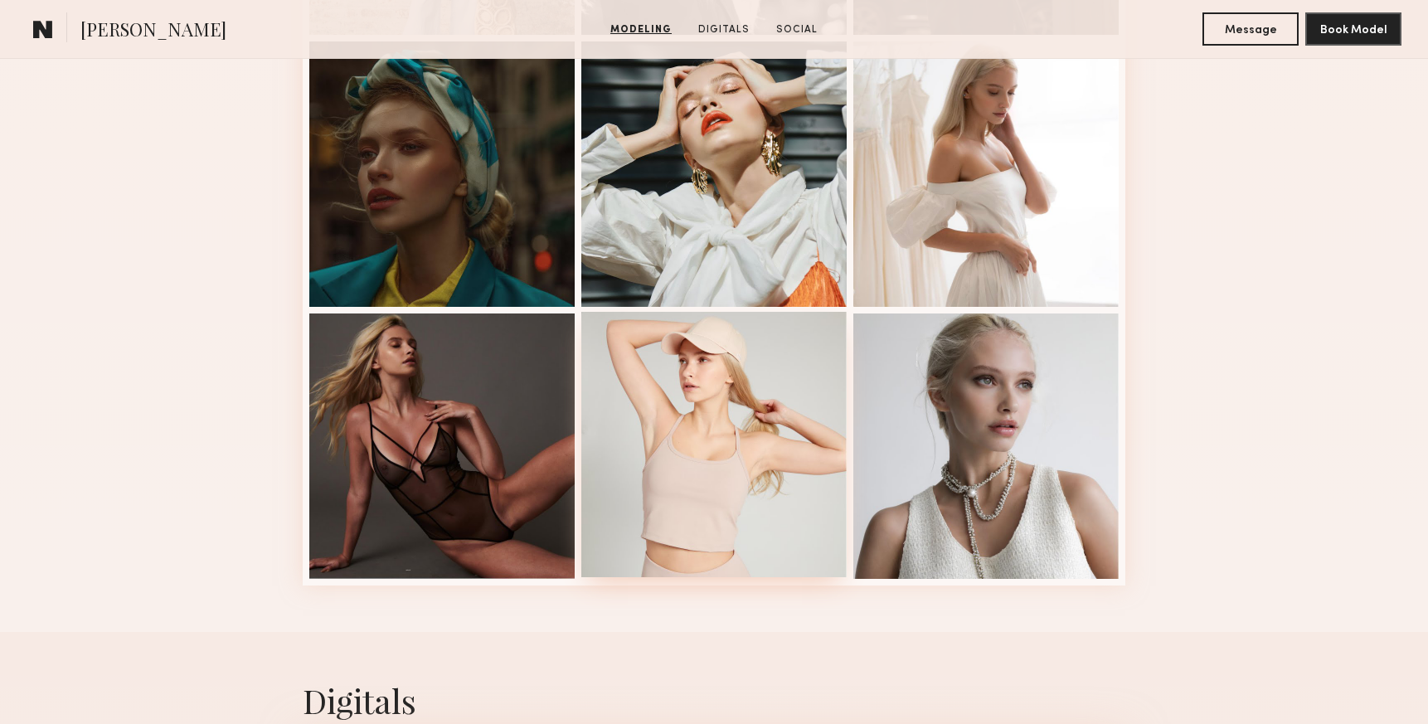
scroll to position [2090, 0]
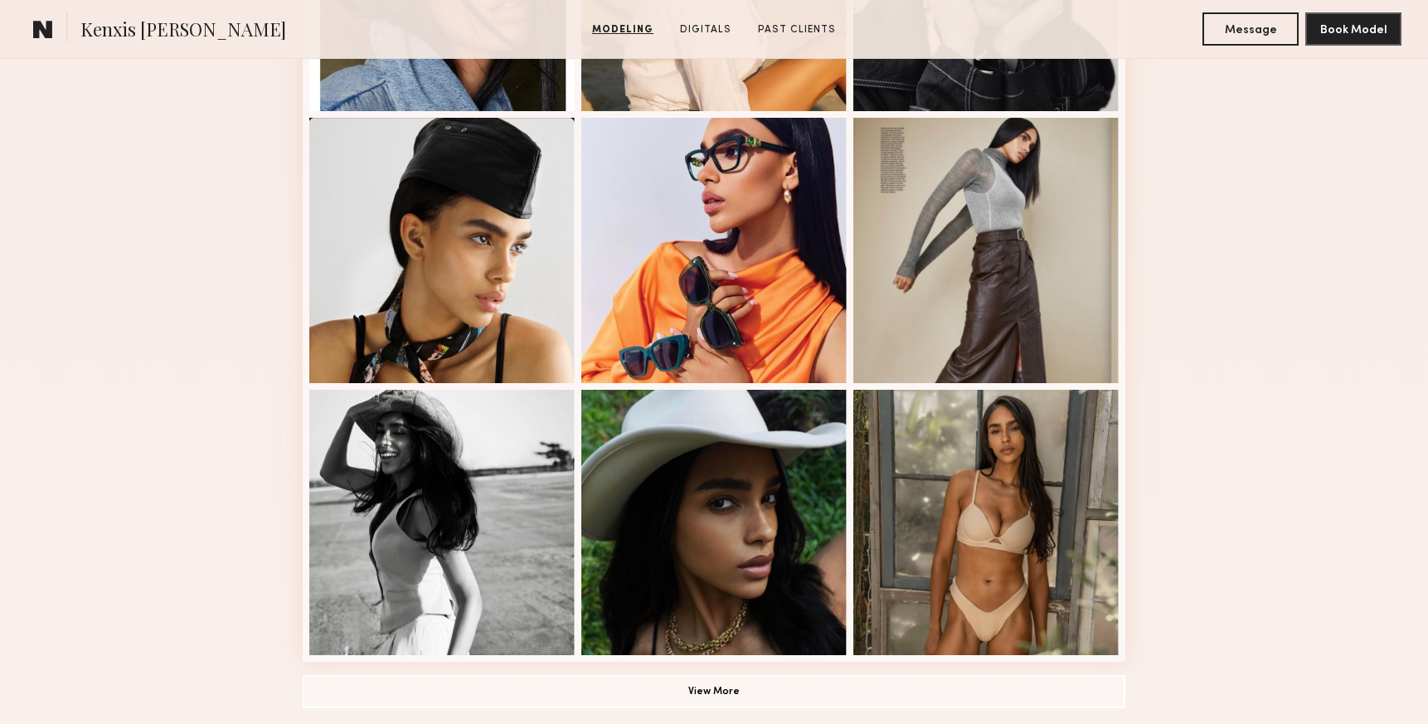
scroll to position [952, 0]
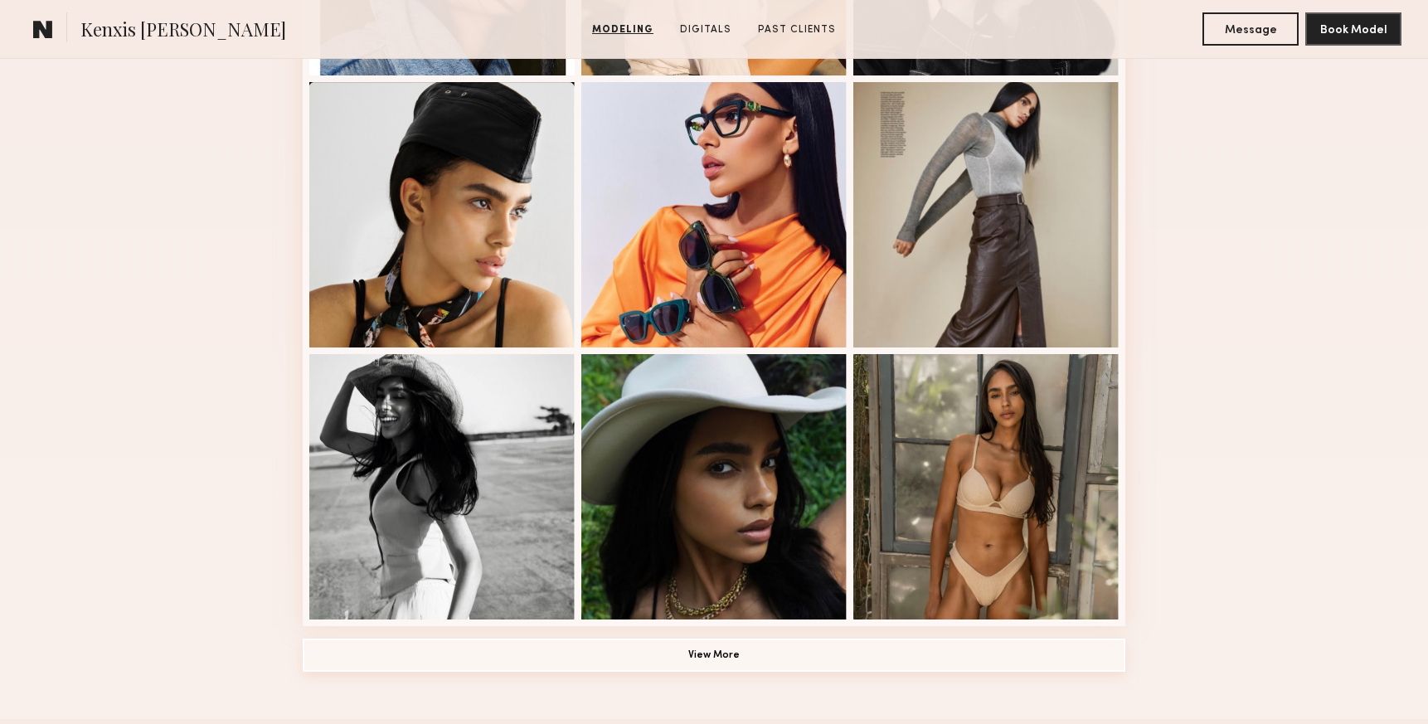
click at [869, 667] on button "View More" at bounding box center [714, 655] width 823 height 33
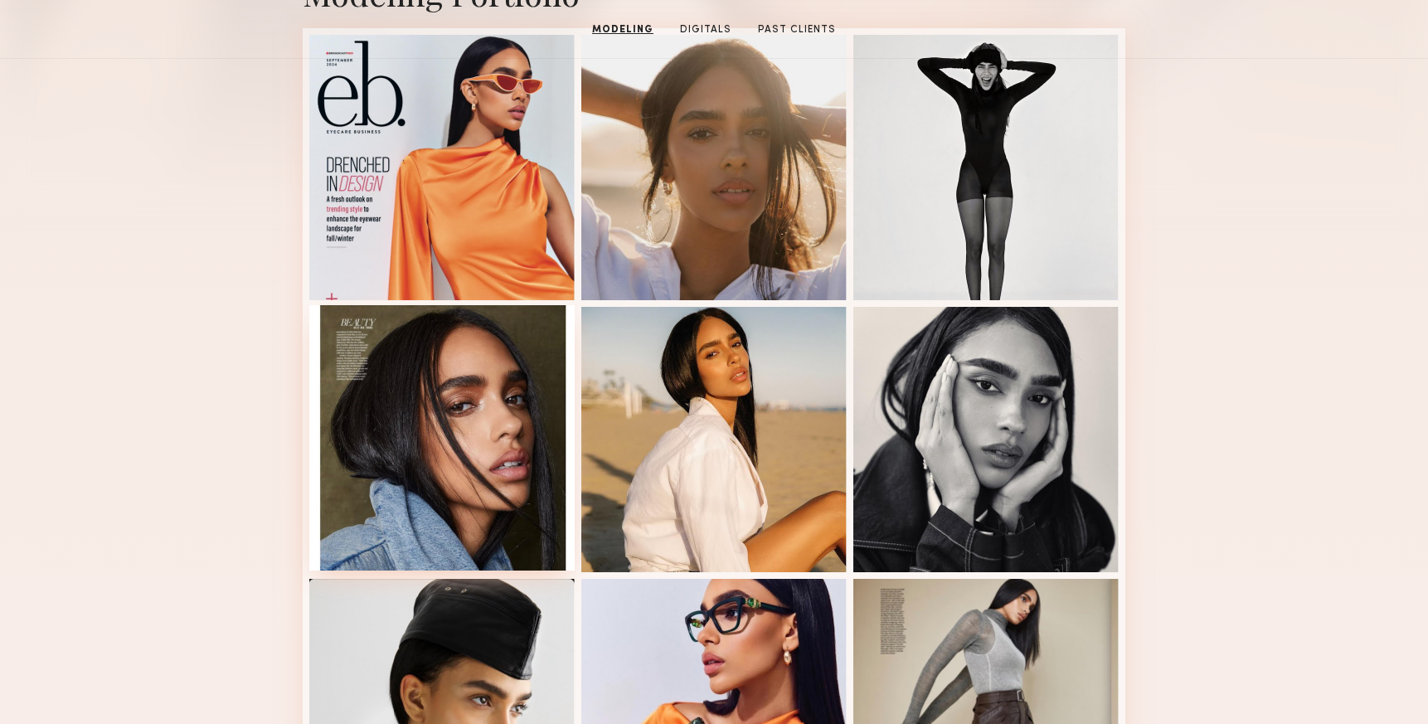
scroll to position [0, 0]
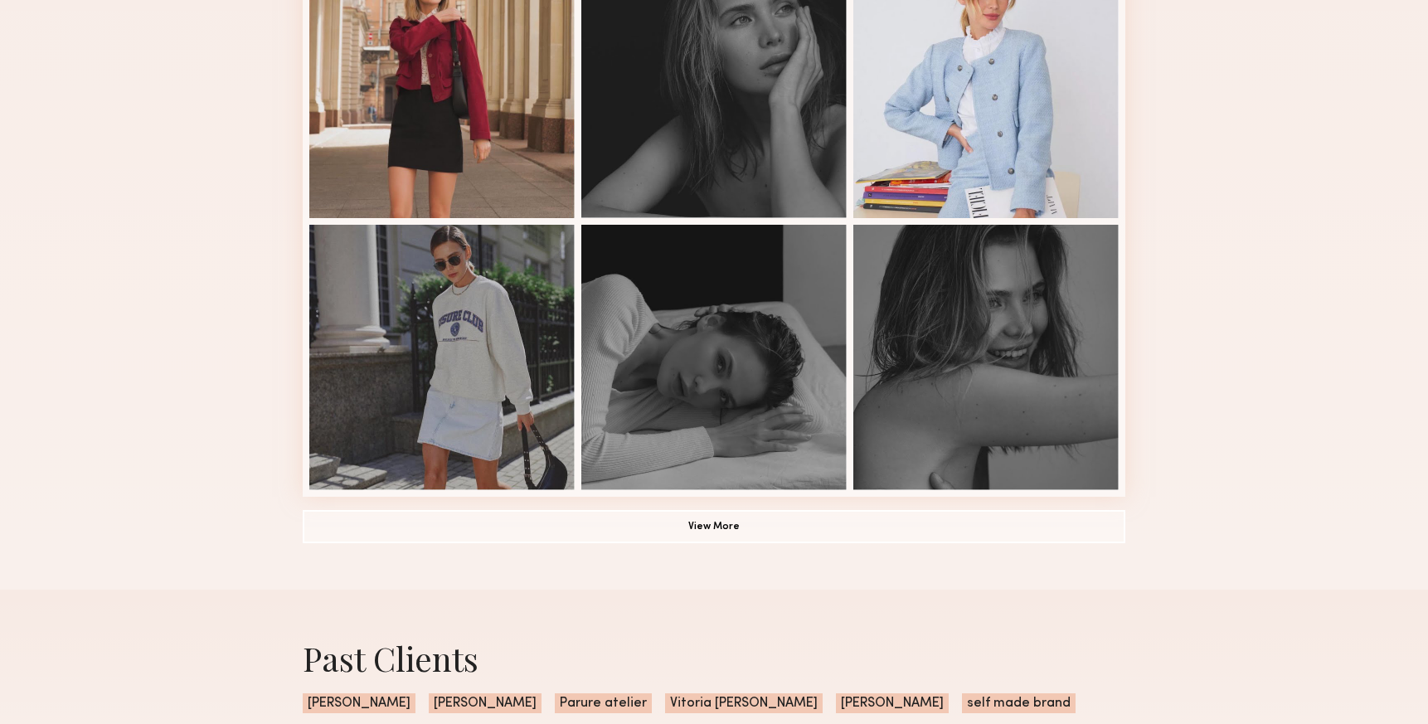
scroll to position [1037, 0]
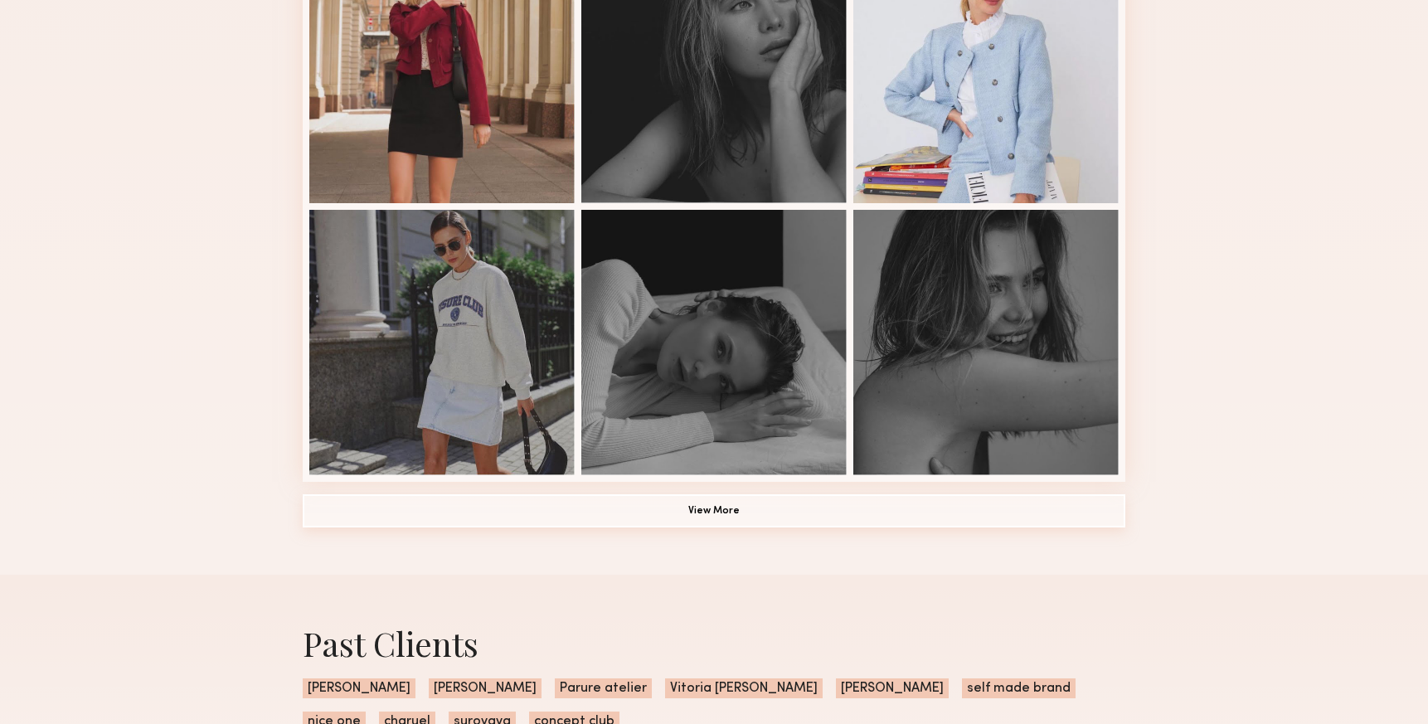
click at [865, 508] on button "View More" at bounding box center [714, 510] width 823 height 33
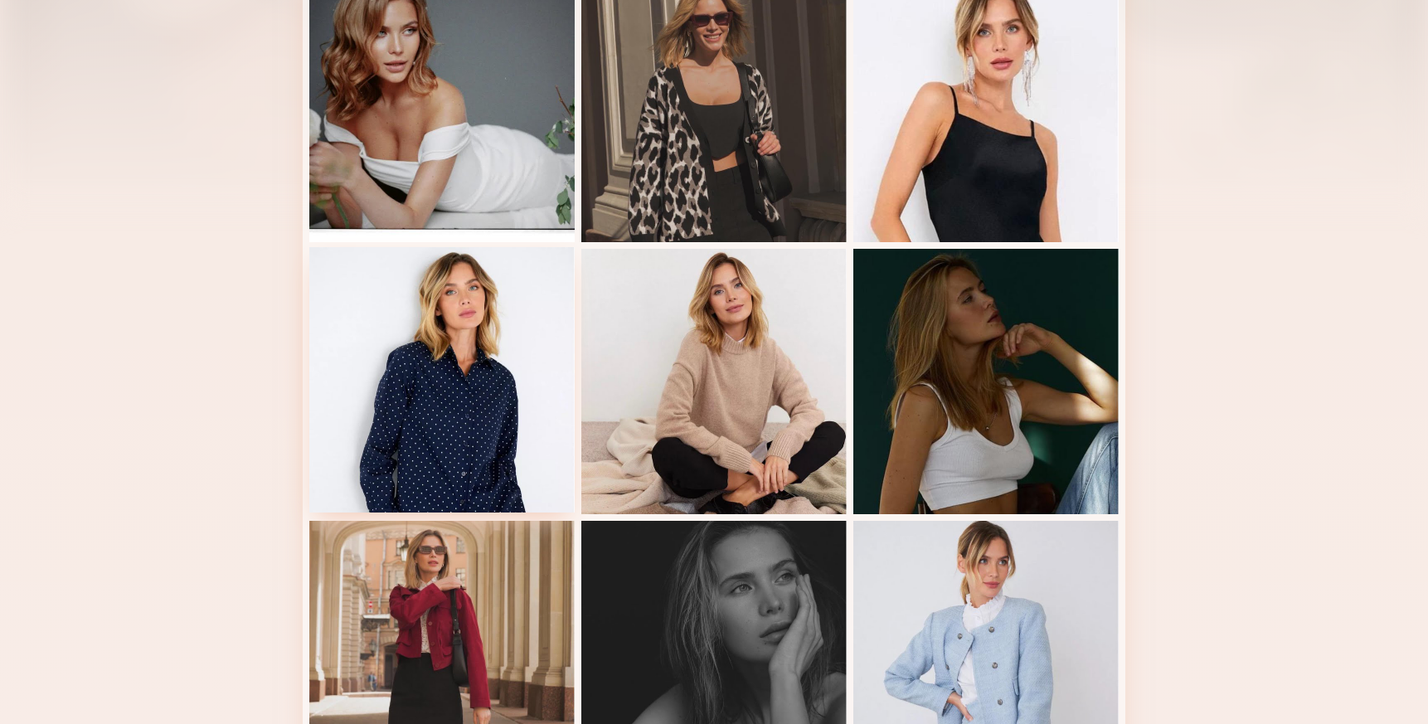
scroll to position [0, 0]
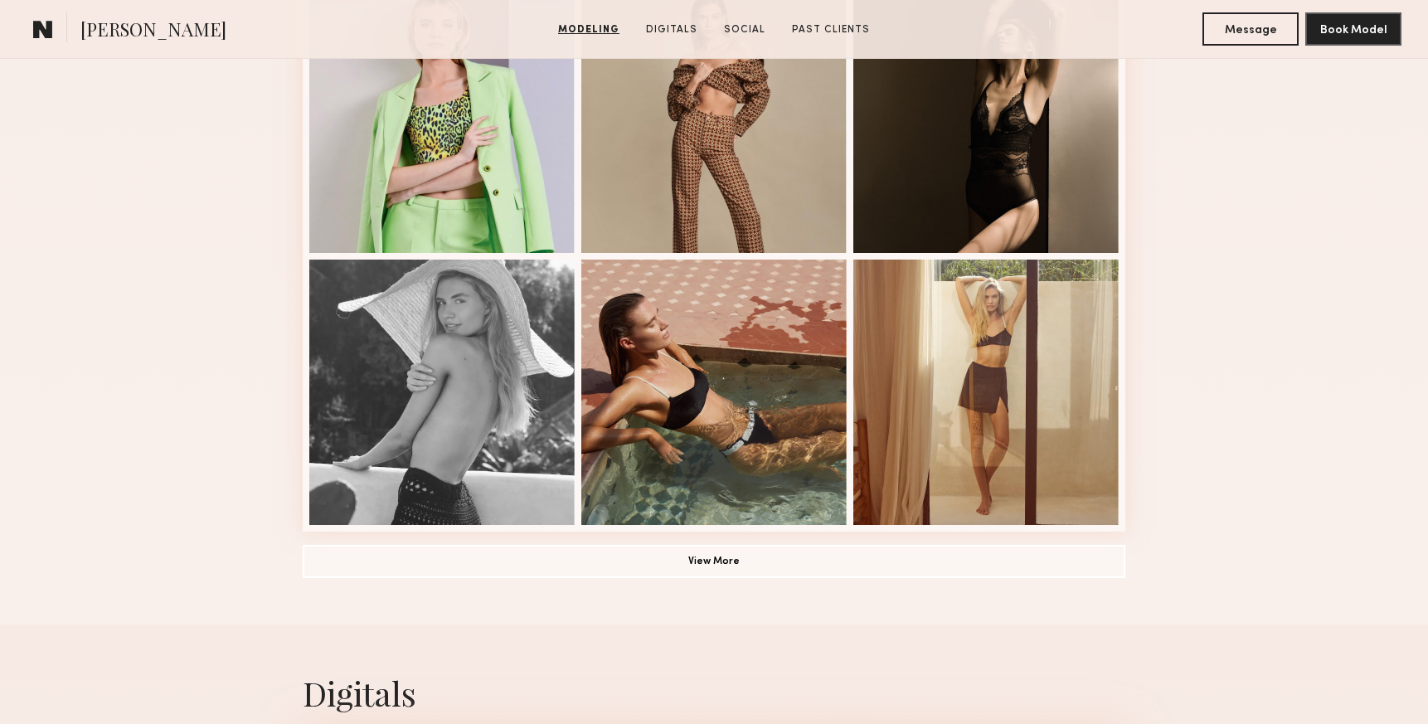
scroll to position [1115, 0]
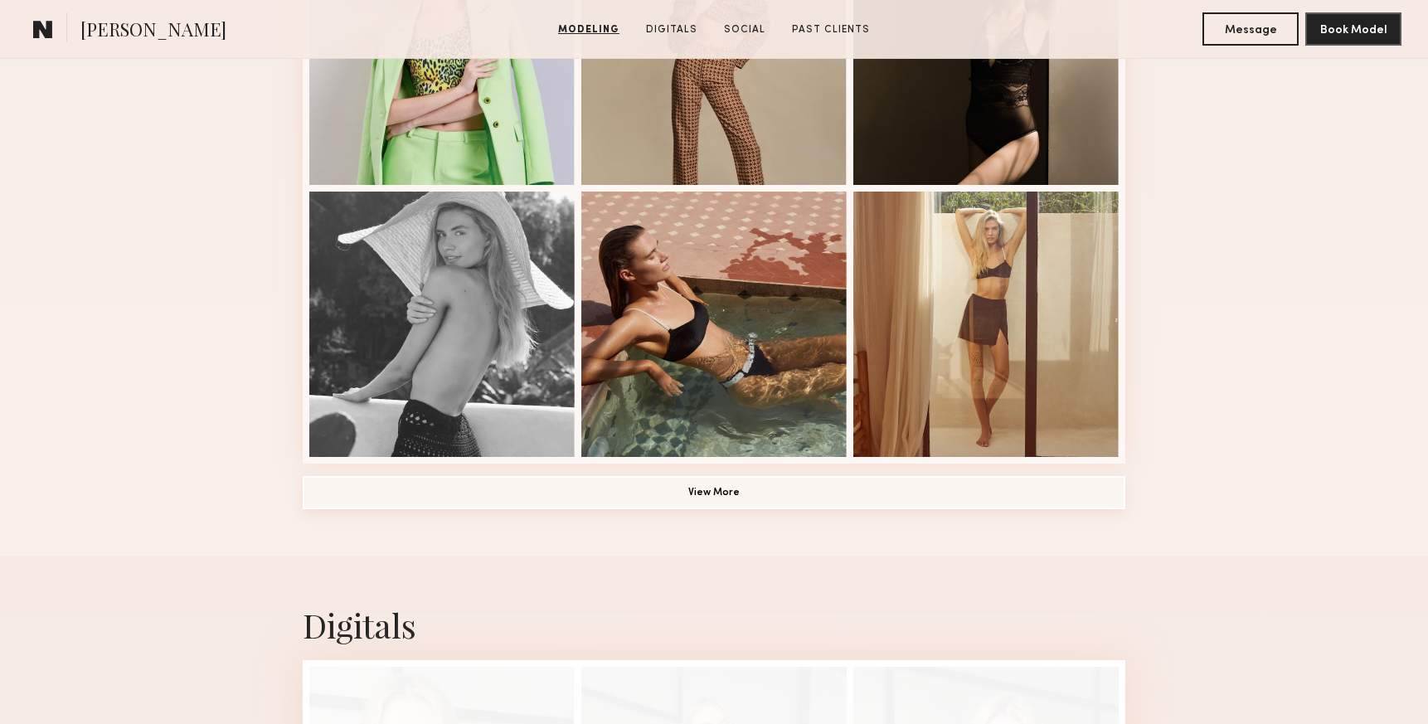
click at [773, 480] on button "View More" at bounding box center [714, 492] width 823 height 33
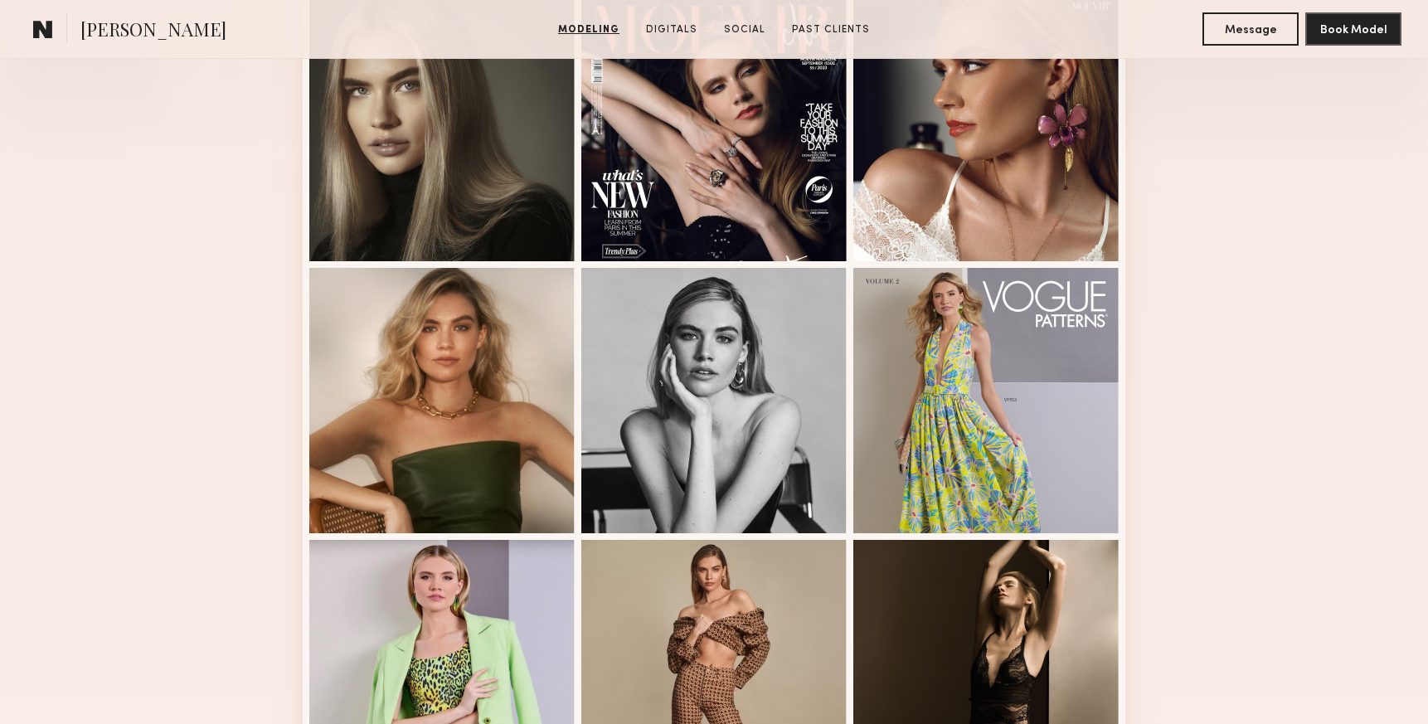
scroll to position [502, 0]
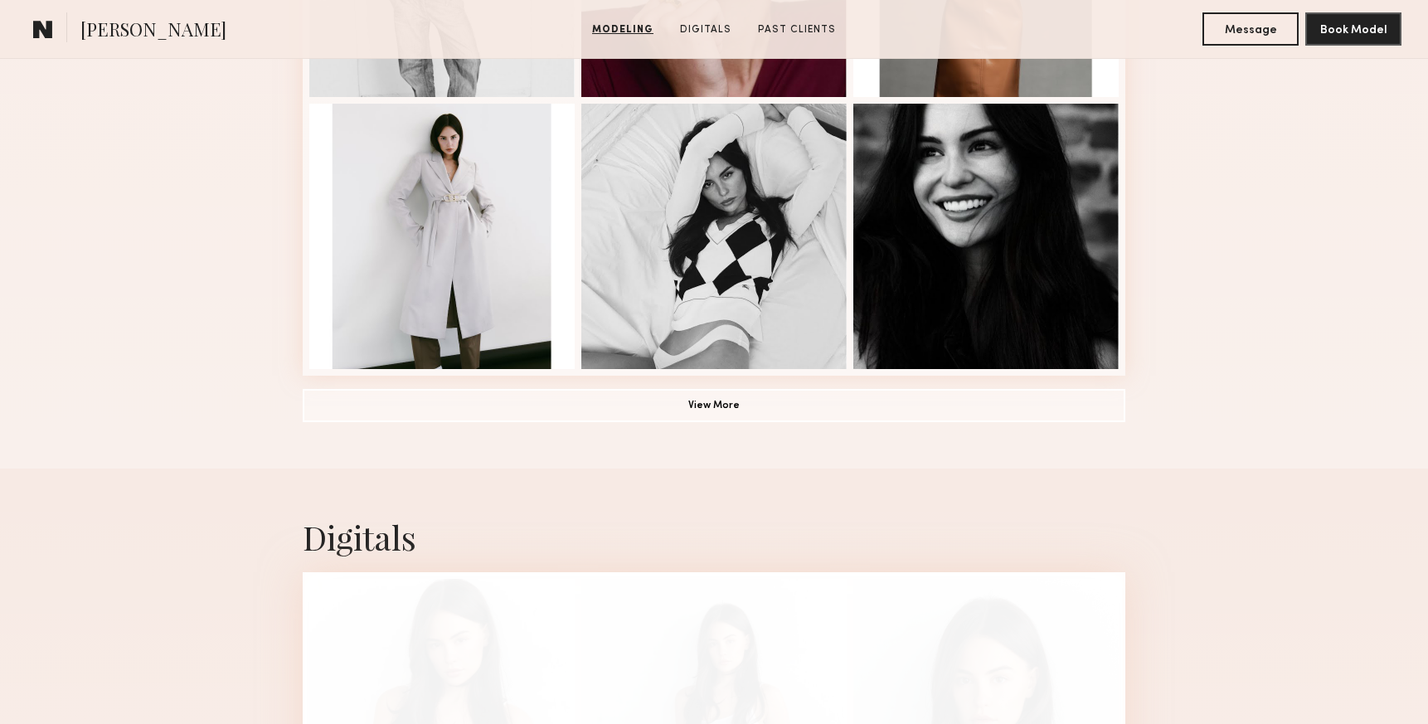
scroll to position [1227, 0]
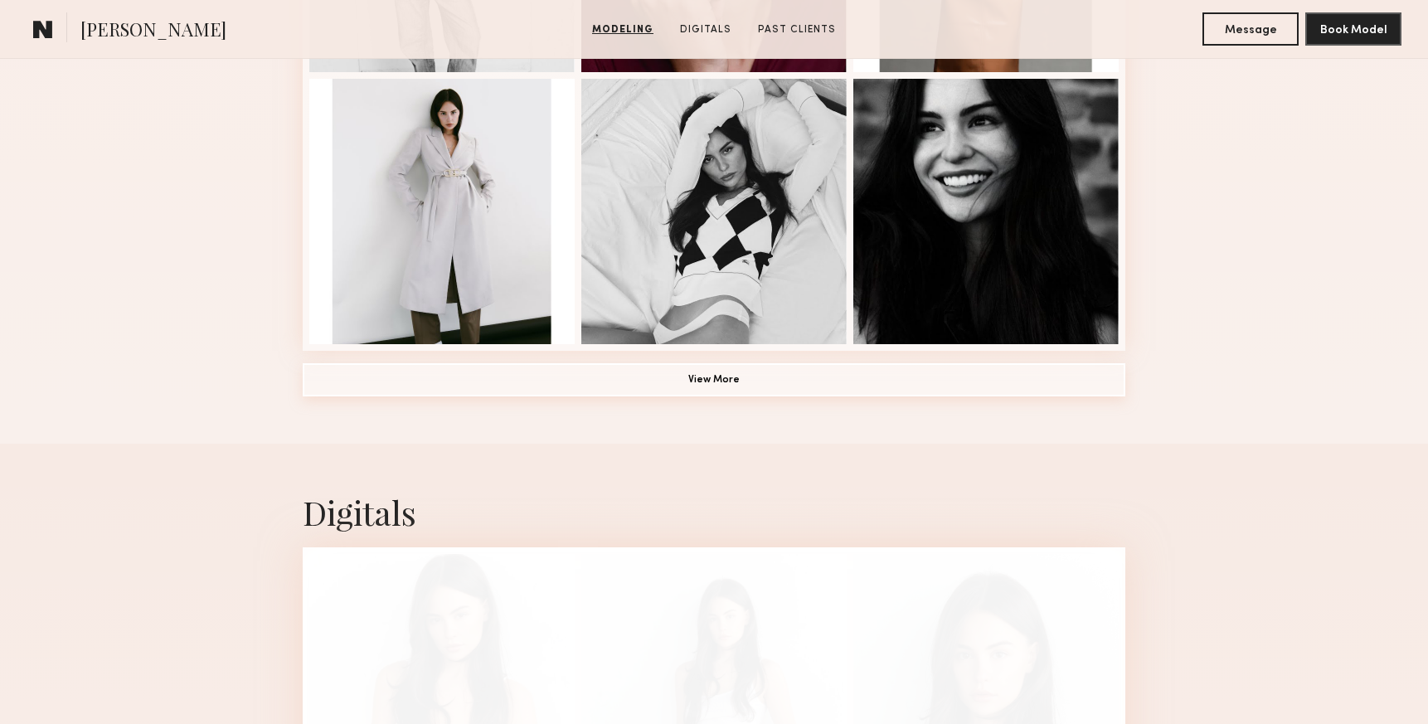
click at [840, 381] on button "View More" at bounding box center [714, 379] width 823 height 33
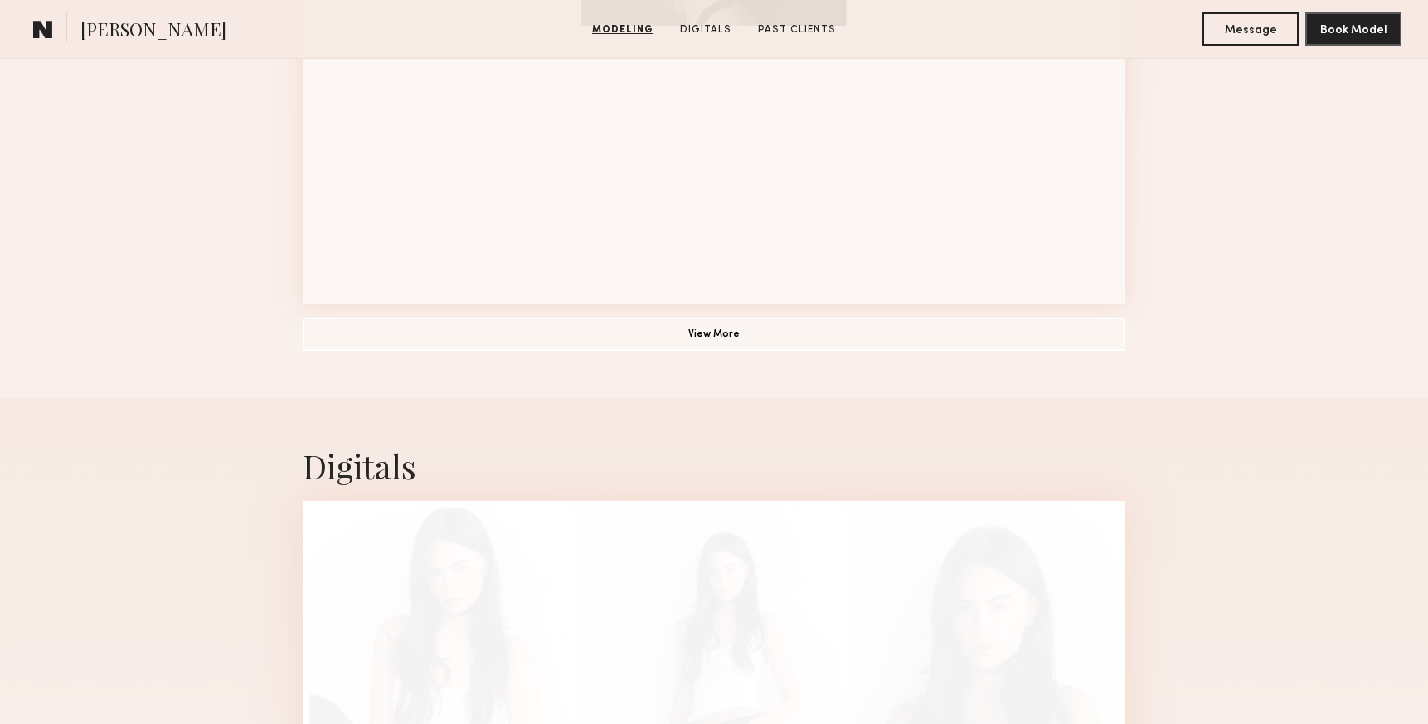
scroll to position [2116, 0]
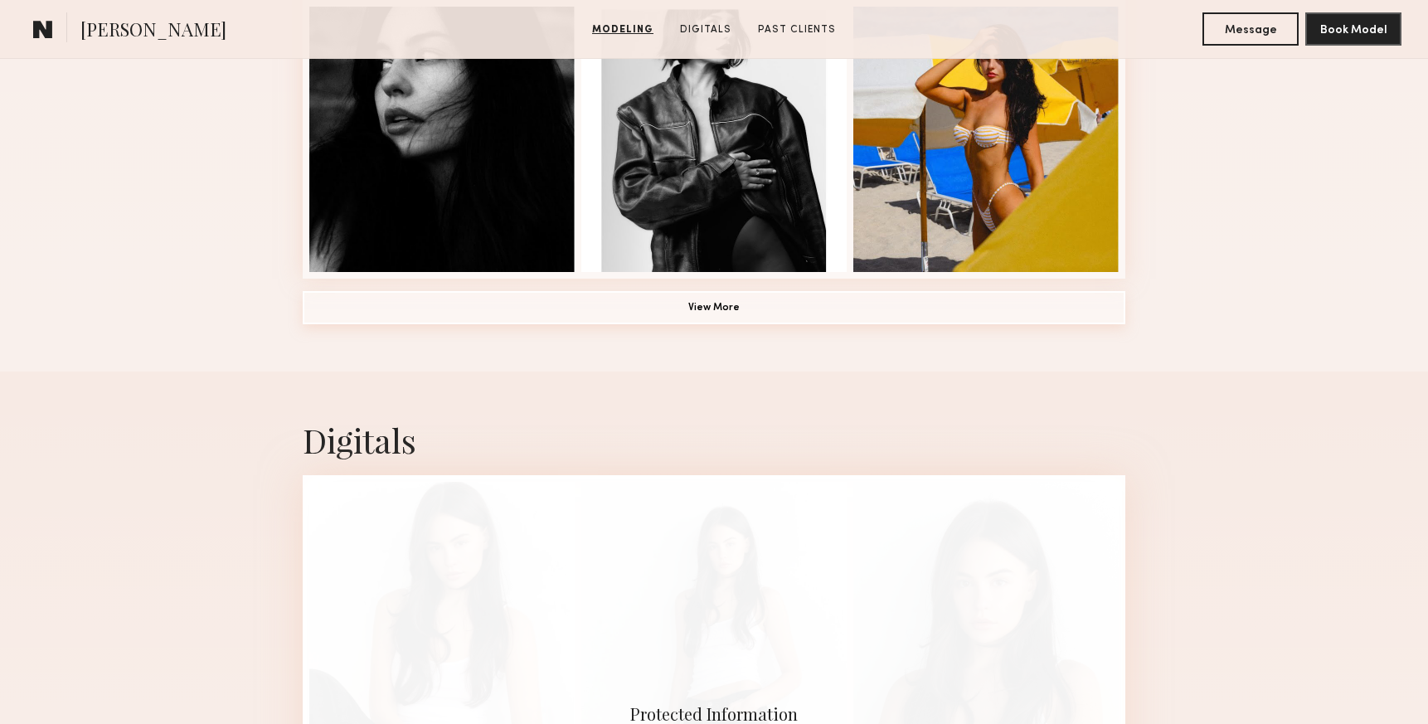
click at [716, 312] on button "View More" at bounding box center [714, 307] width 823 height 33
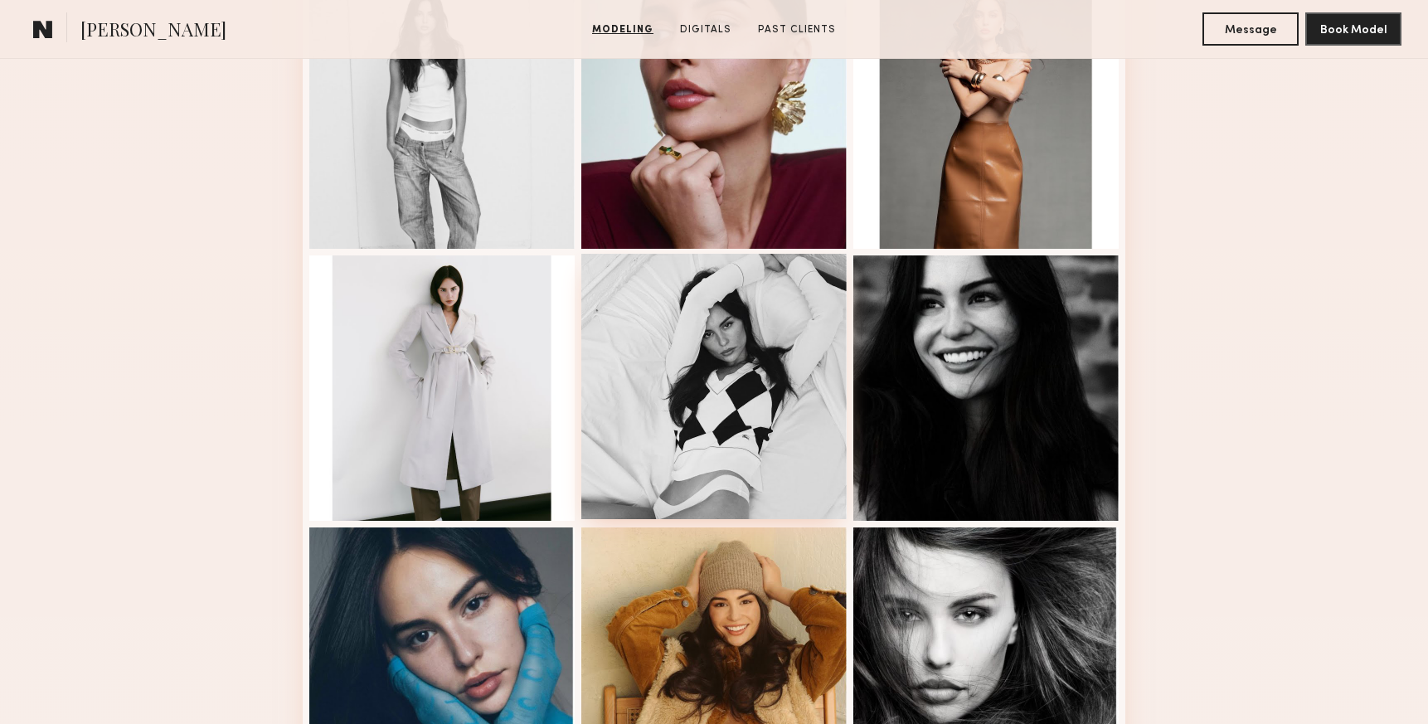
scroll to position [0, 0]
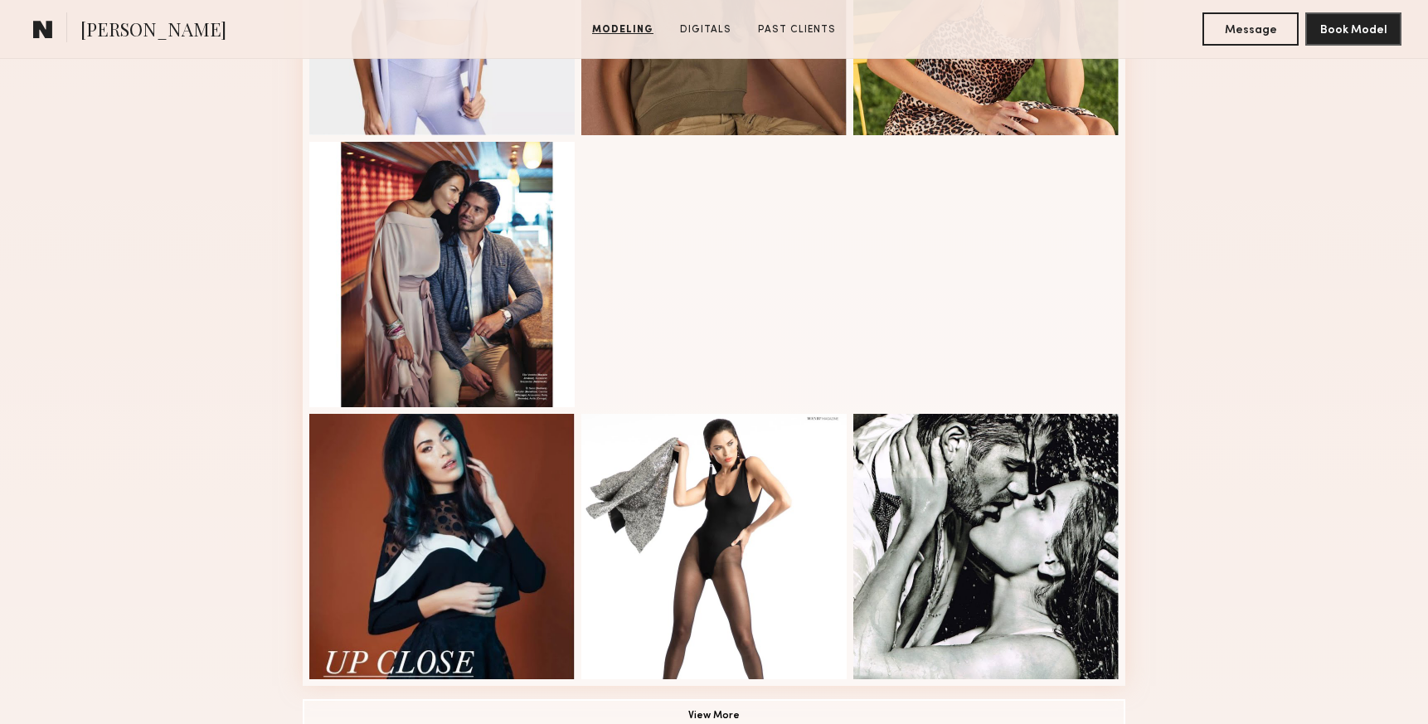
scroll to position [905, 0]
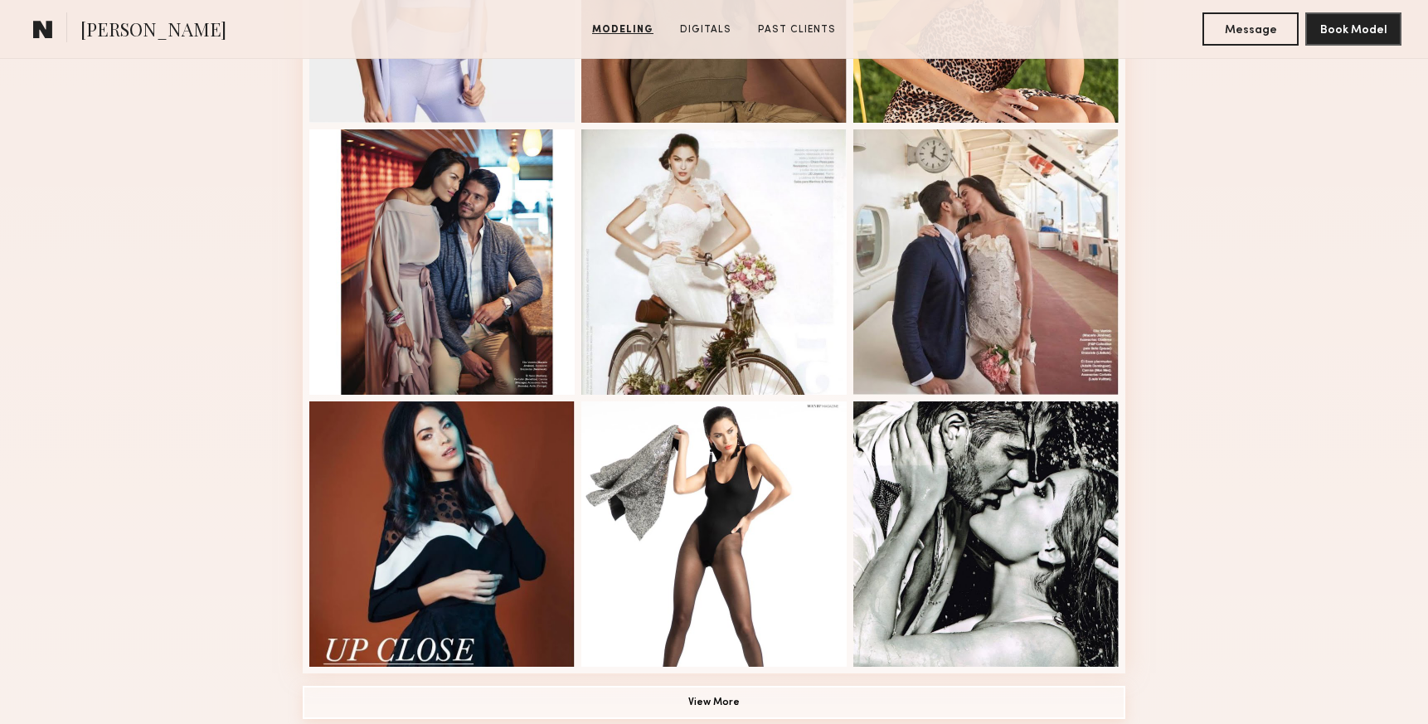
click at [740, 698] on button "View More" at bounding box center [714, 702] width 823 height 33
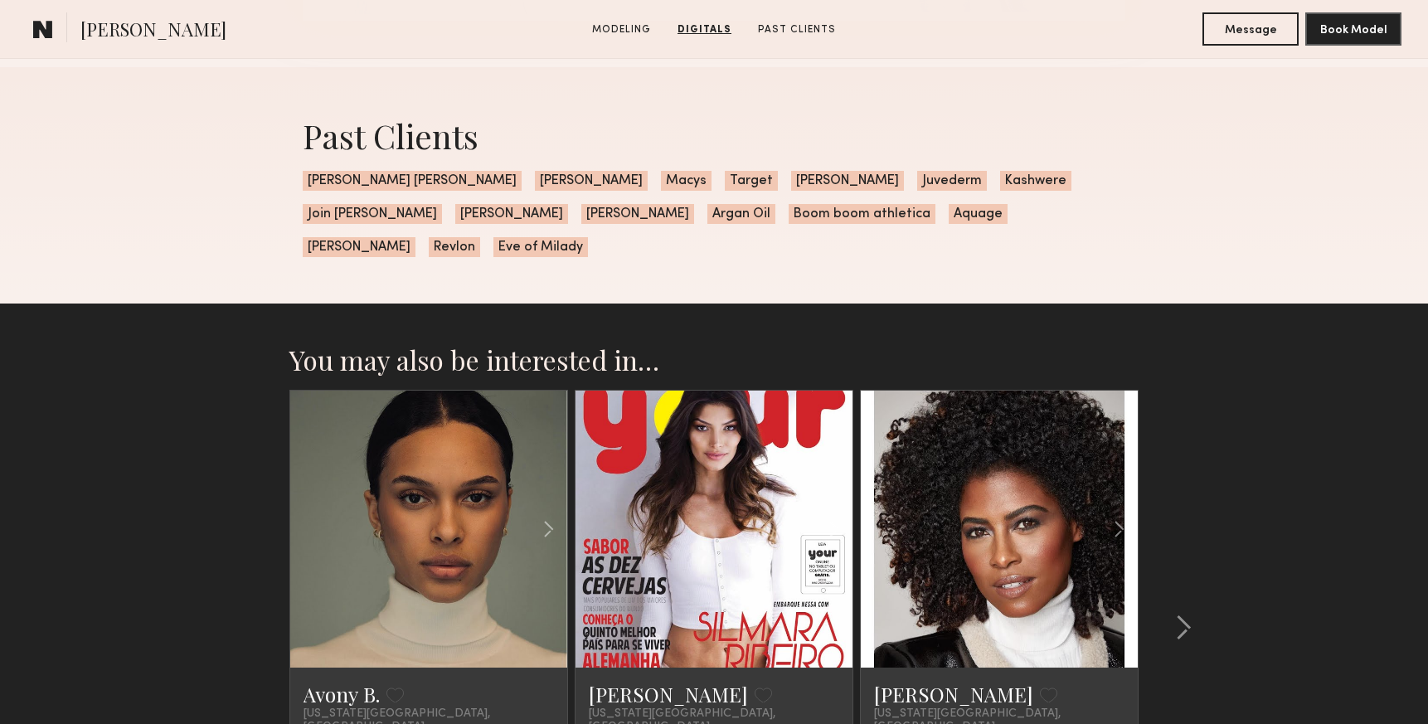
scroll to position [2820, 0]
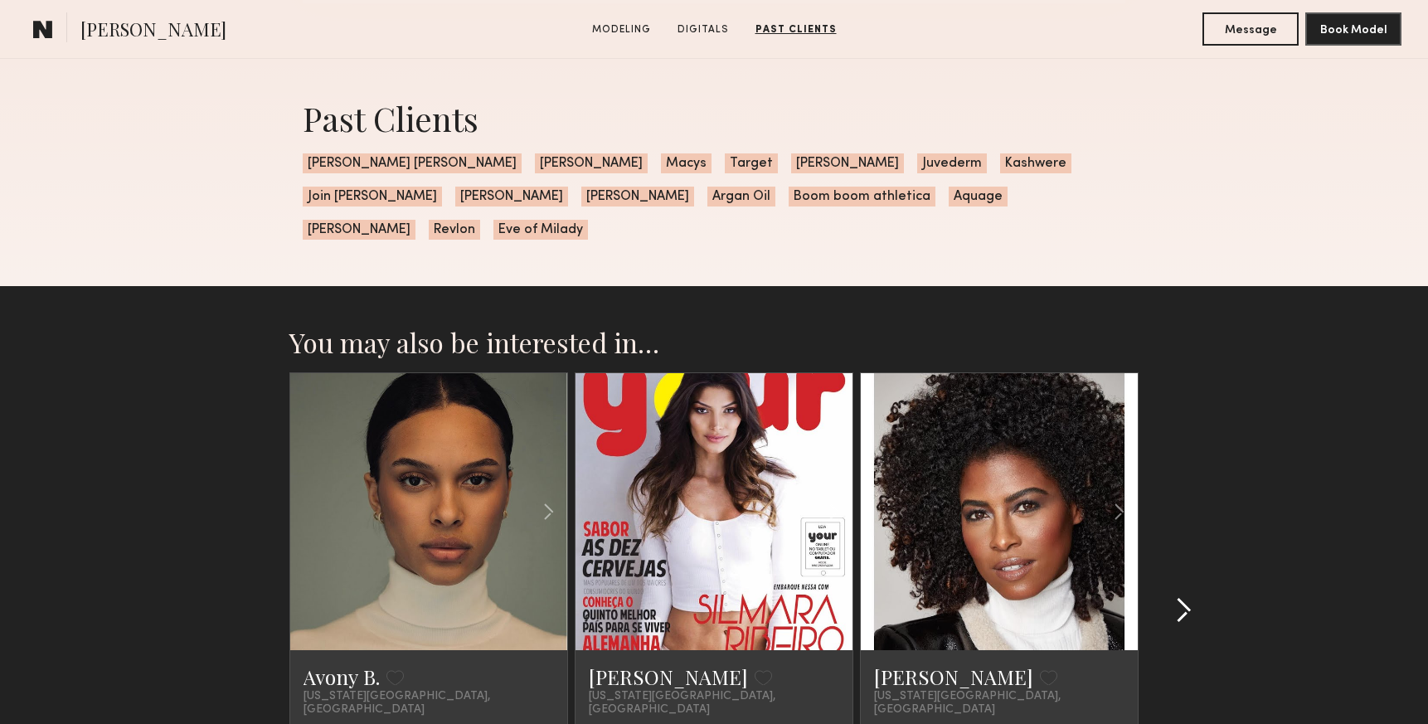
click at [1183, 597] on common-icon at bounding box center [1183, 610] width 17 height 27
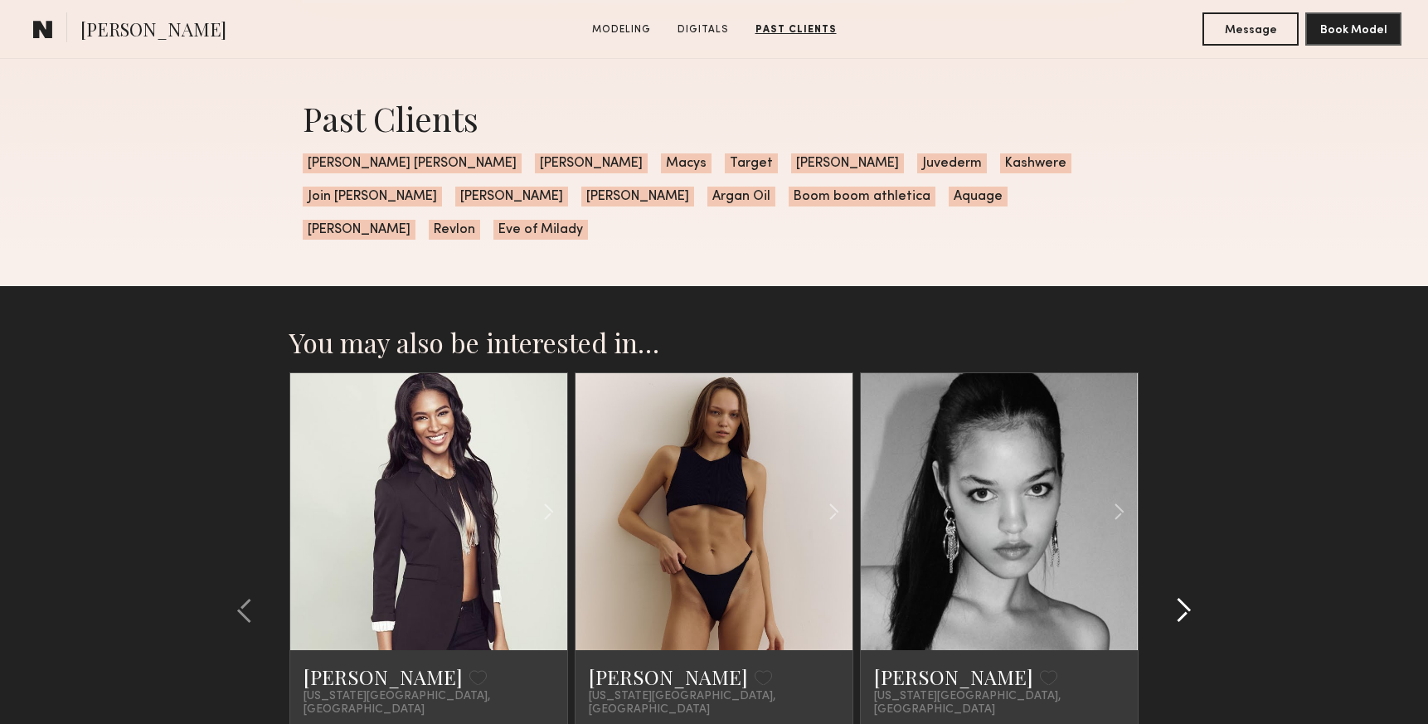
click at [1183, 597] on common-icon at bounding box center [1183, 610] width 17 height 27
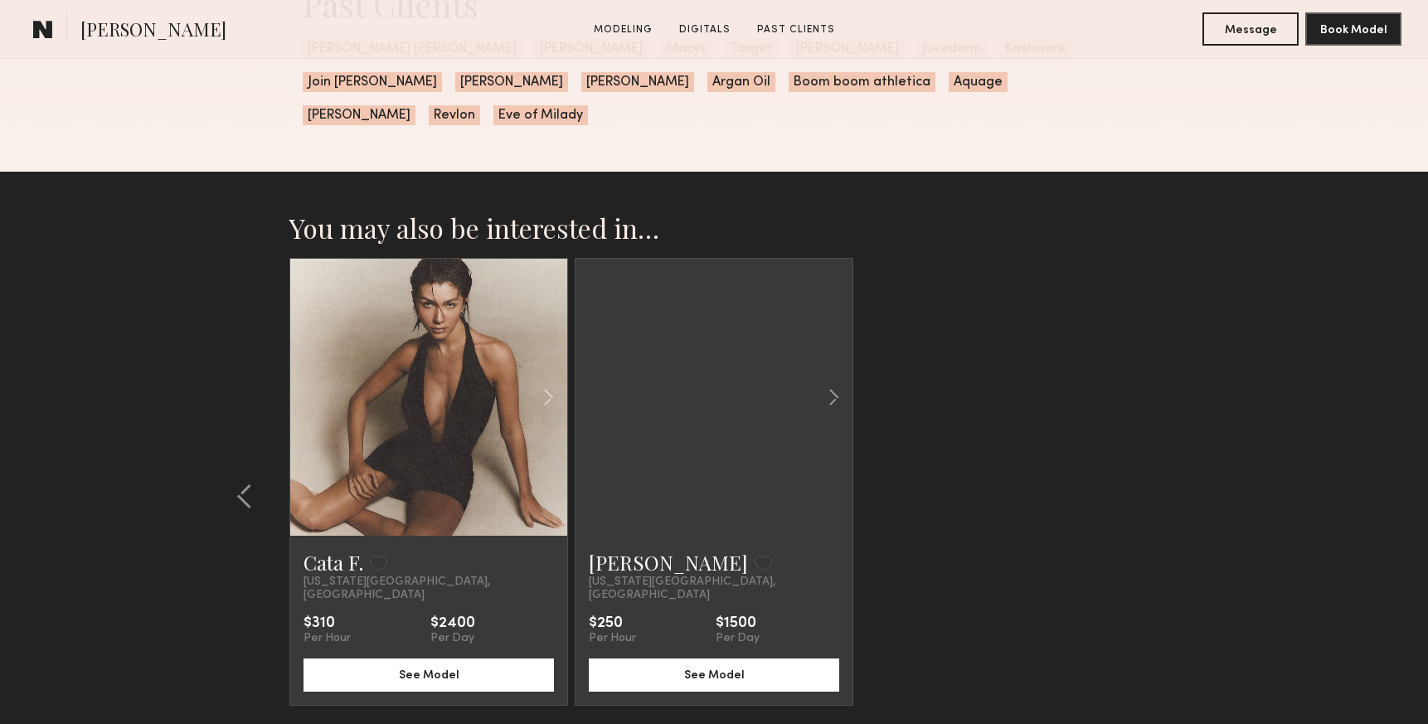
scroll to position [2936, 0]
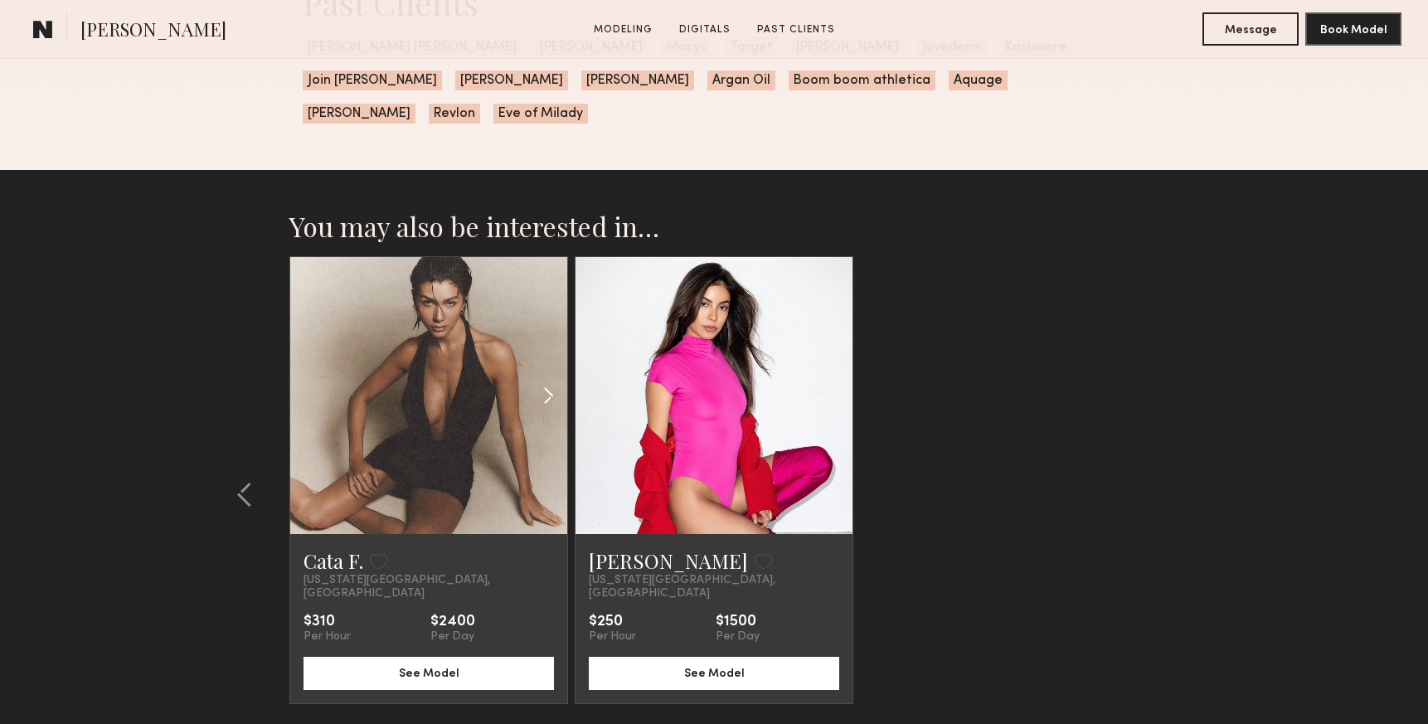
click at [547, 380] on common-icon at bounding box center [549, 396] width 24 height 32
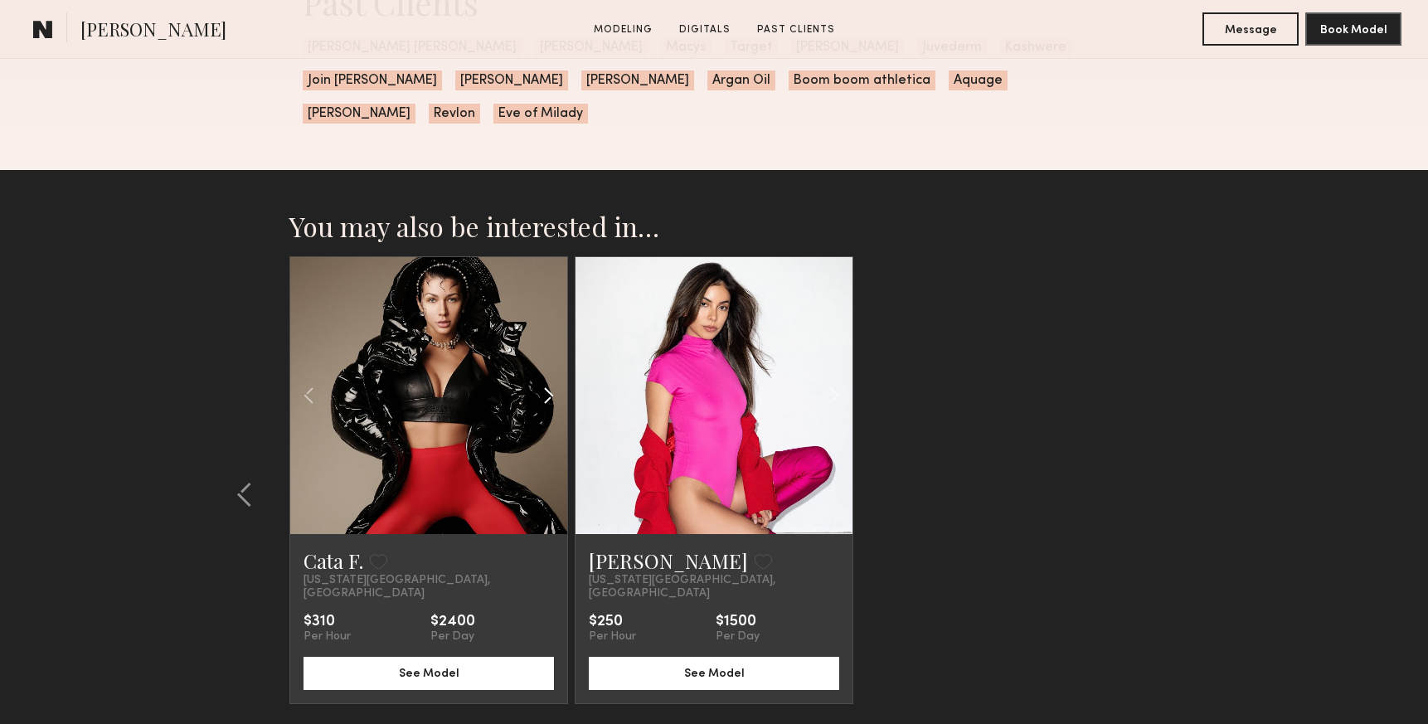
click at [547, 380] on common-icon at bounding box center [549, 396] width 24 height 32
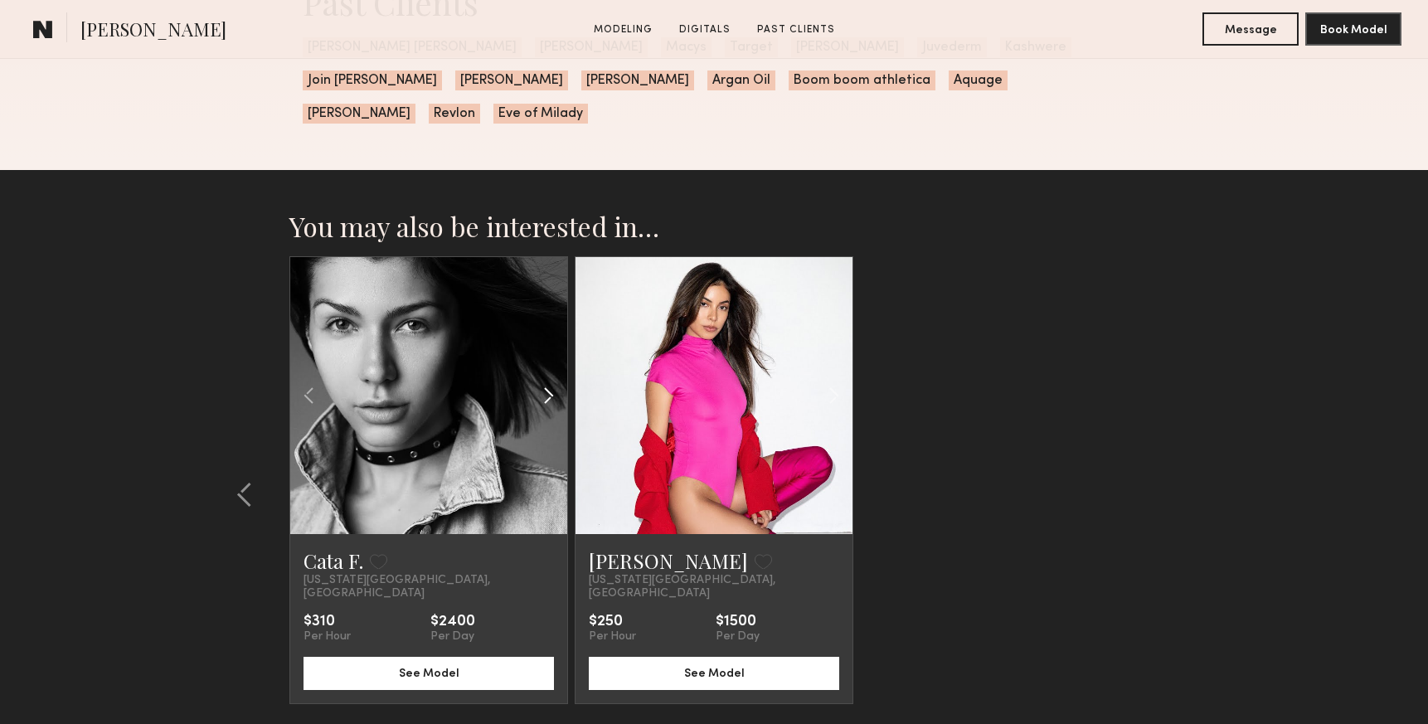
click at [547, 380] on common-icon at bounding box center [549, 396] width 24 height 32
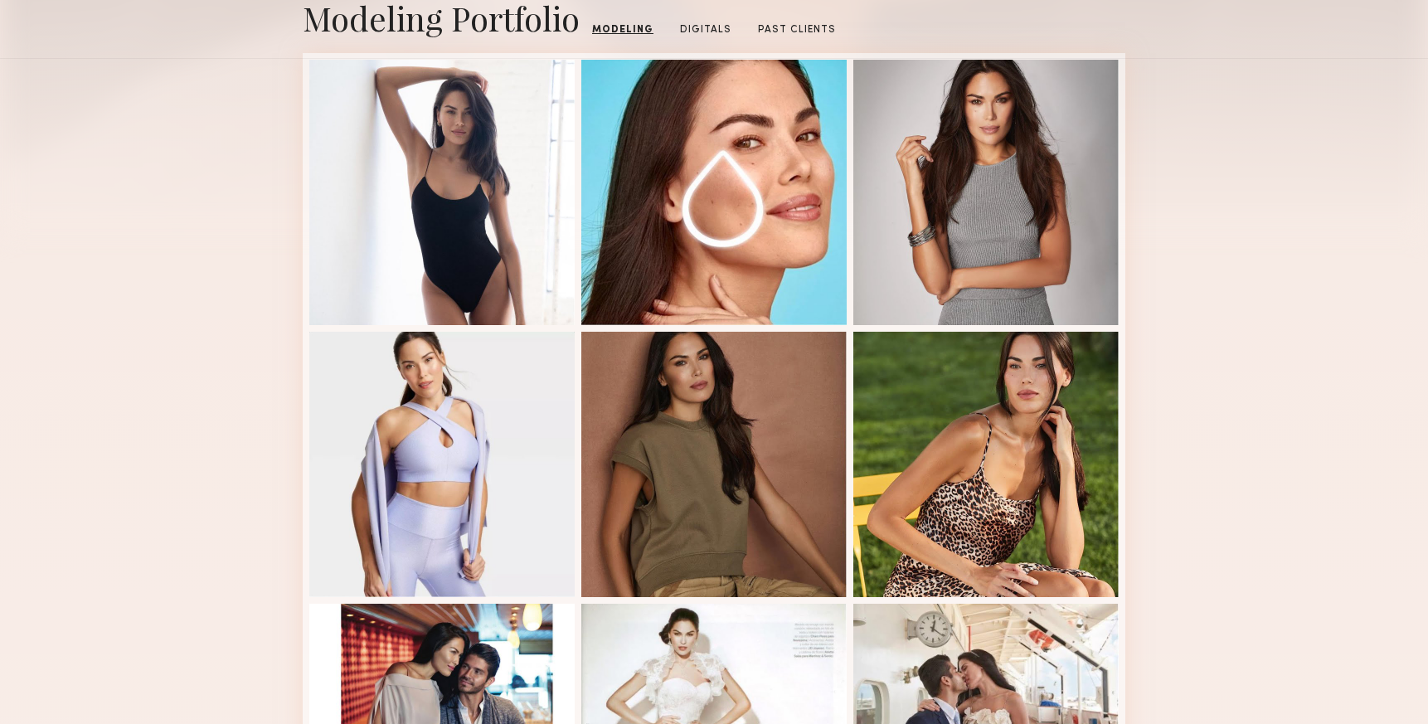
scroll to position [0, 0]
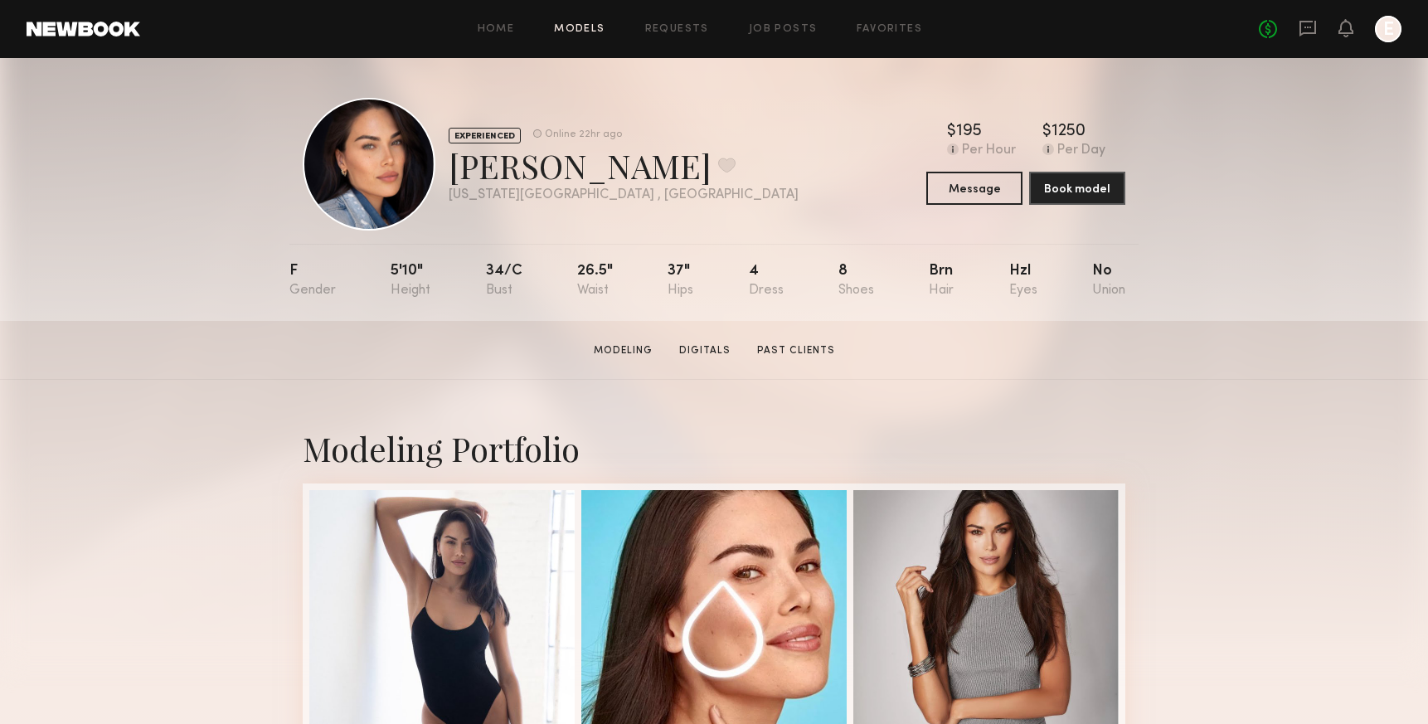
click at [586, 24] on link "Models" at bounding box center [579, 29] width 51 height 11
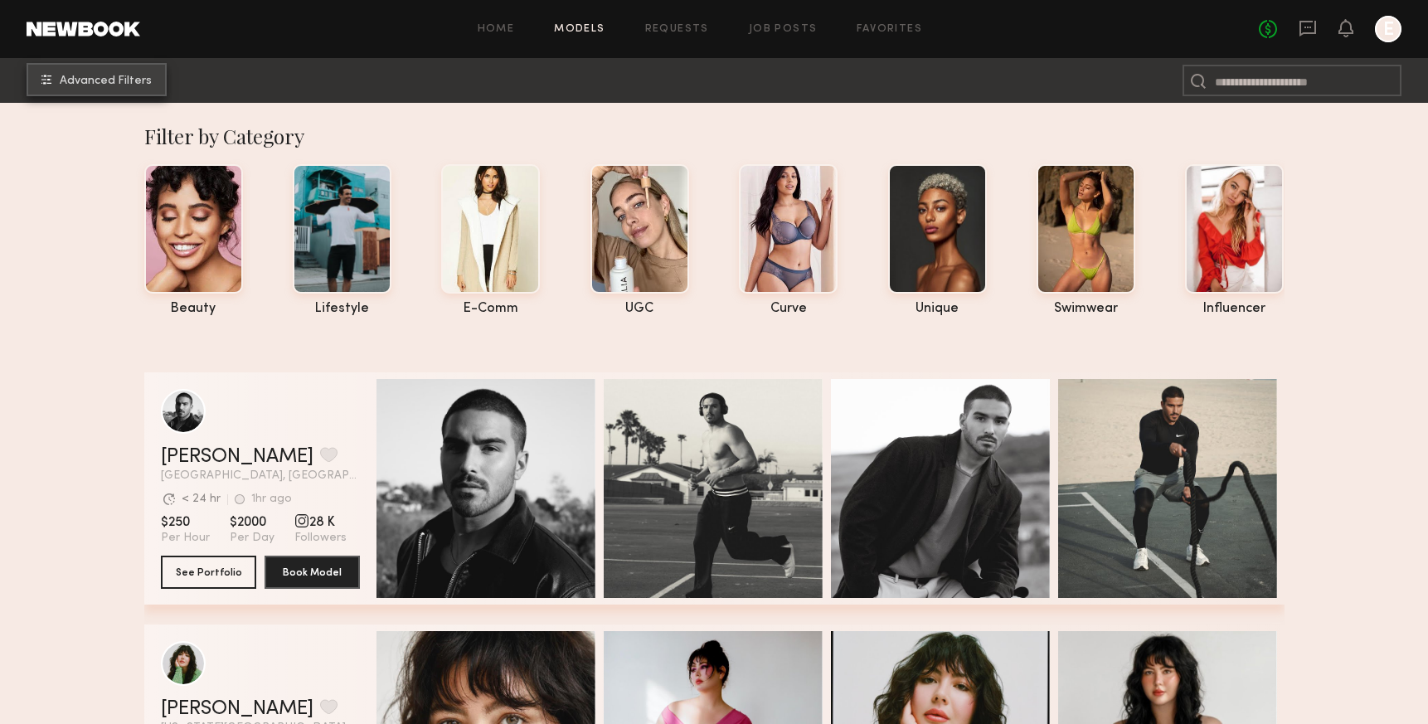
click at [111, 77] on span "Advanced Filters" at bounding box center [106, 81] width 92 height 12
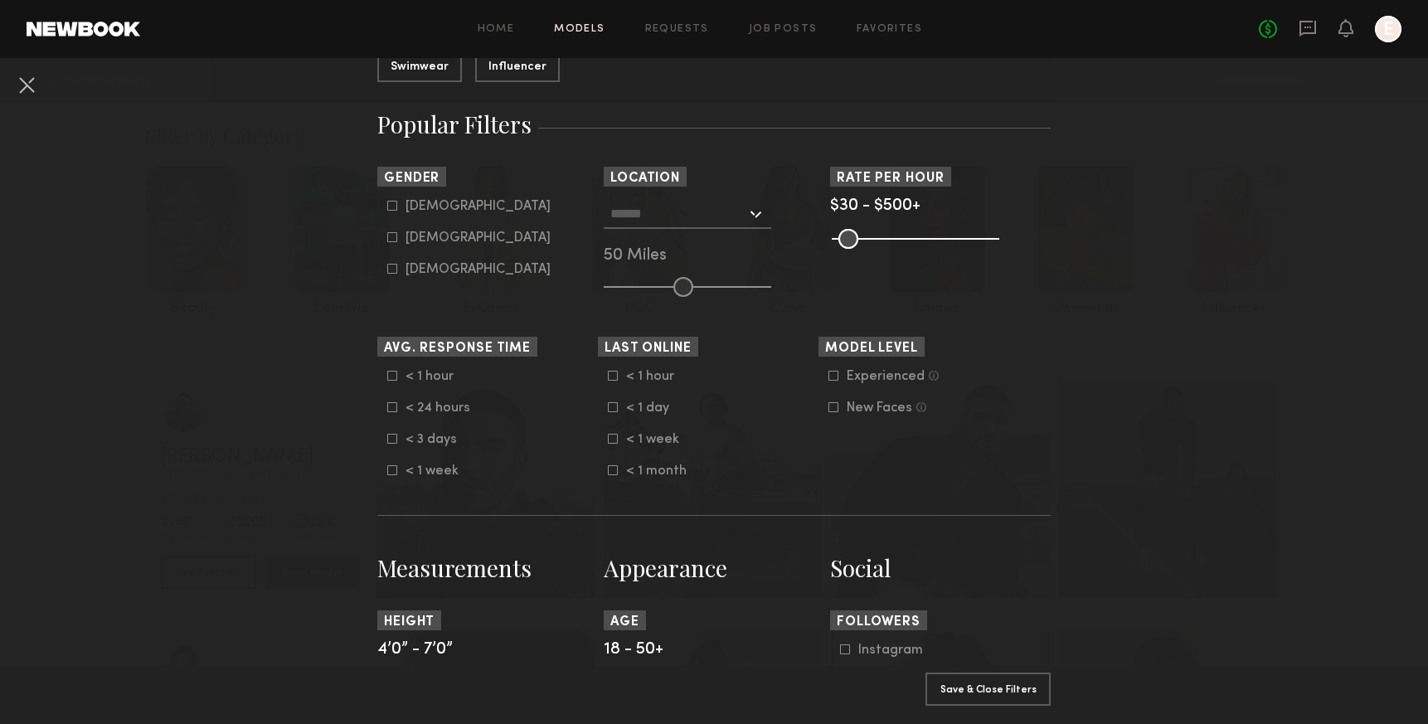
scroll to position [287, 0]
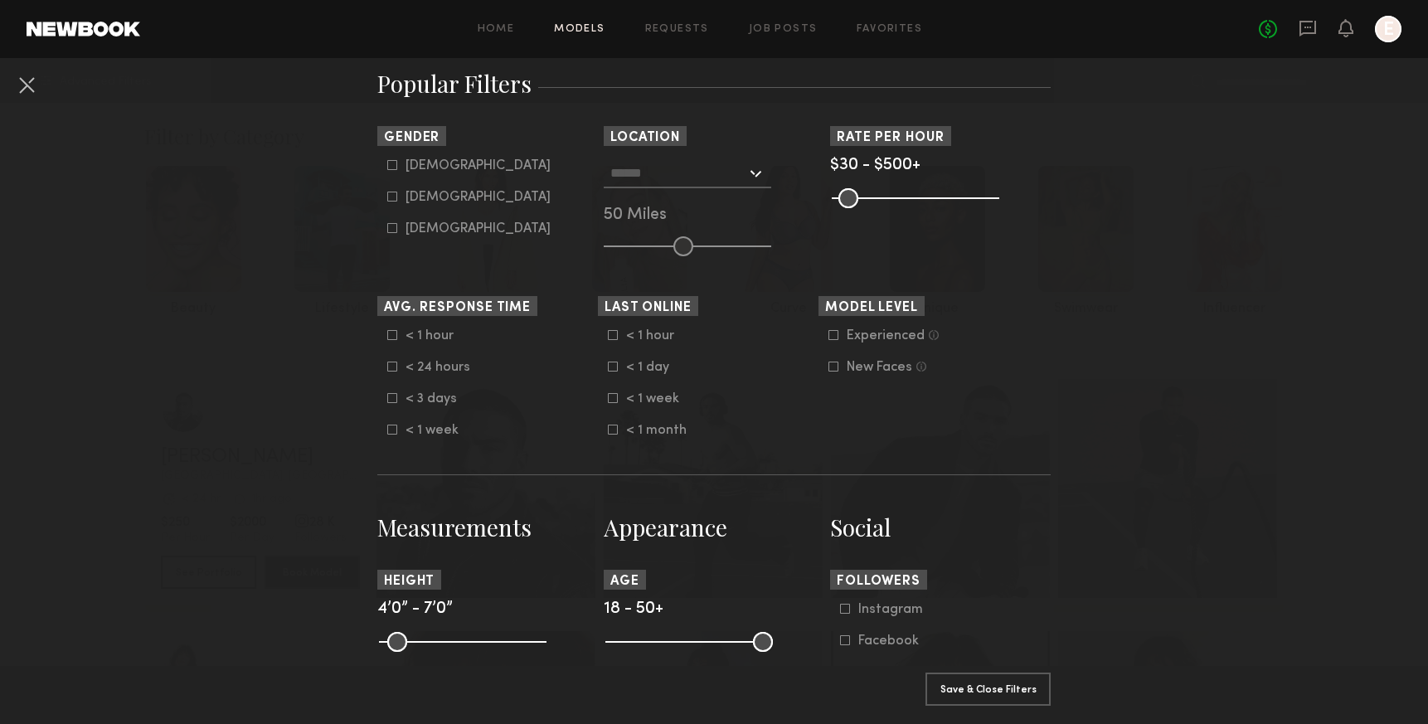
click at [428, 187] on form "Male Female Non-binary" at bounding box center [492, 197] width 211 height 78
click at [428, 193] on div "Female" at bounding box center [478, 197] width 145 height 10
type input "**"
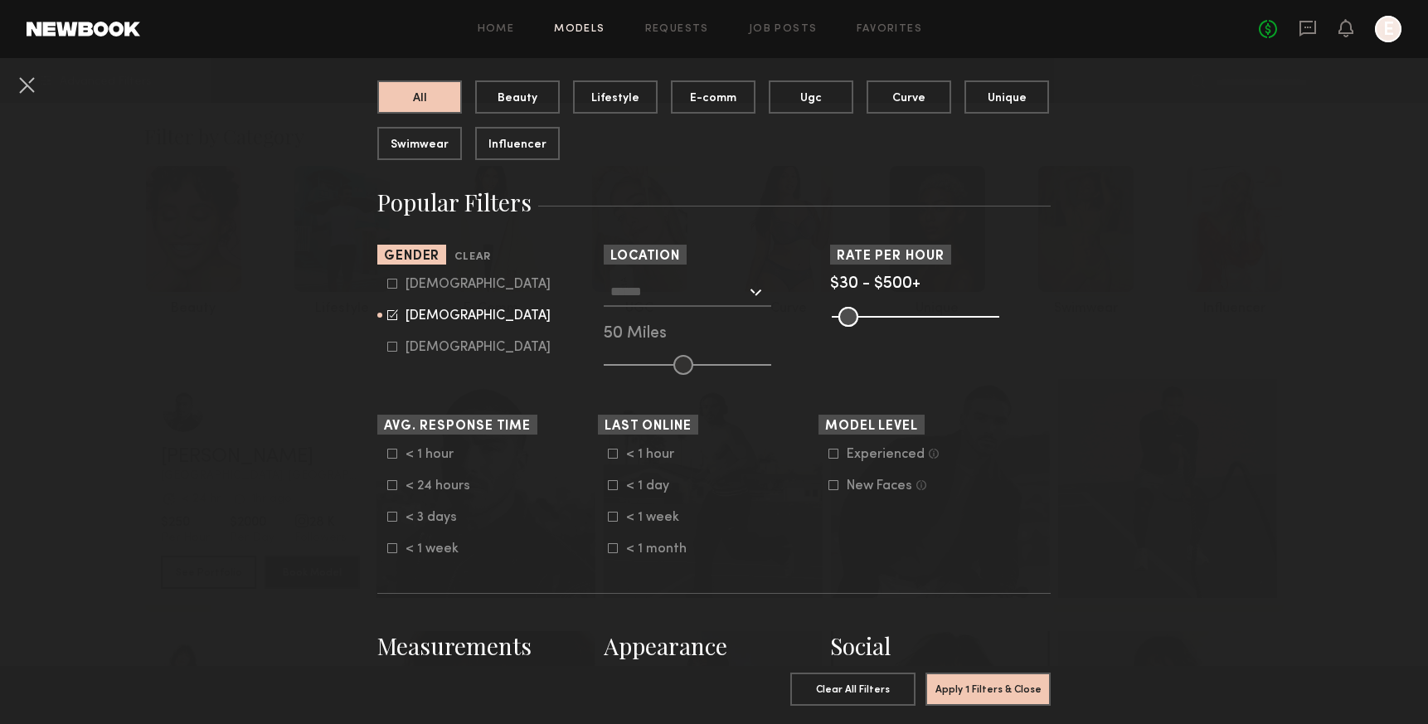
scroll to position [227, 0]
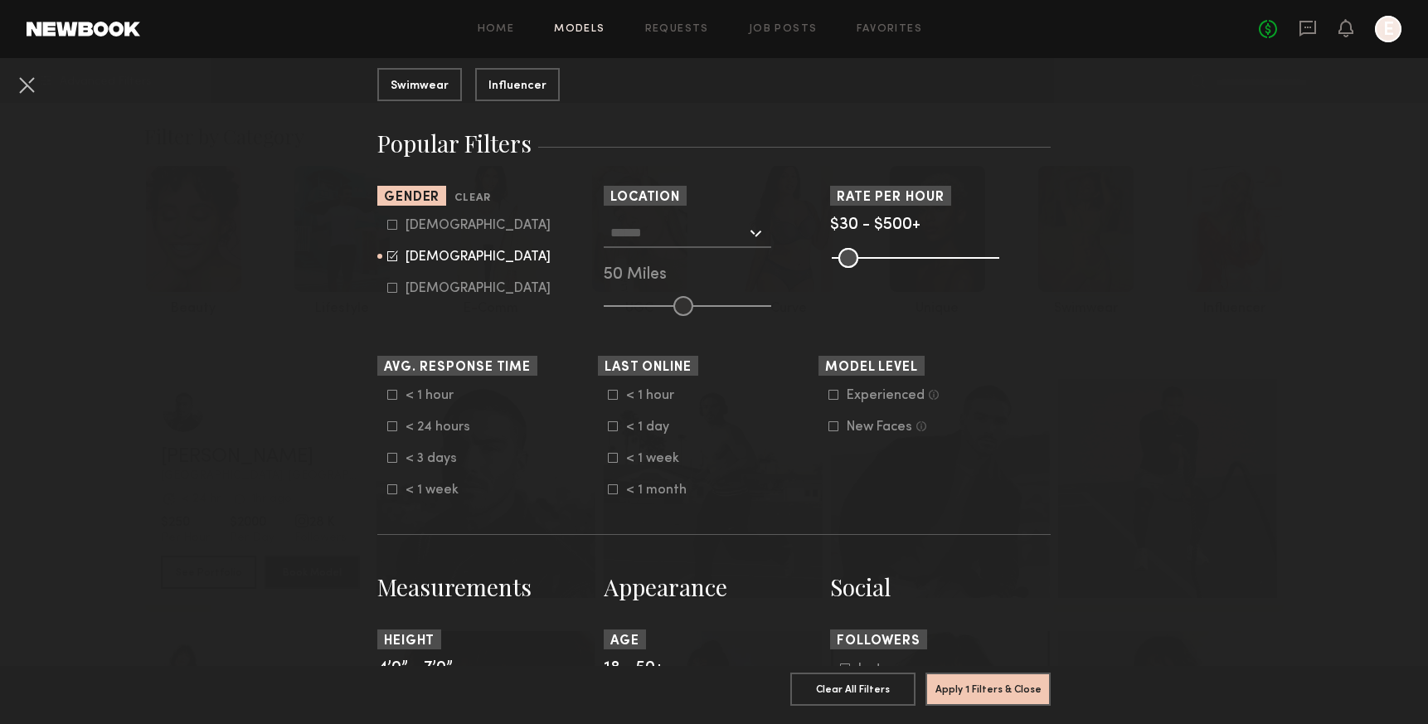
click at [756, 231] on div at bounding box center [688, 233] width 168 height 30
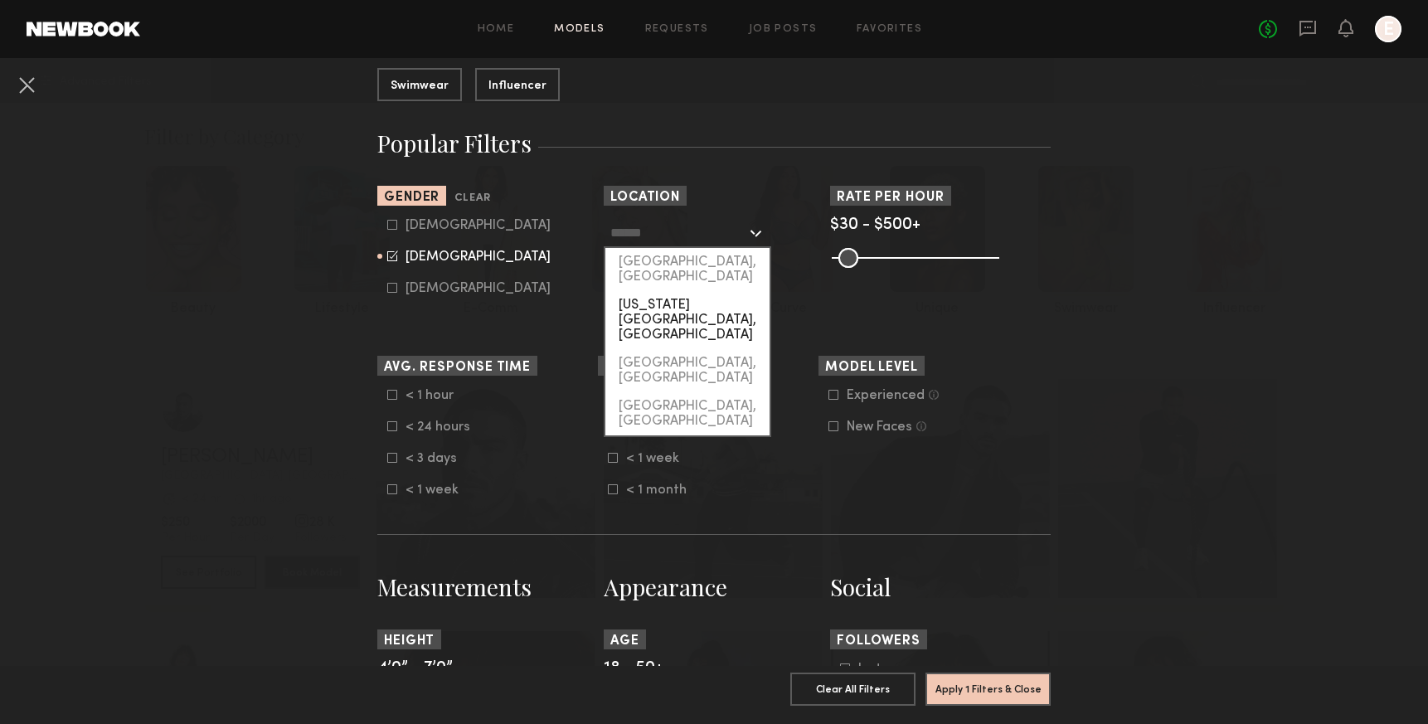
click at [687, 292] on div "[US_STATE][GEOGRAPHIC_DATA], [GEOGRAPHIC_DATA]" at bounding box center [687, 320] width 164 height 58
type input "**********"
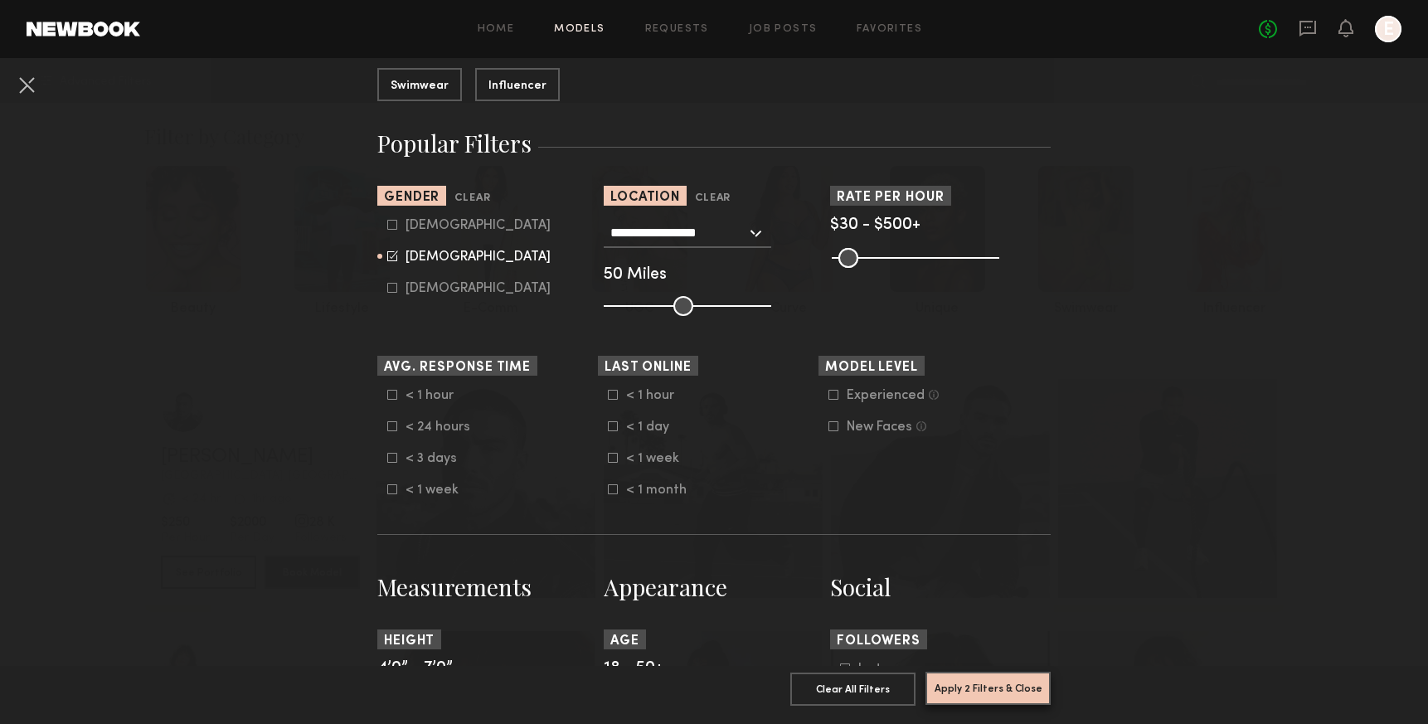
click at [983, 692] on button "Apply 2 Filters & Close" at bounding box center [988, 688] width 125 height 33
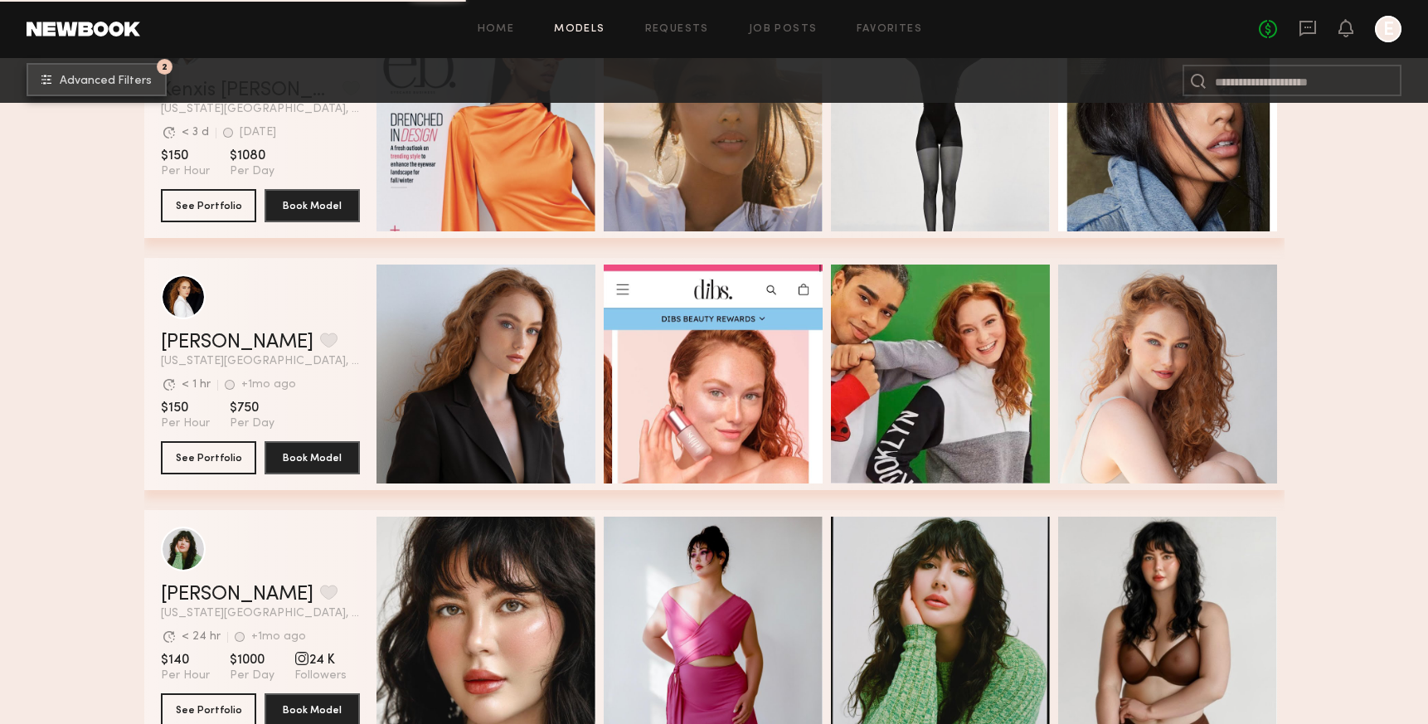
scroll to position [1092, 0]
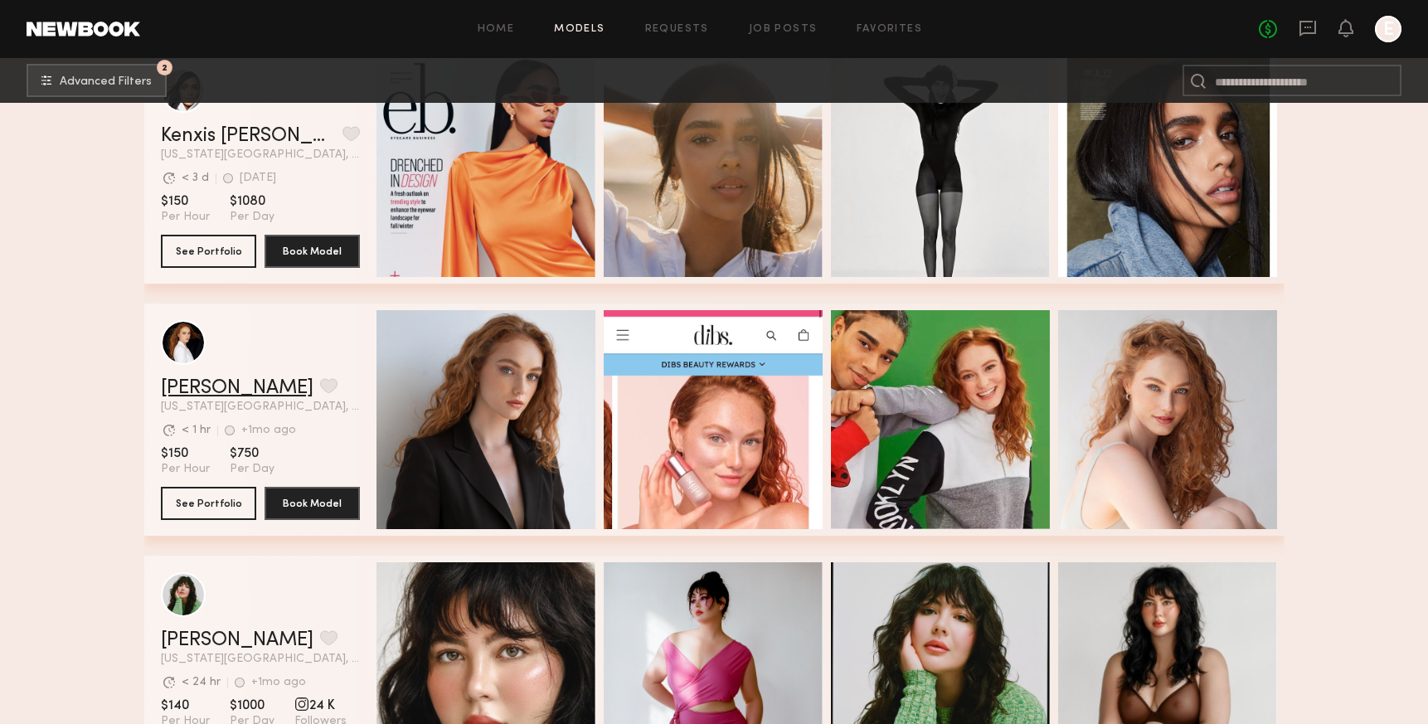
click at [175, 397] on link "Elise S." at bounding box center [237, 388] width 153 height 20
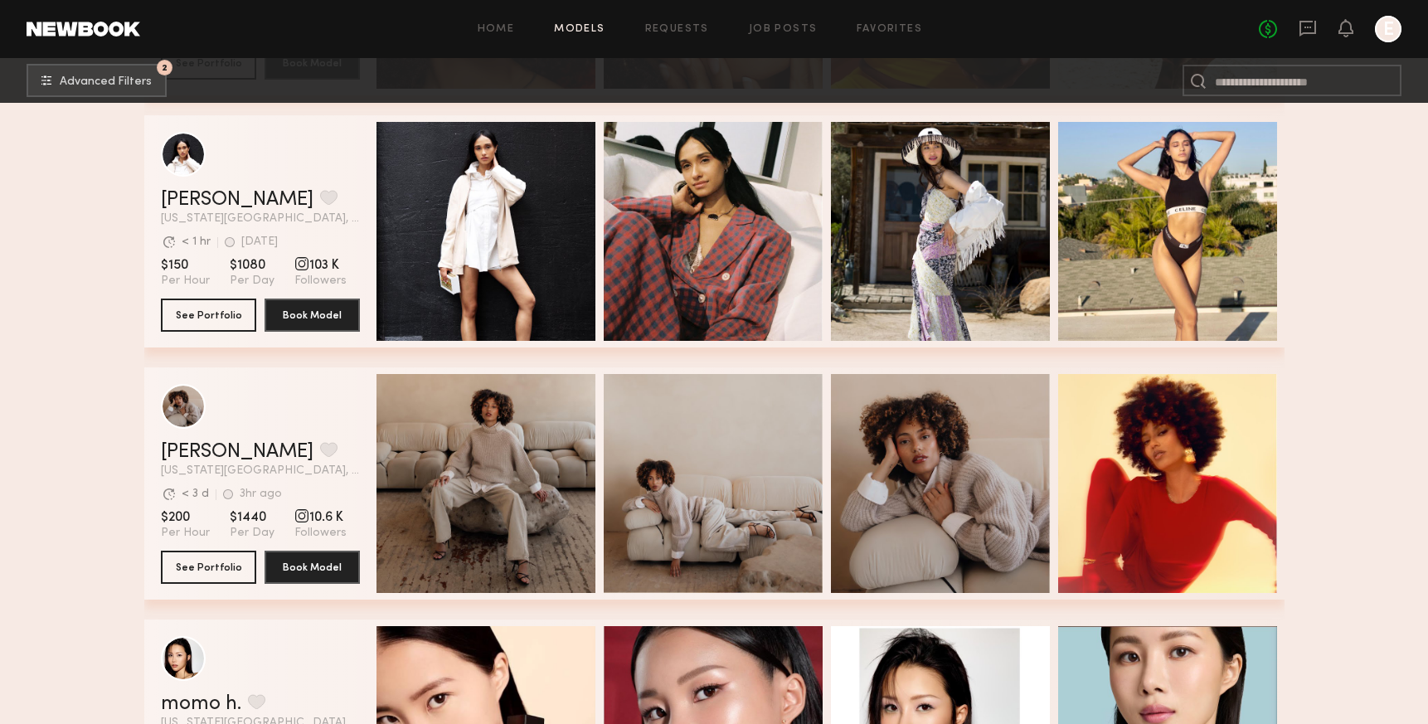
scroll to position [7584, 0]
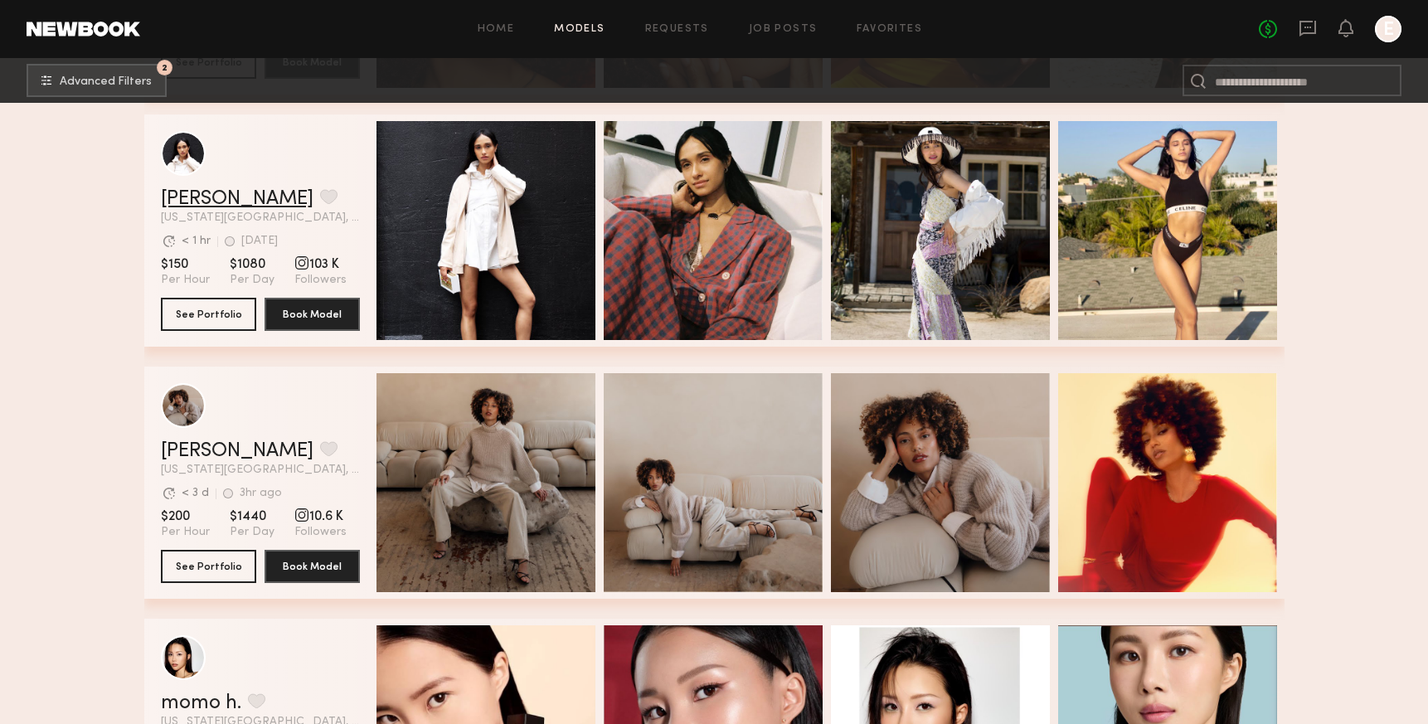
click at [188, 204] on link "Laura A." at bounding box center [237, 199] width 153 height 20
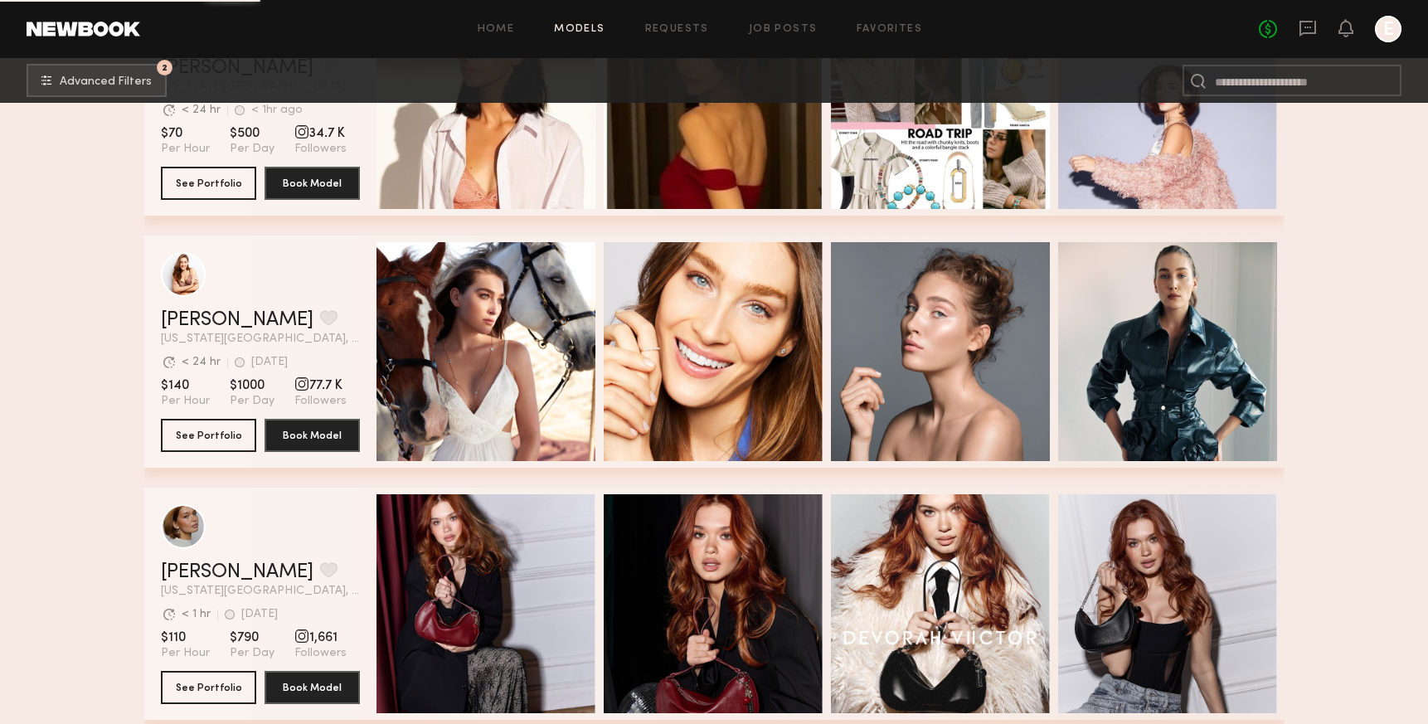
scroll to position [11807, 0]
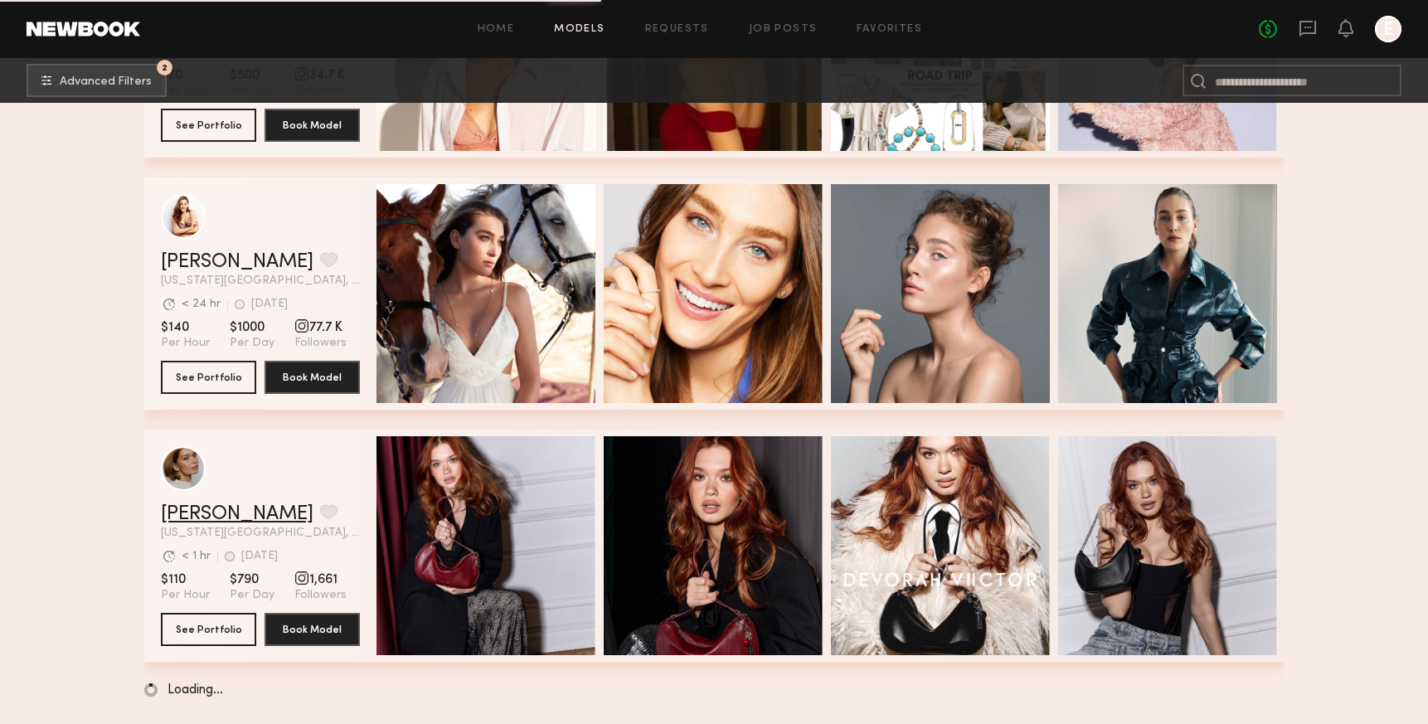
click at [211, 519] on link "Adelina Y." at bounding box center [237, 514] width 153 height 20
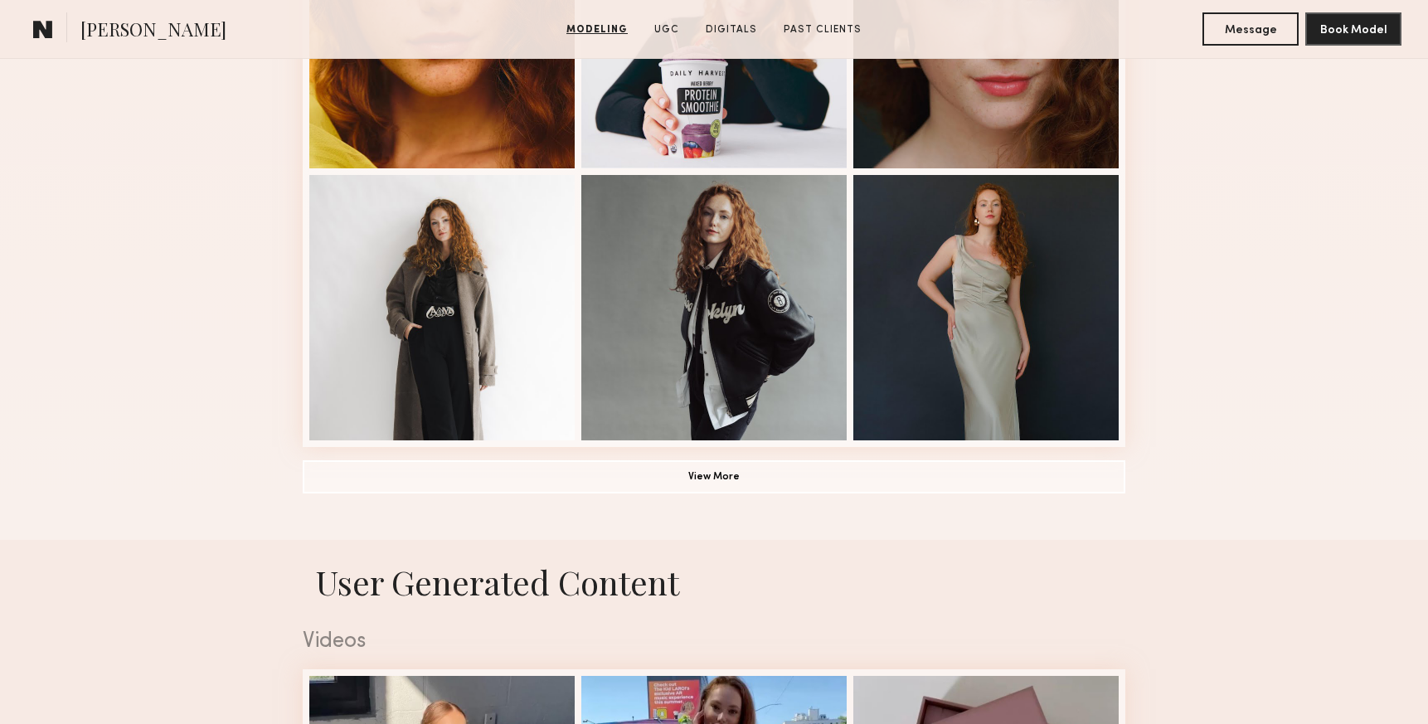
scroll to position [1150, 0]
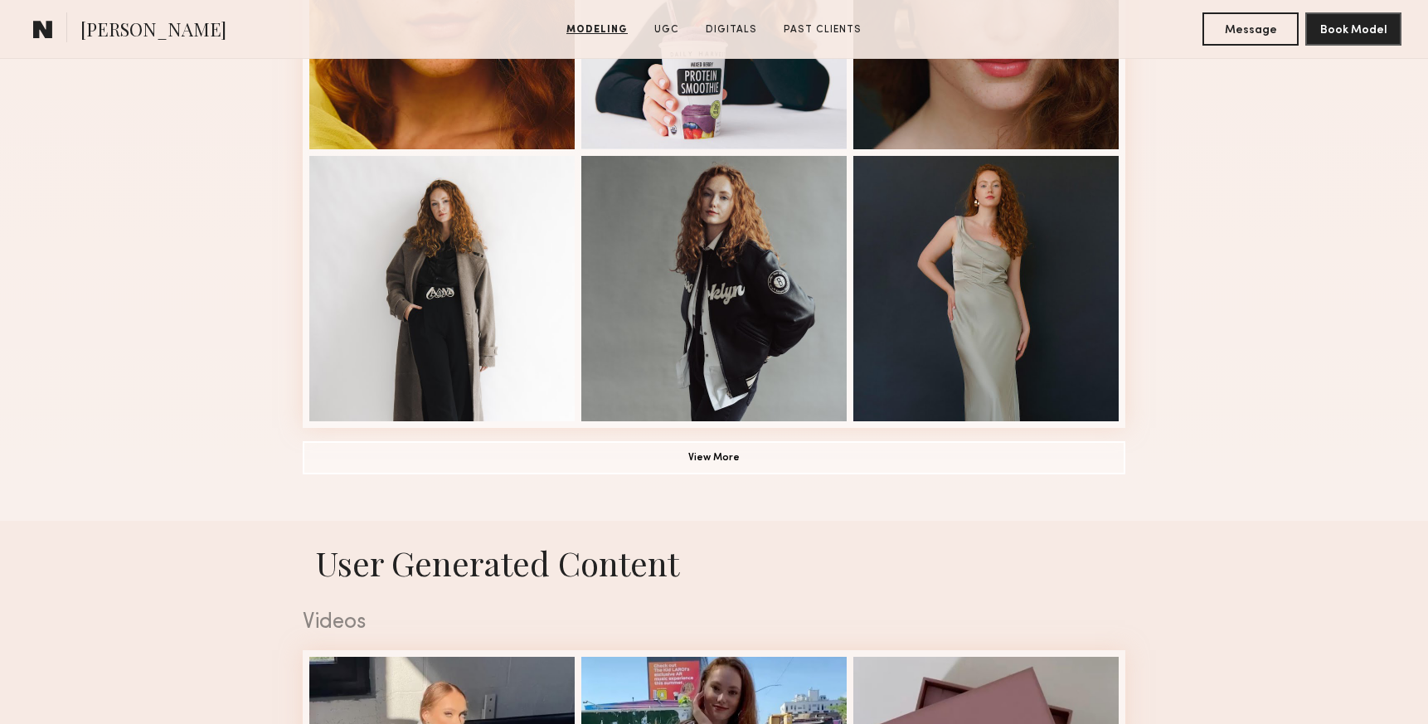
click at [737, 459] on button "View More" at bounding box center [714, 456] width 823 height 33
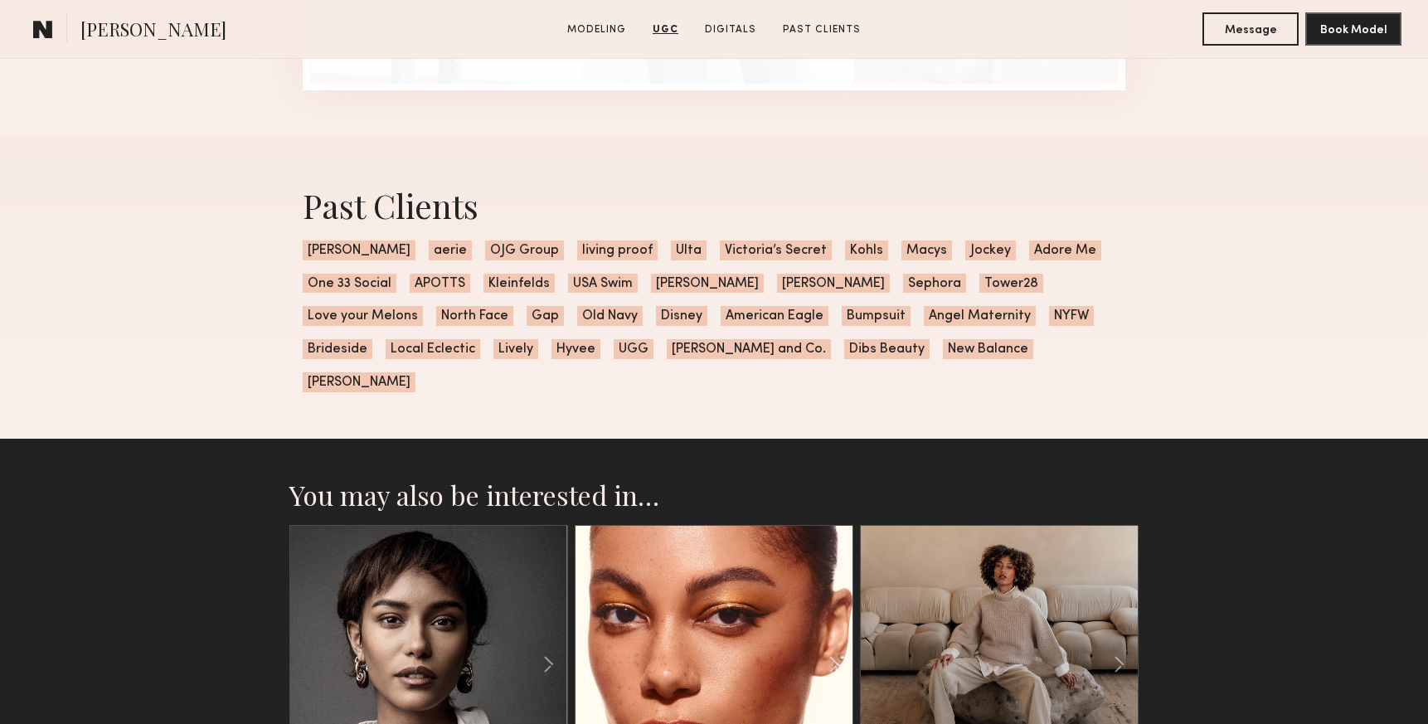
scroll to position [6077, 0]
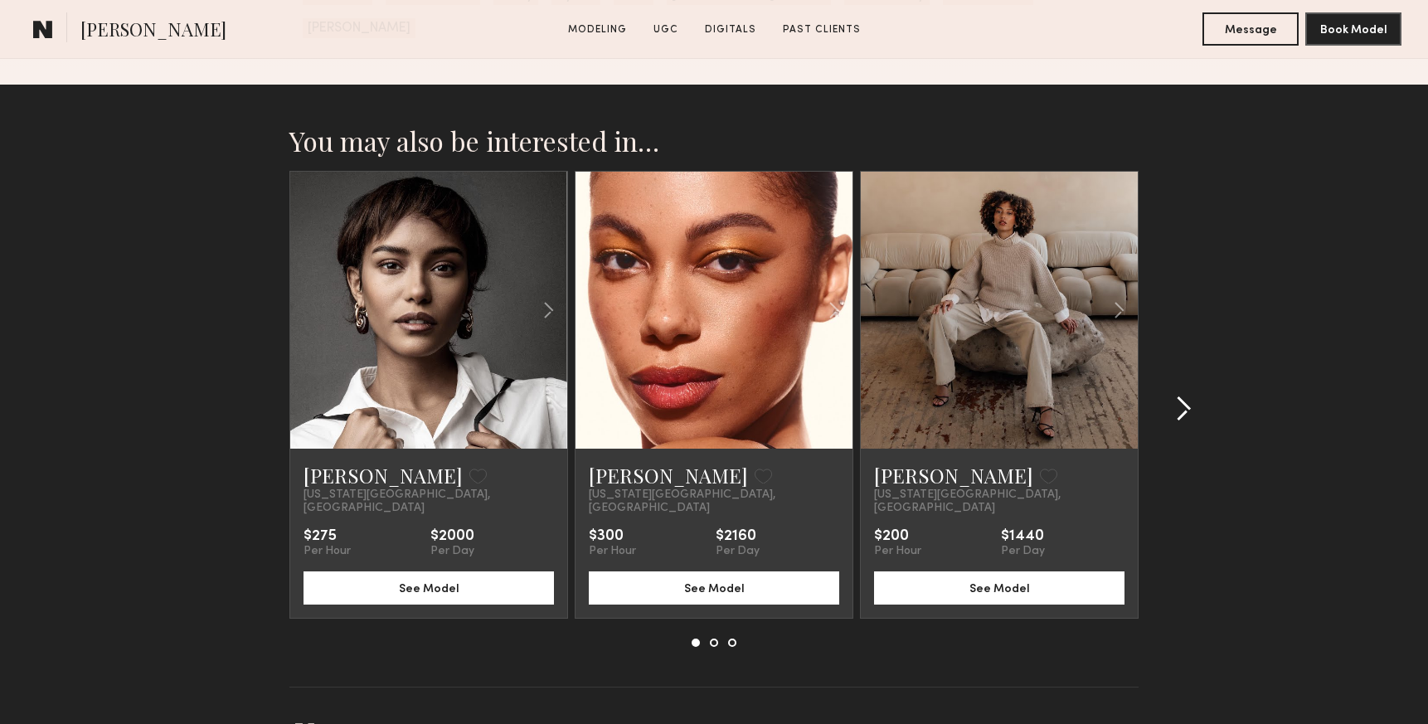
click at [1199, 356] on div at bounding box center [1179, 409] width 80 height 476
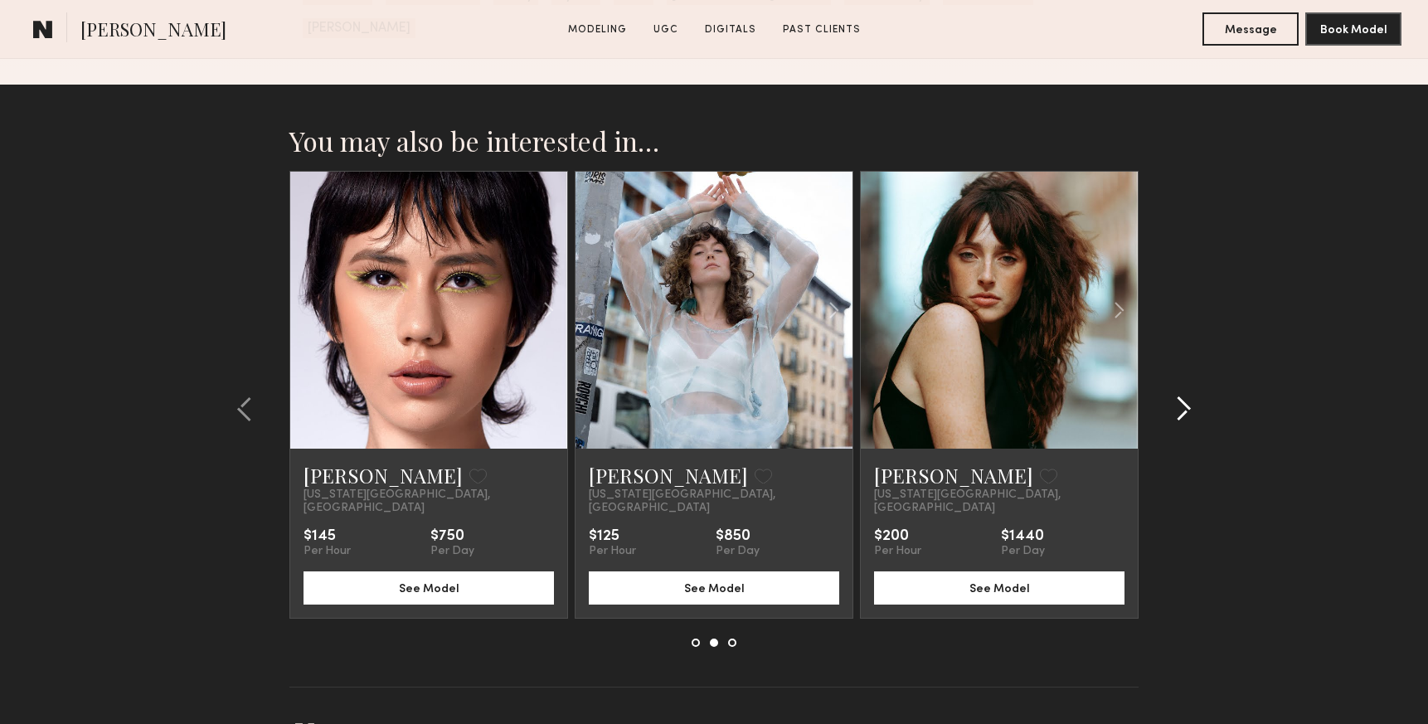
click at [1181, 396] on common-icon at bounding box center [1183, 409] width 17 height 27
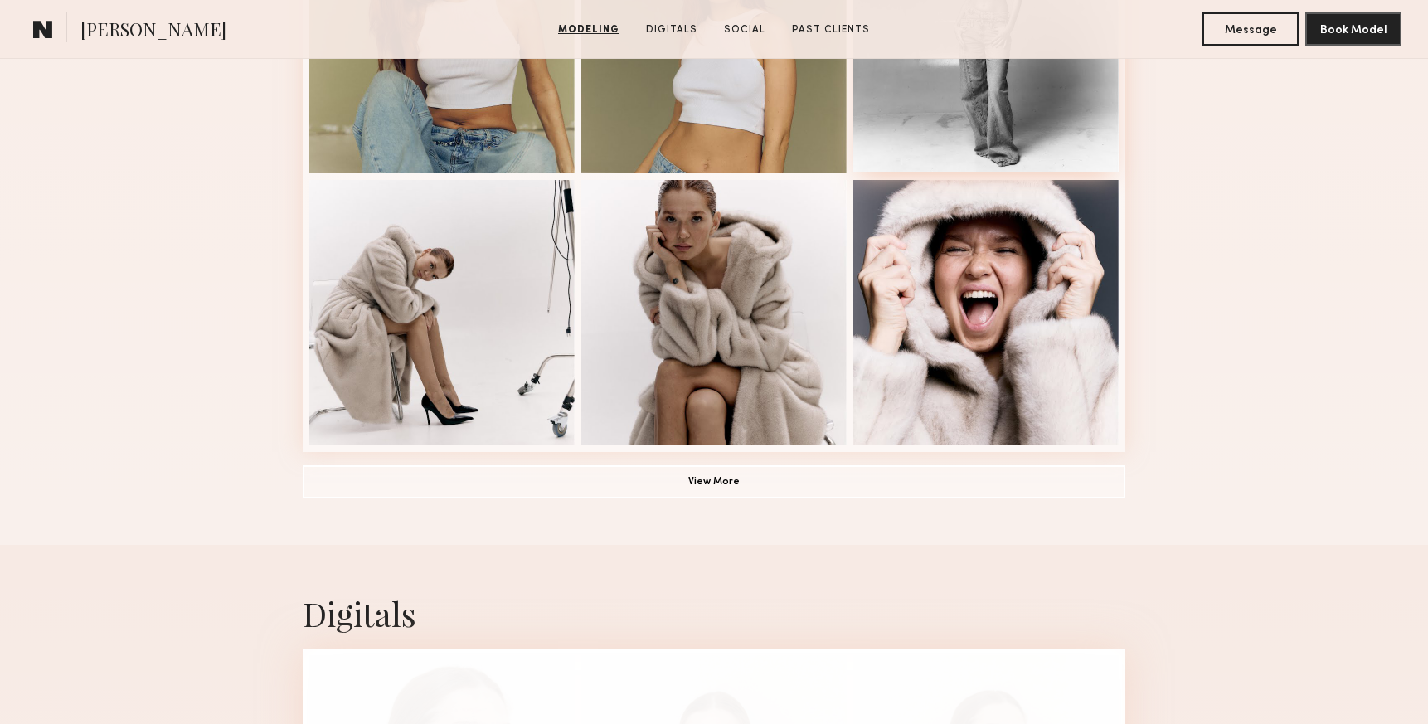
scroll to position [1128, 0]
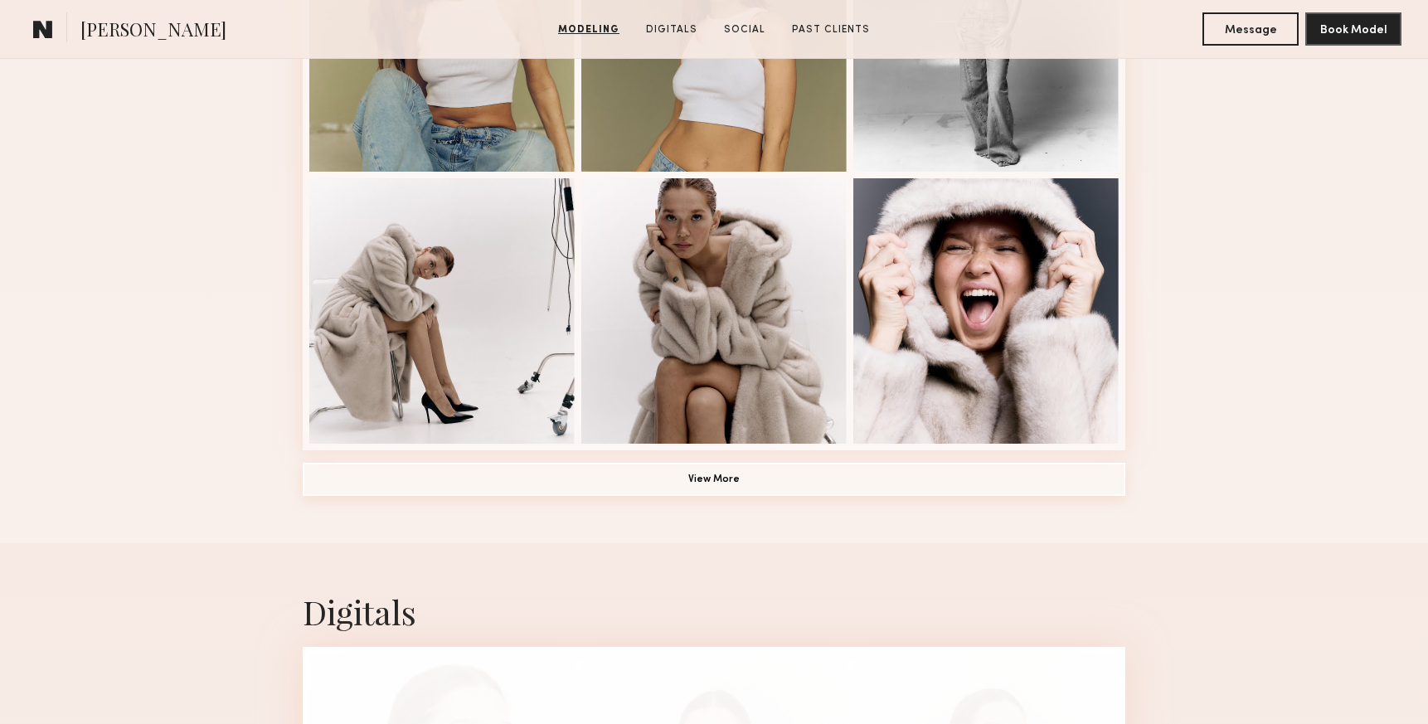
click at [779, 477] on button "View More" at bounding box center [714, 479] width 823 height 33
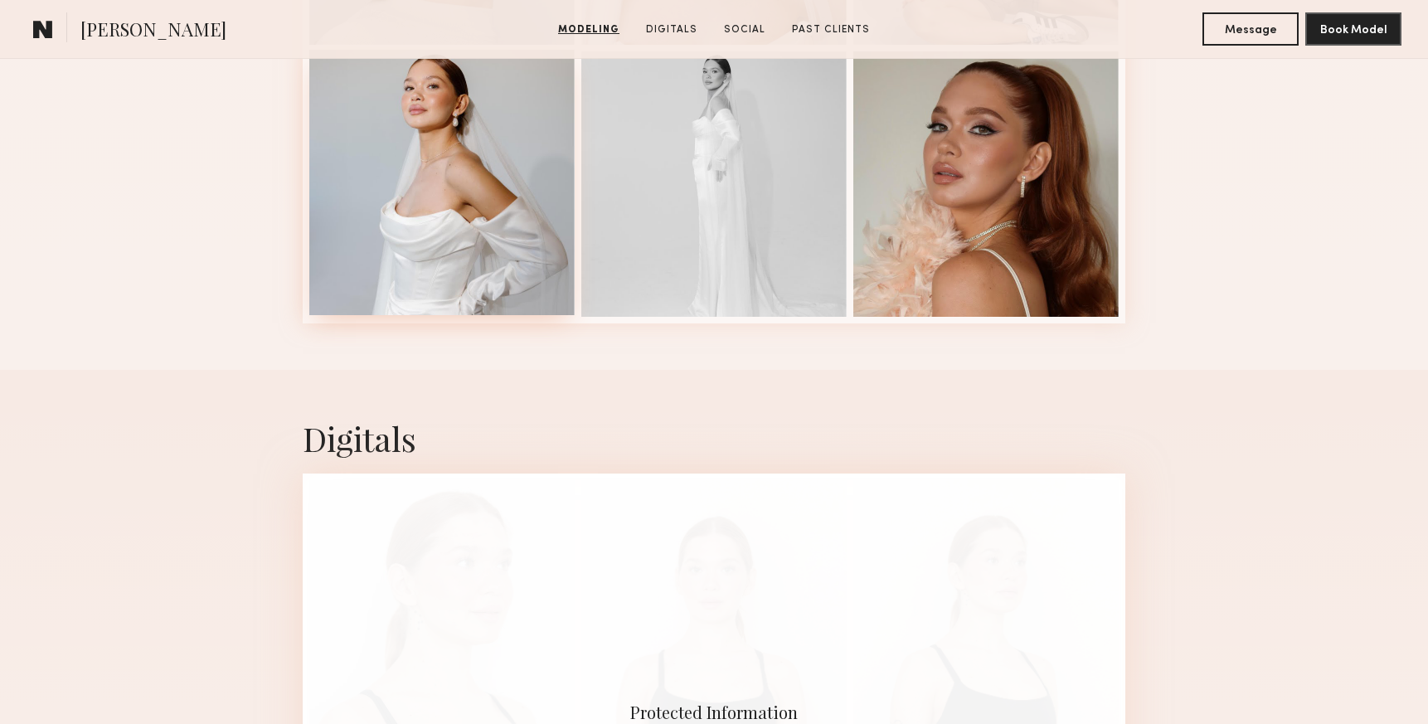
scroll to position [2335, 0]
